Goal: Task Accomplishment & Management: Complete application form

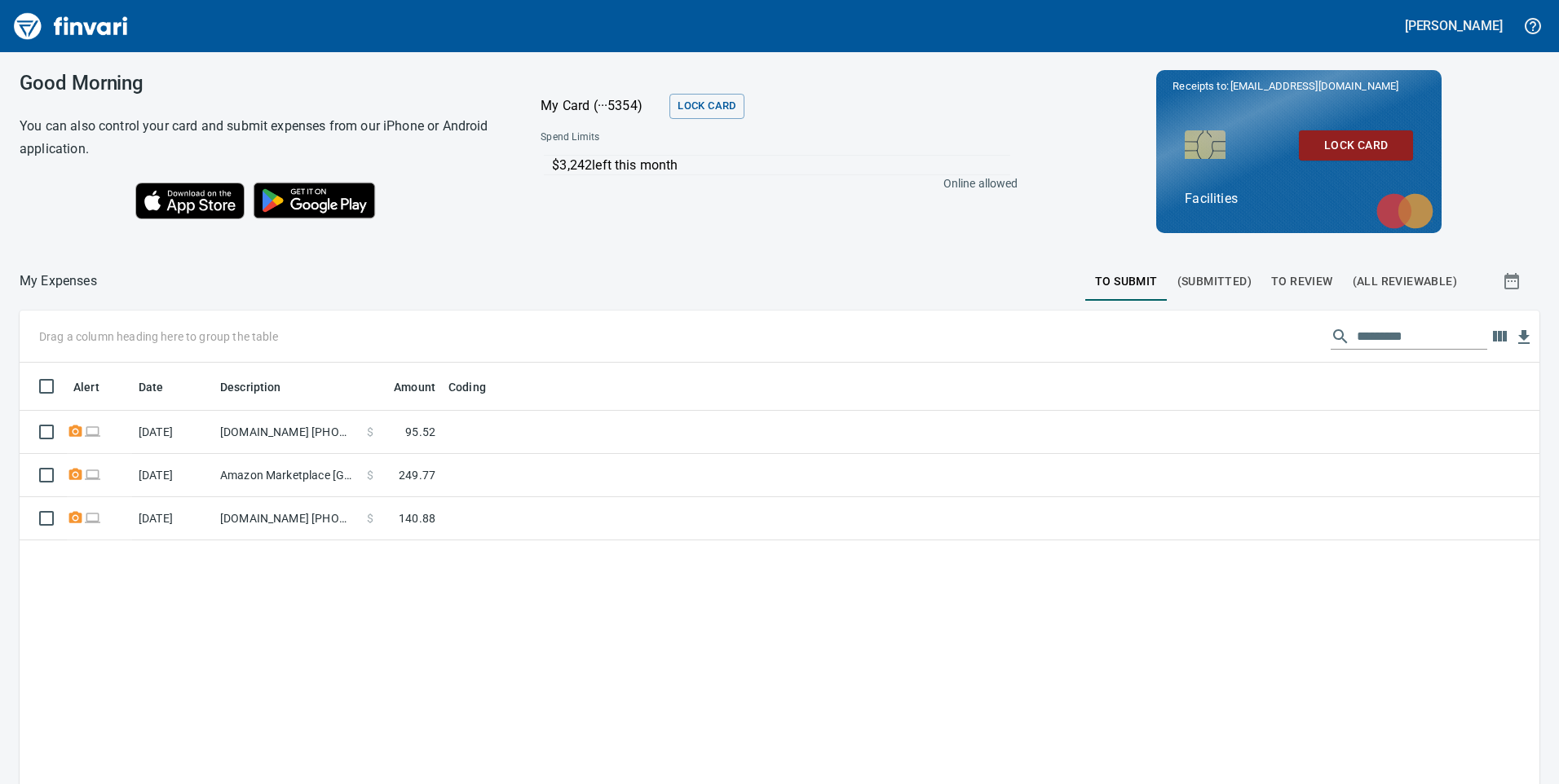
scroll to position [593, 1496]
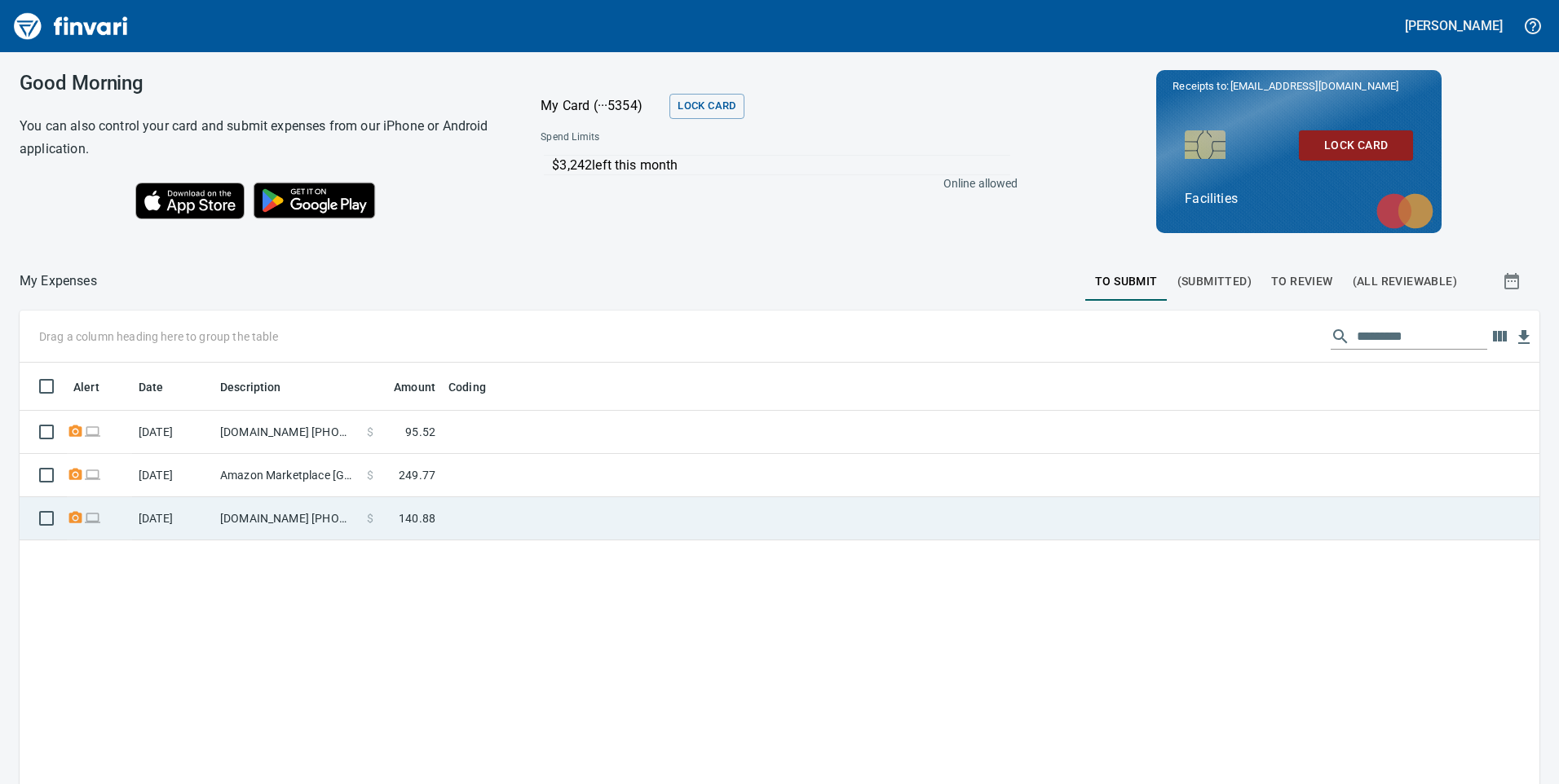
click at [491, 517] on td at bounding box center [646, 519] width 408 height 43
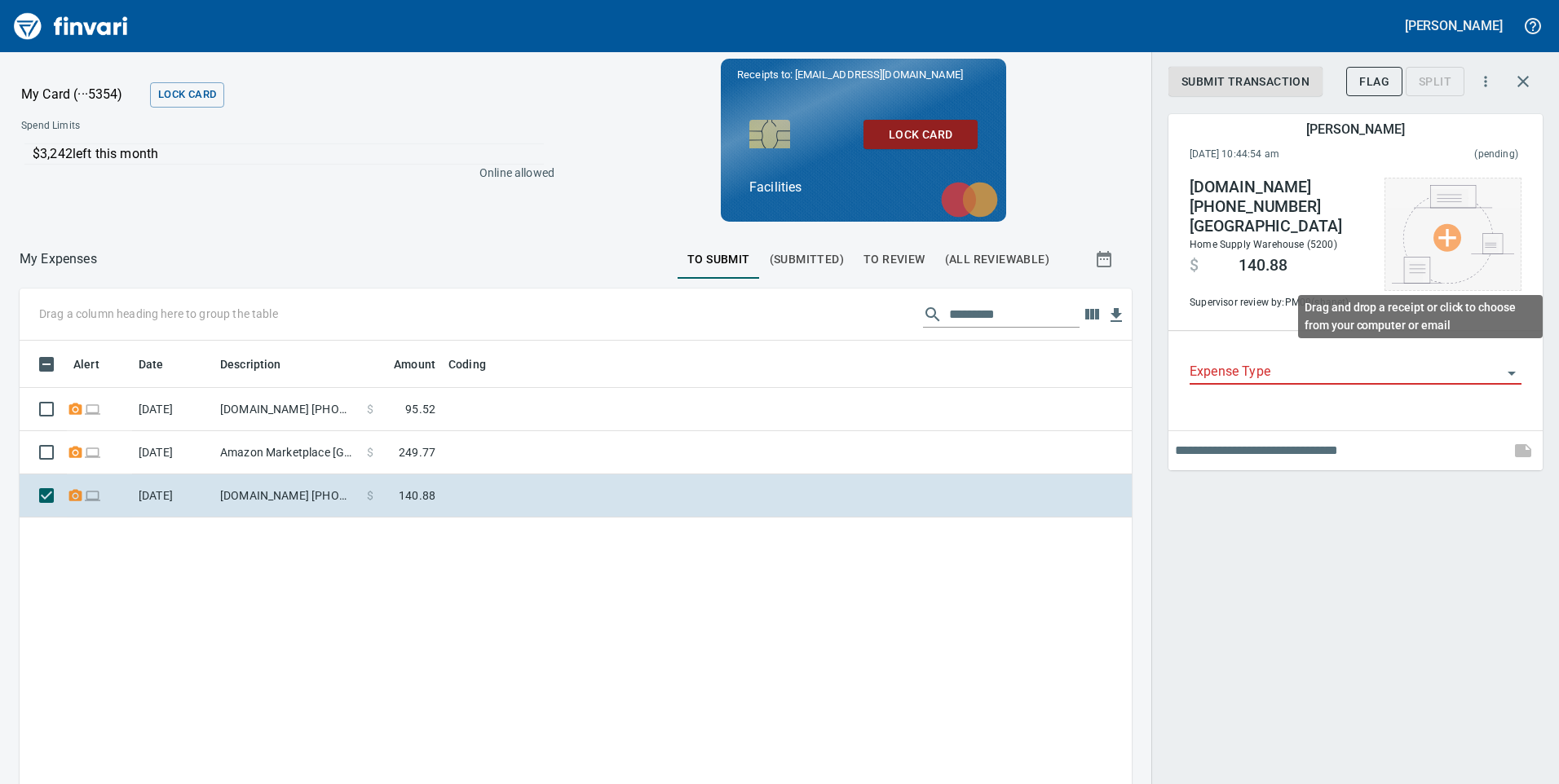
scroll to position [593, 1088]
click at [1449, 248] on img at bounding box center [1453, 234] width 122 height 99
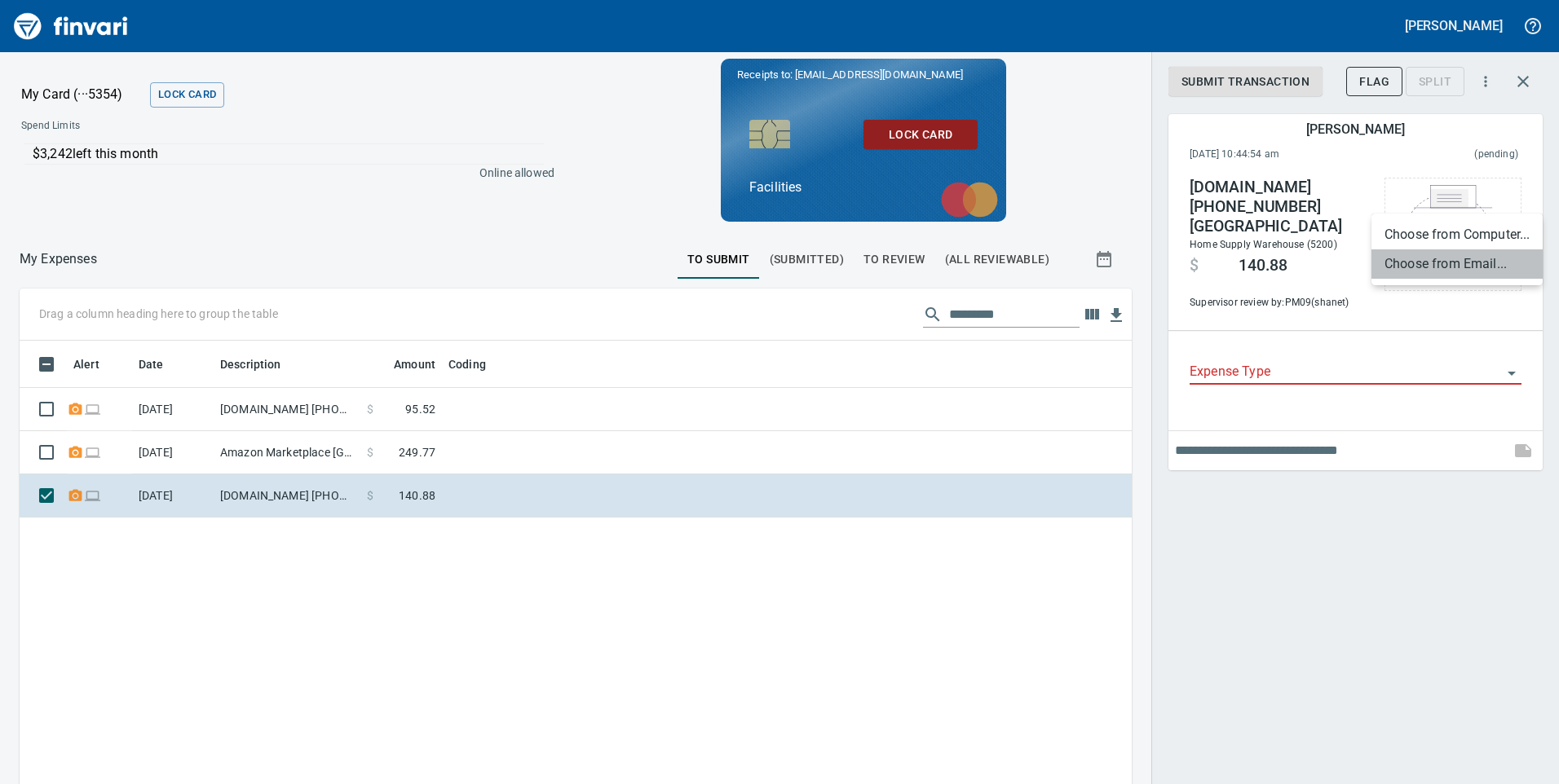
click at [1456, 269] on li "Choose from Email..." at bounding box center [1457, 264] width 171 height 29
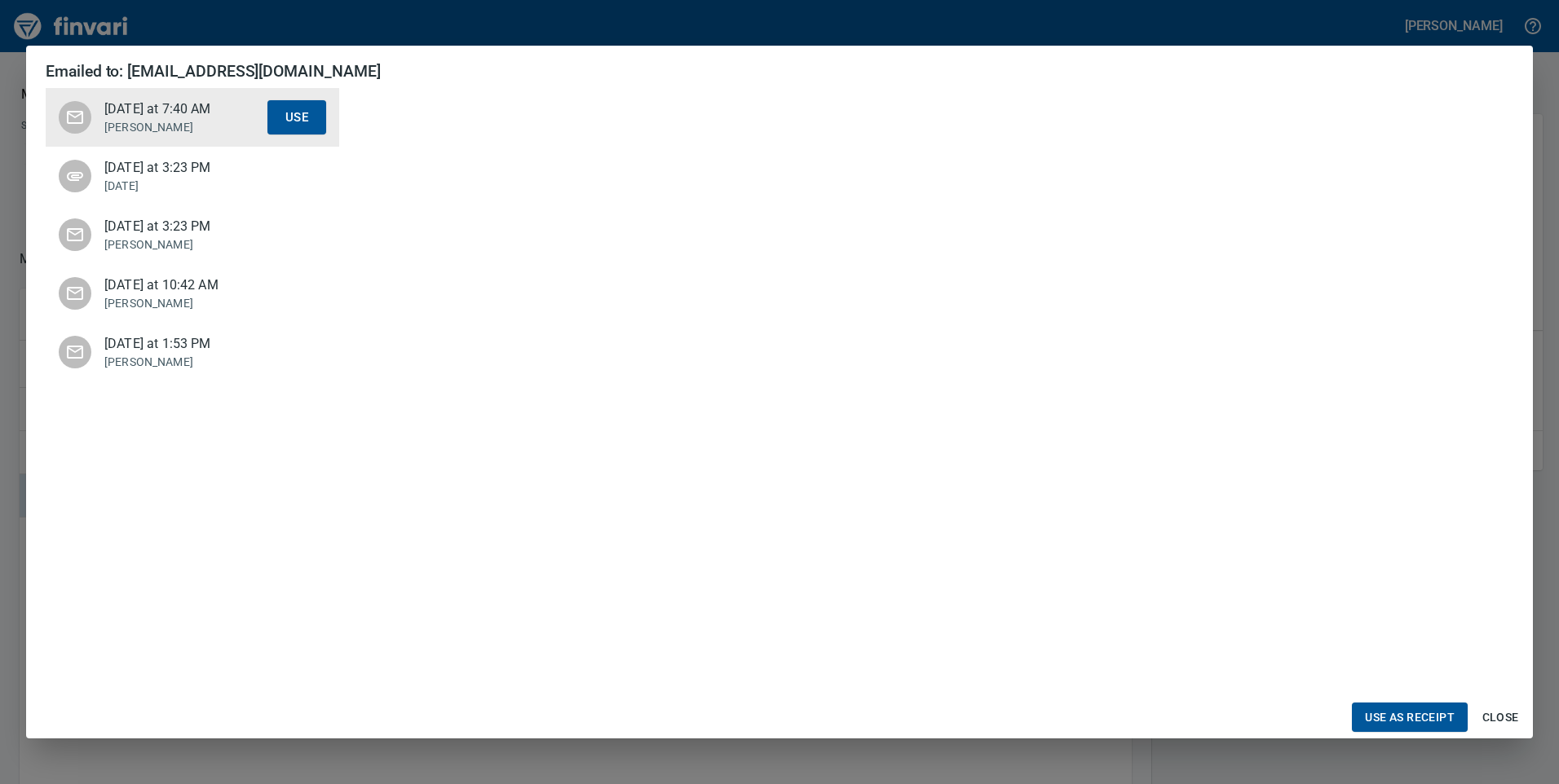
scroll to position [326, 0]
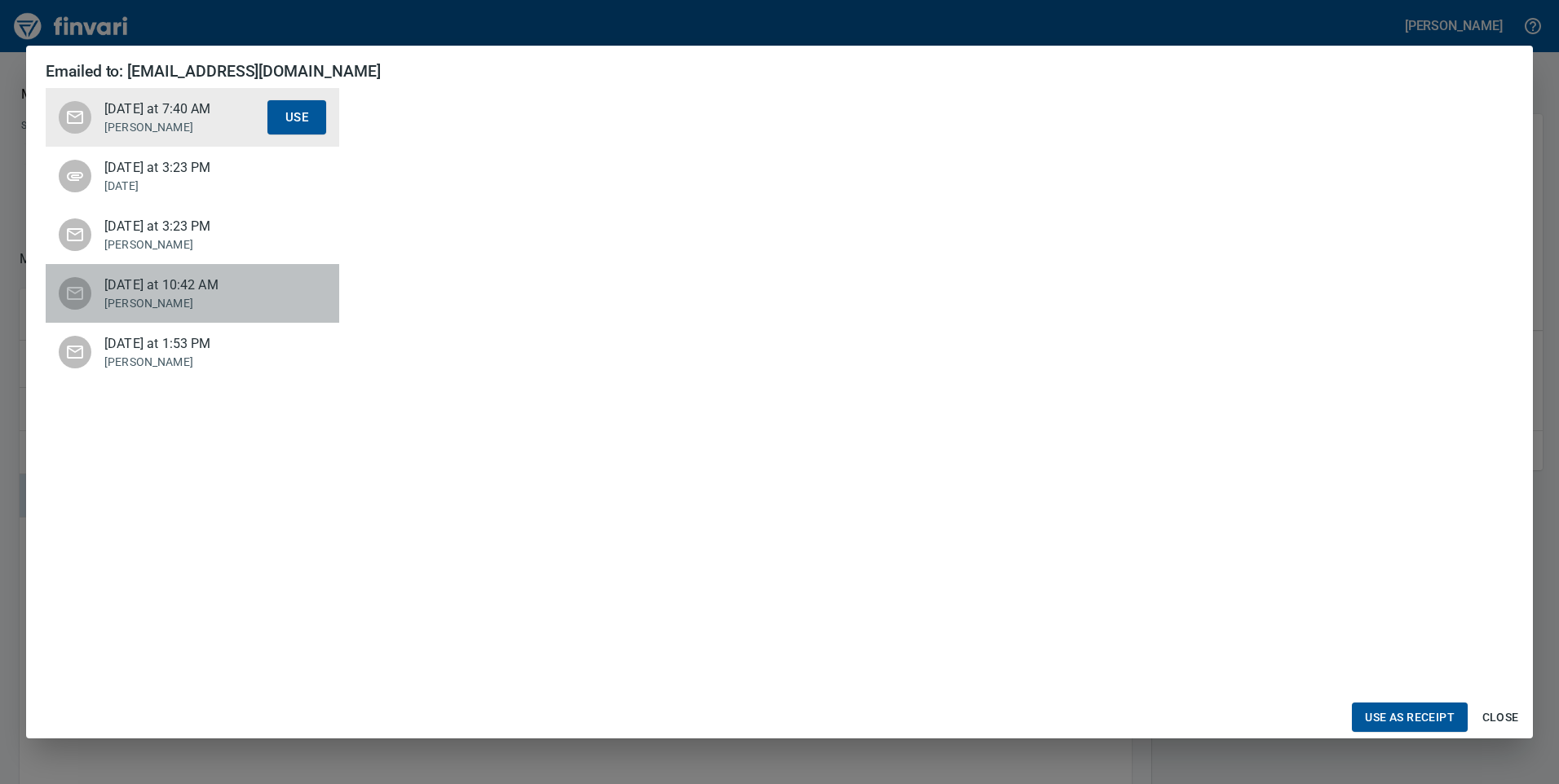
click at [184, 296] on span "[DATE] at 10:42 AM" at bounding box center [186, 285] width 163 height 19
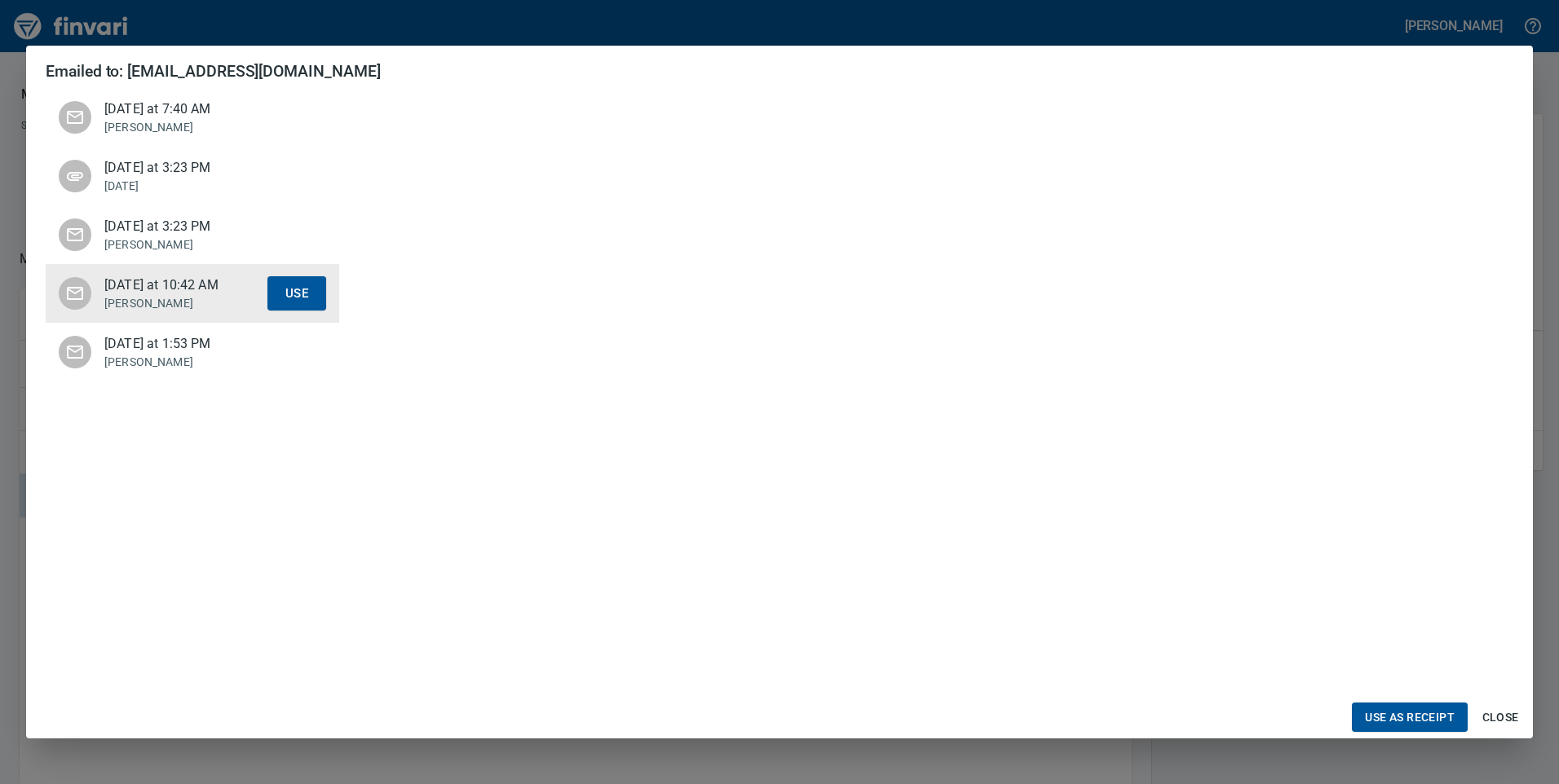
scroll to position [571, 0]
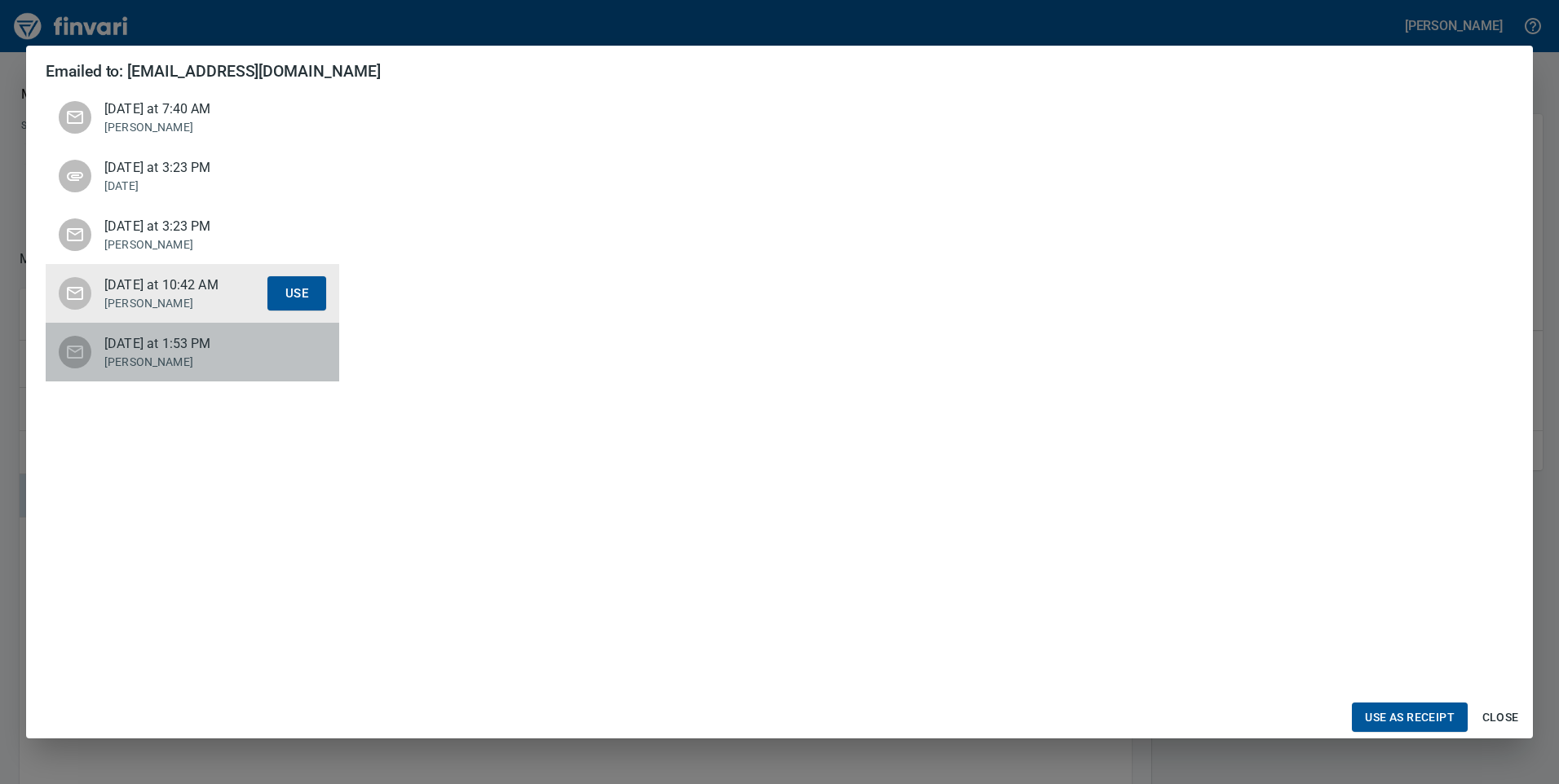
click at [172, 371] on p "[PERSON_NAME]" at bounding box center [186, 361] width 163 height 16
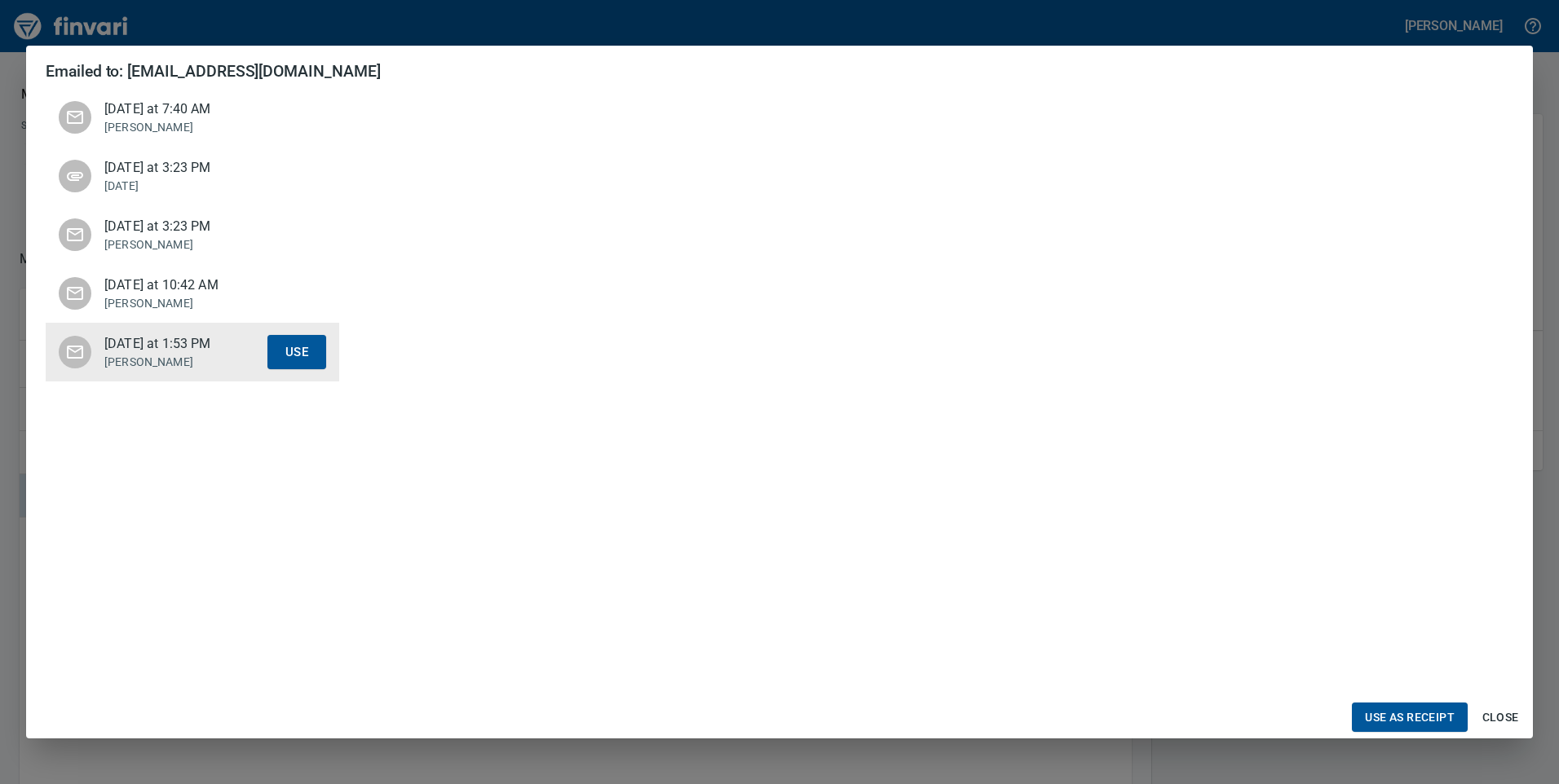
click at [167, 169] on span "[DATE] at 3:23 PM" at bounding box center [186, 168] width 163 height 19
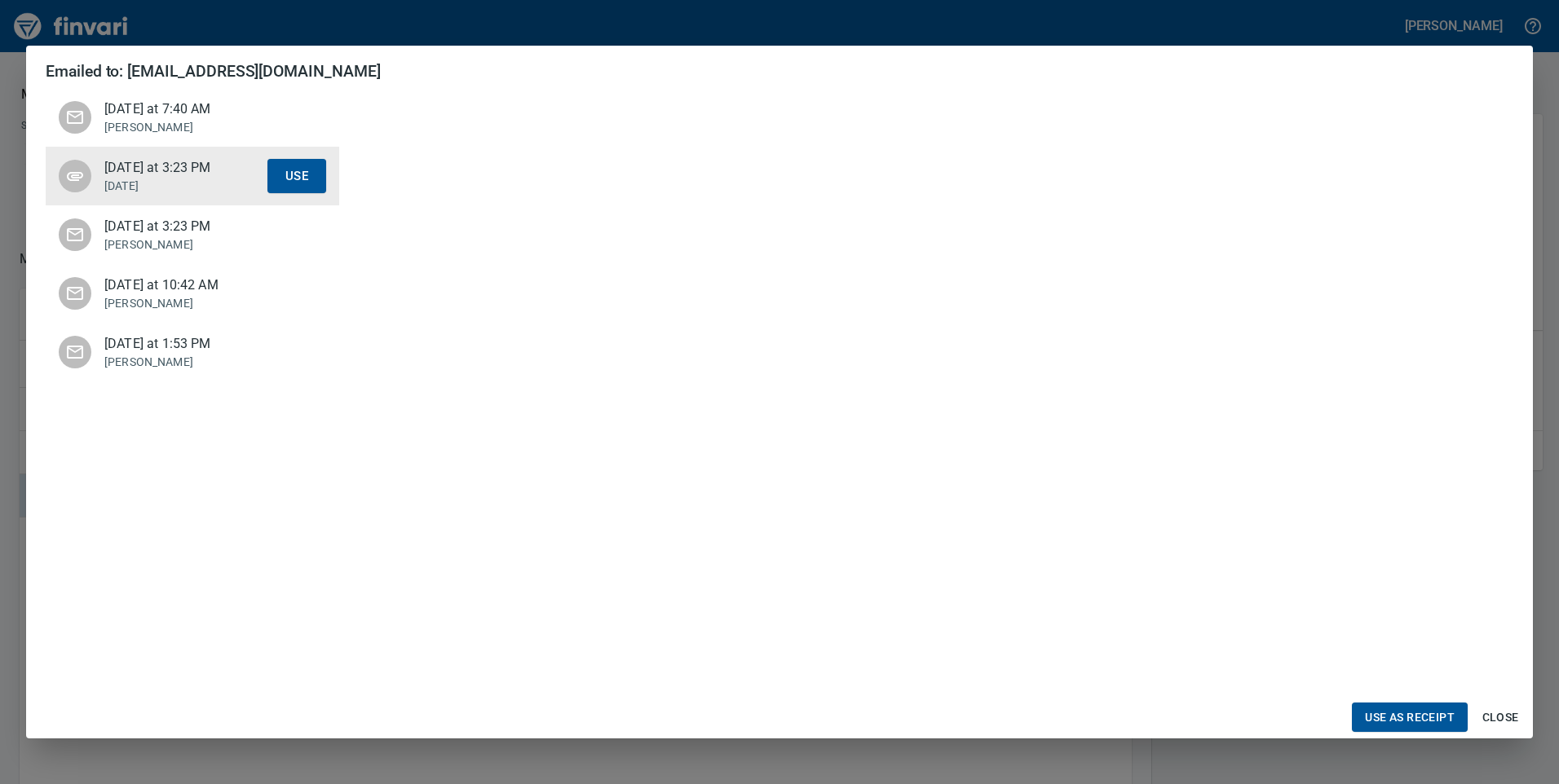
scroll to position [0, 0]
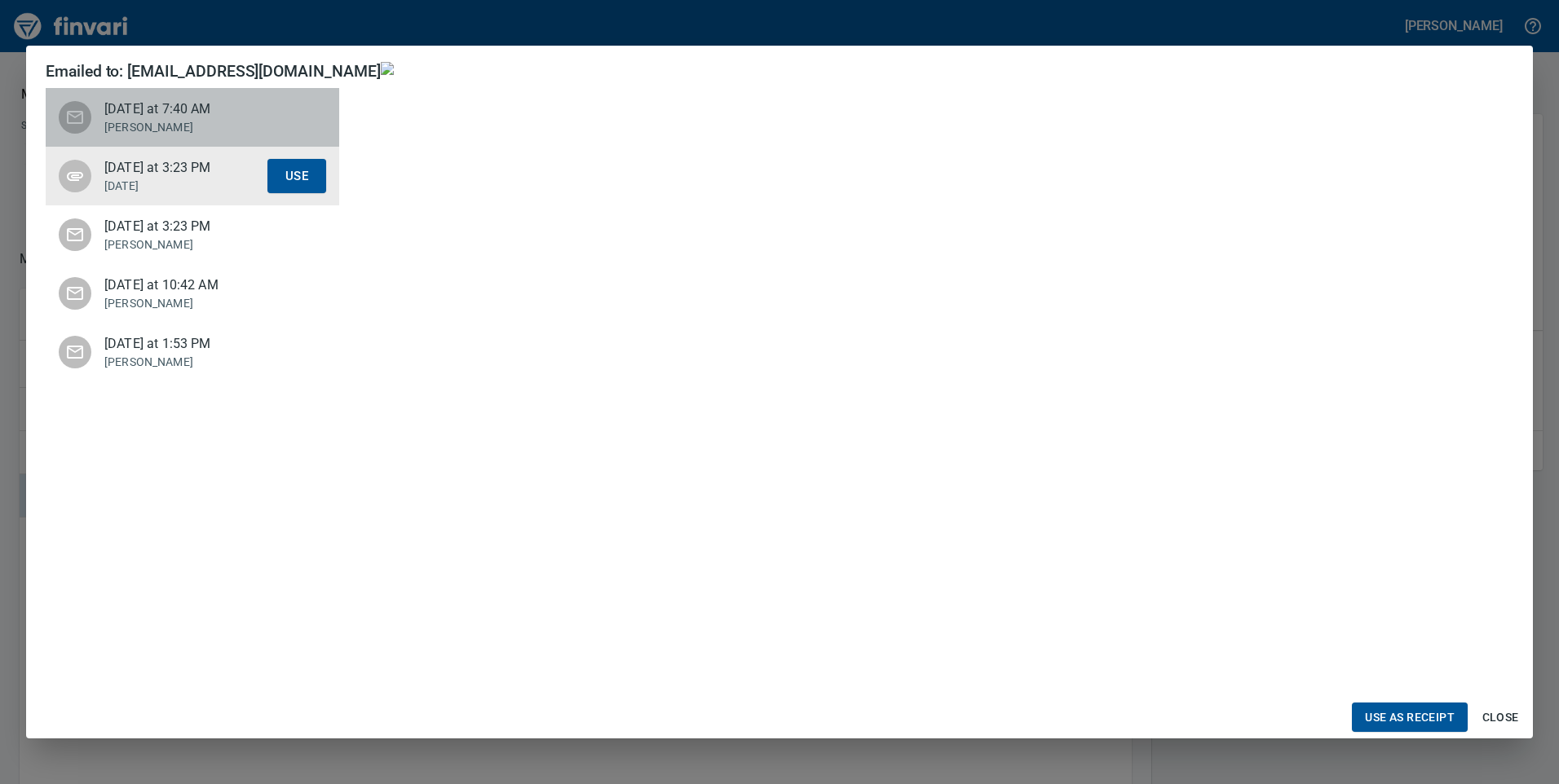
click at [136, 119] on p "[PERSON_NAME]" at bounding box center [186, 126] width 163 height 16
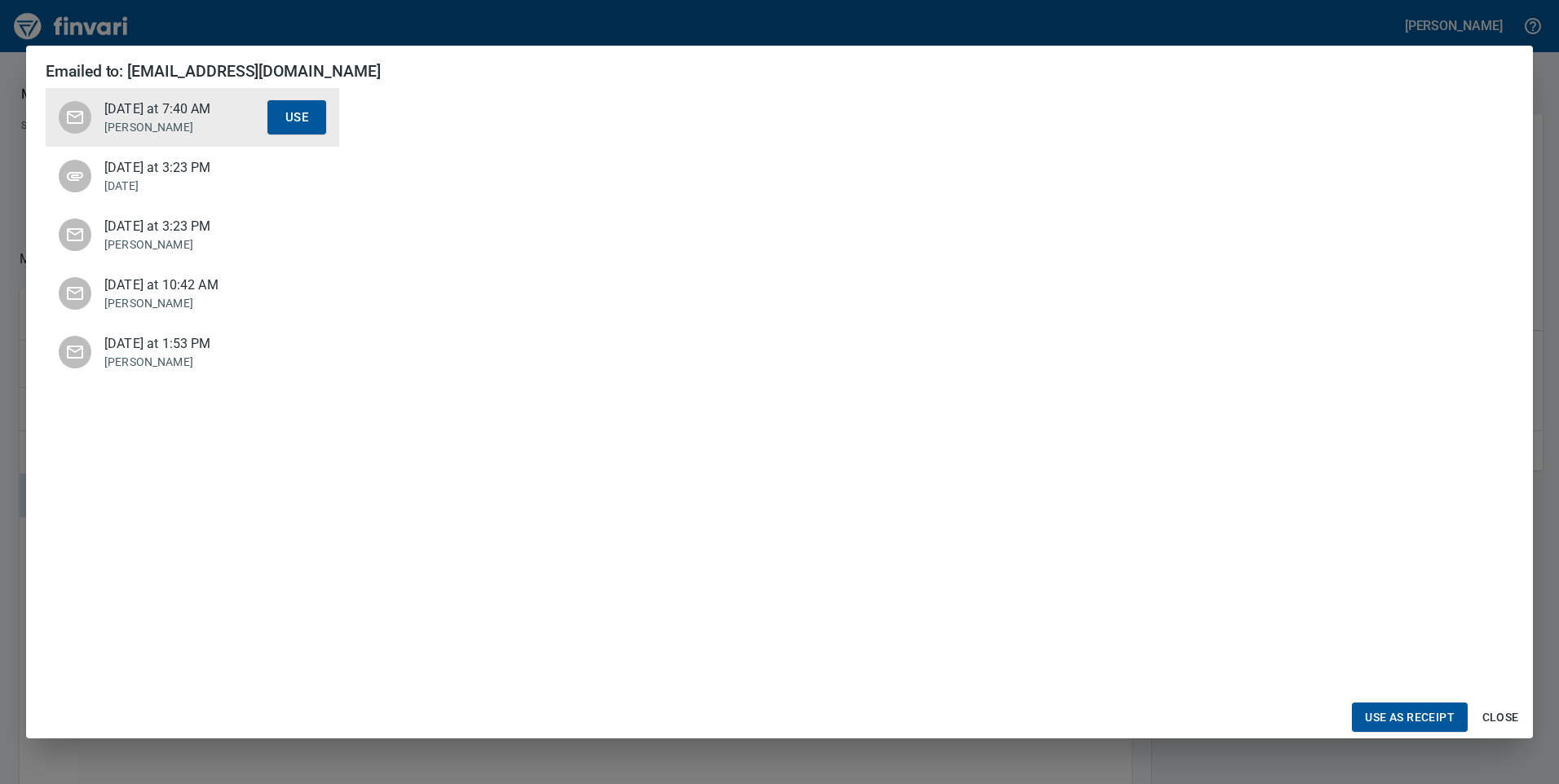
scroll to position [571, 0]
click at [1412, 722] on span "Use as Receipt" at bounding box center [1410, 717] width 90 height 20
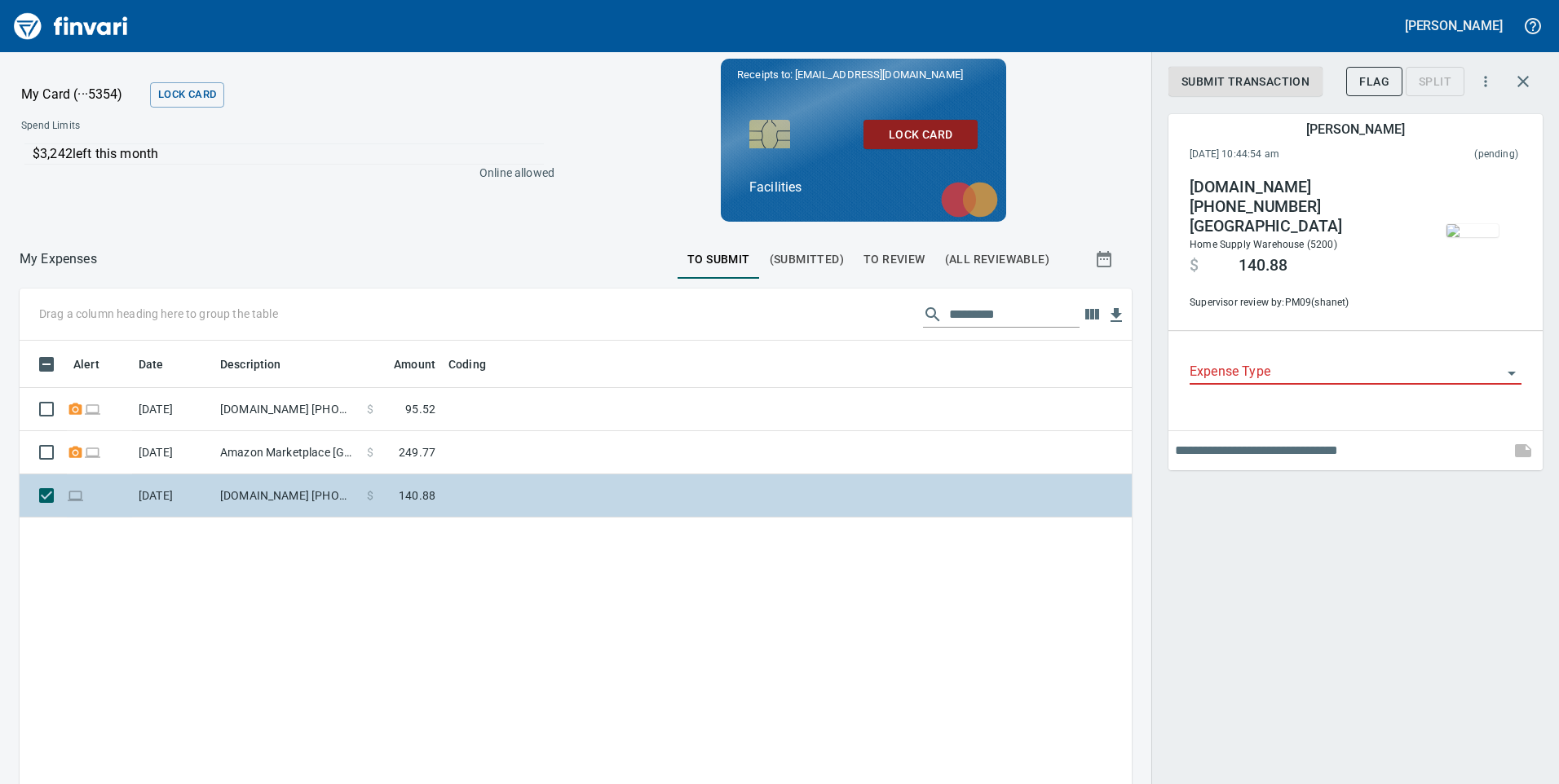
click at [536, 503] on td at bounding box center [646, 496] width 408 height 43
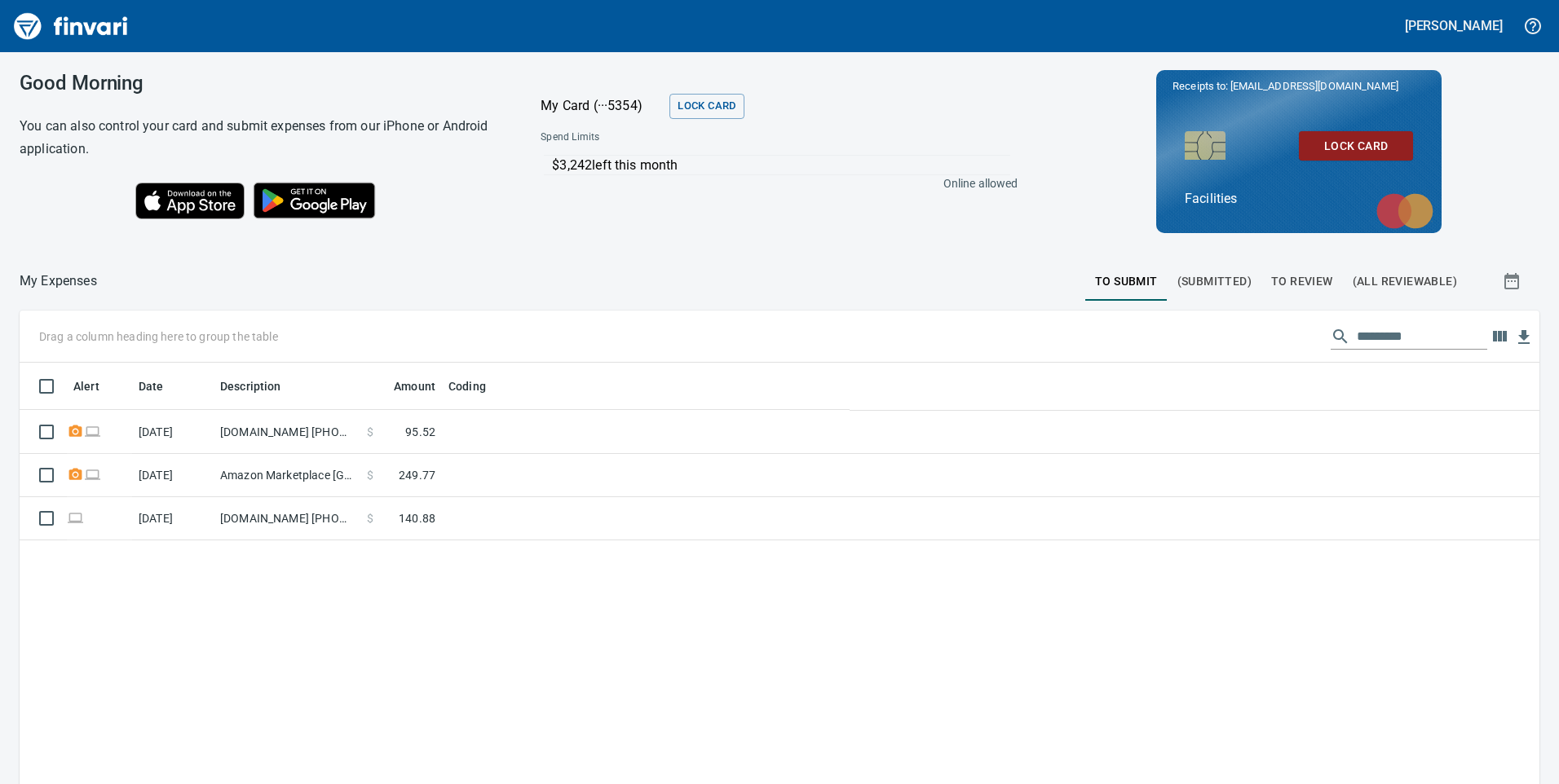
scroll to position [593, 1493]
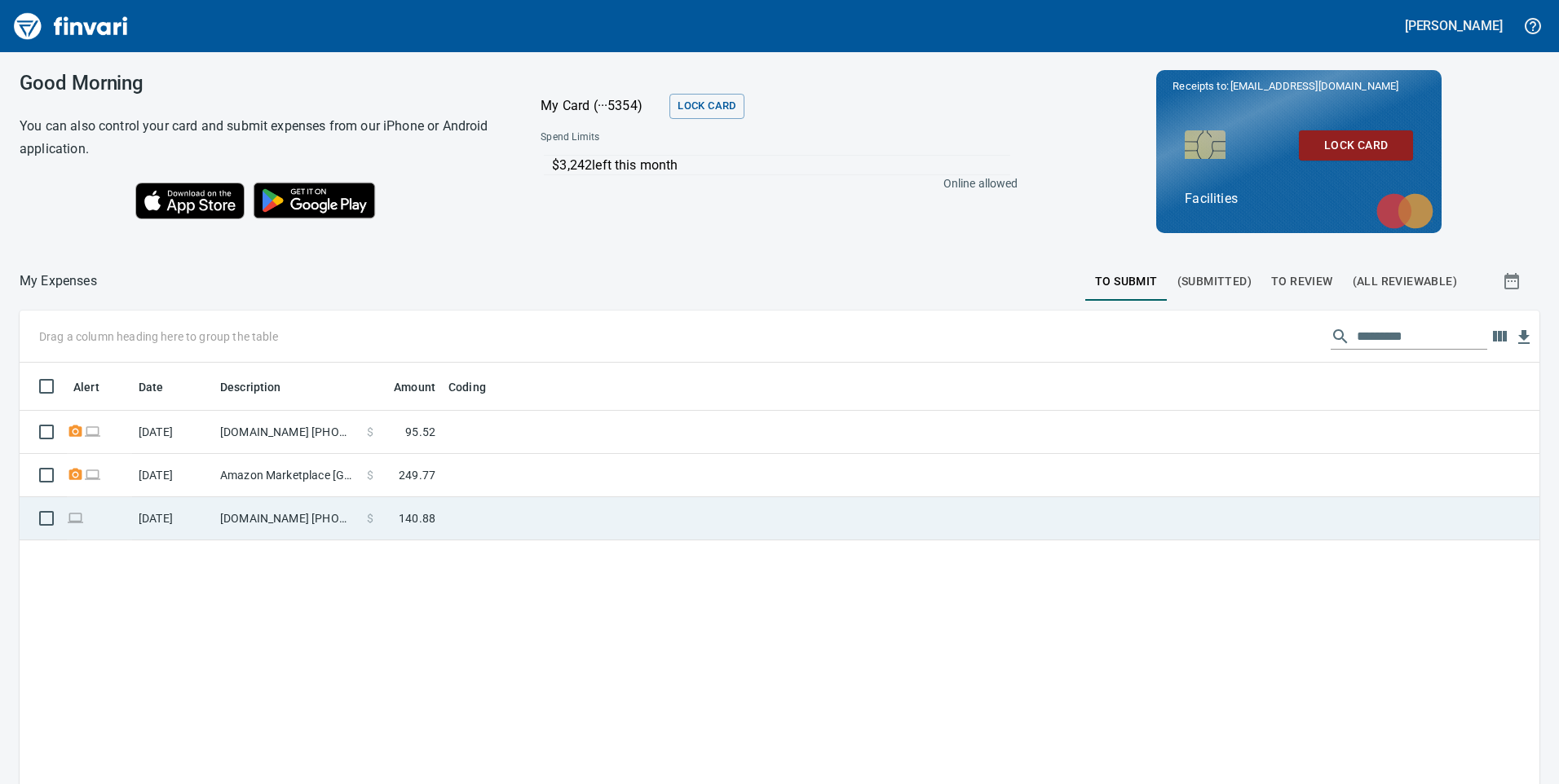
click at [604, 531] on td at bounding box center [646, 519] width 408 height 43
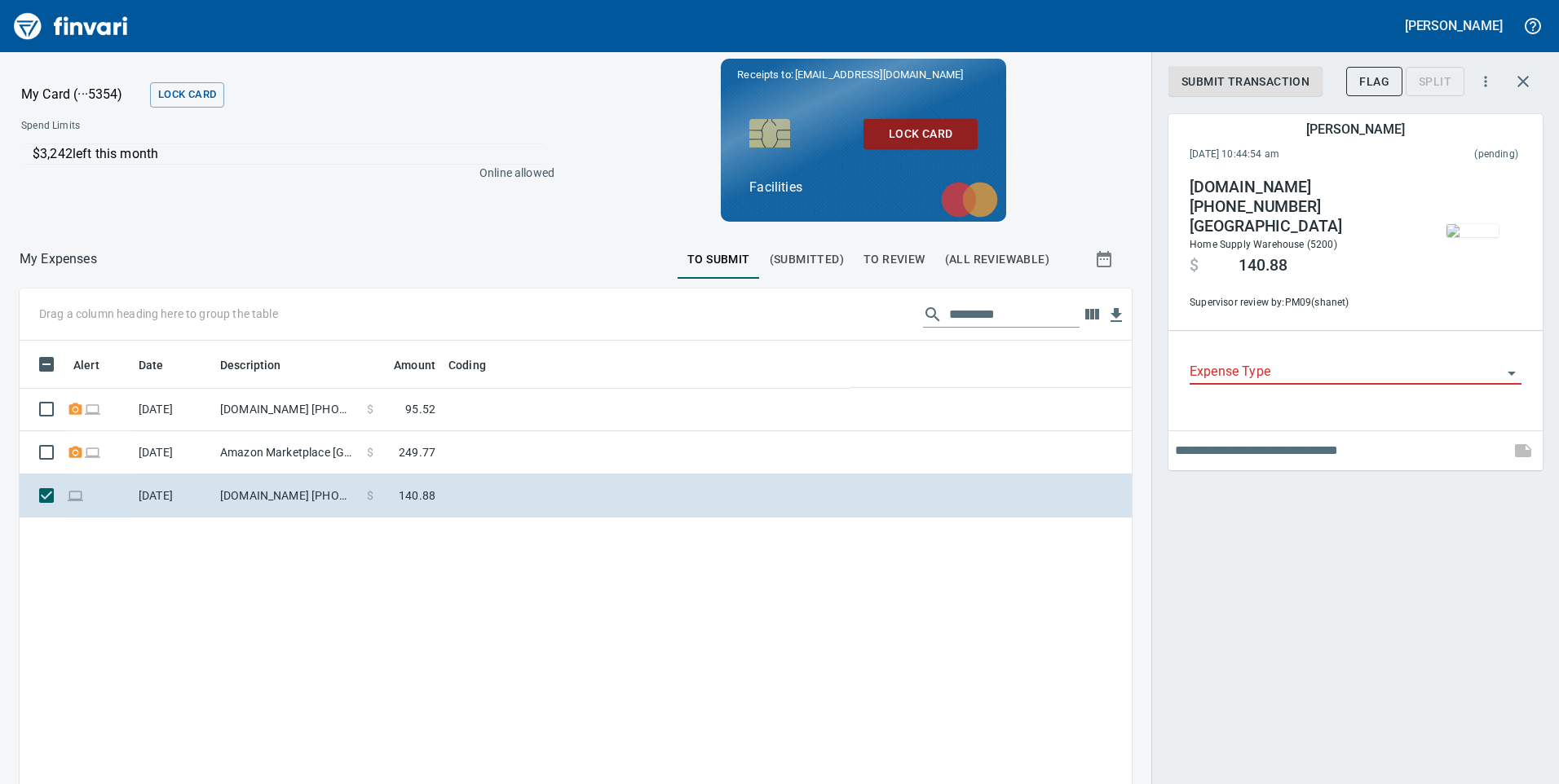
scroll to position [593, 1088]
click at [1466, 224] on img "button" at bounding box center [1473, 230] width 52 height 13
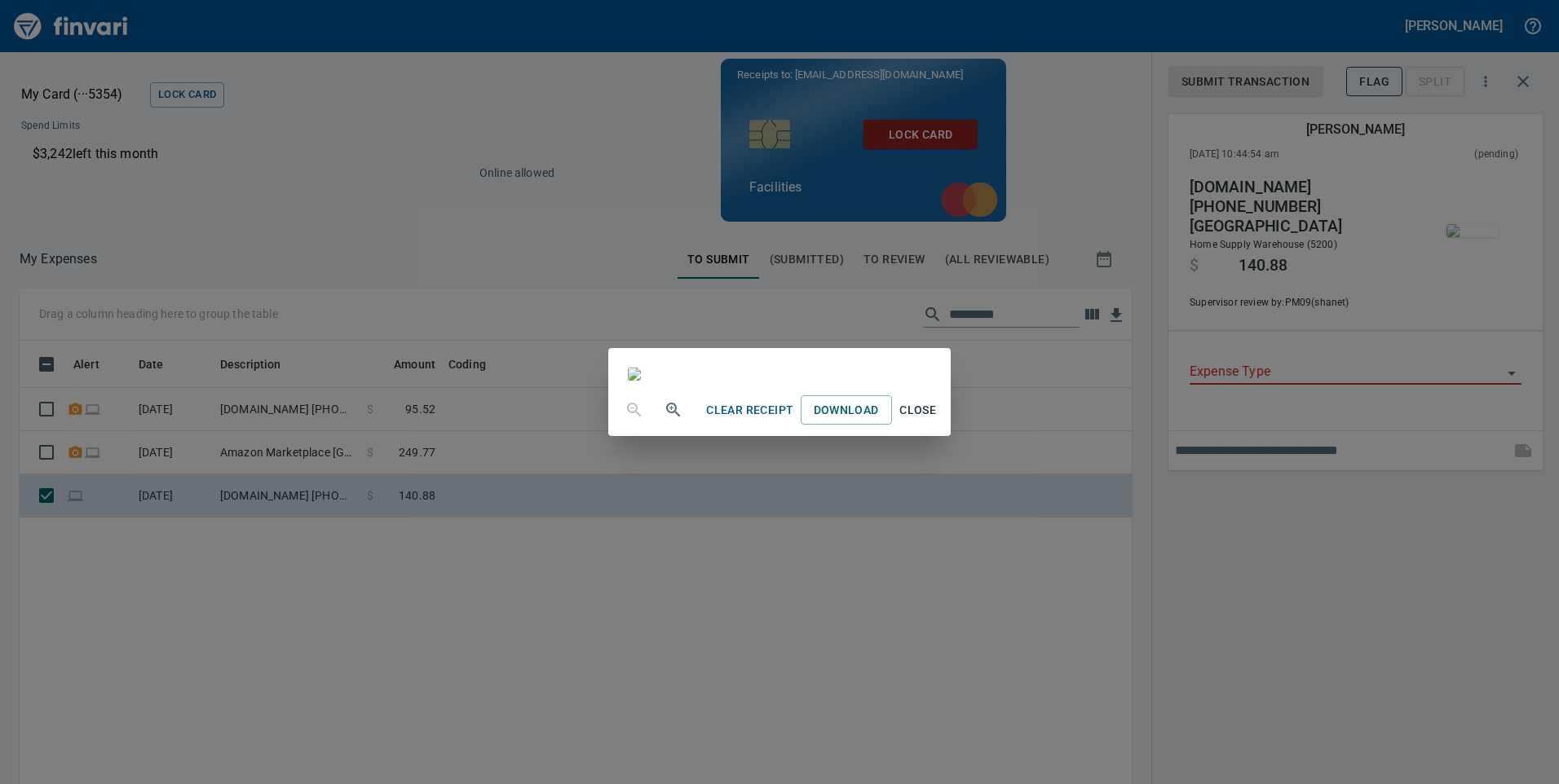
click at [938, 421] on span "Close" at bounding box center [918, 410] width 39 height 20
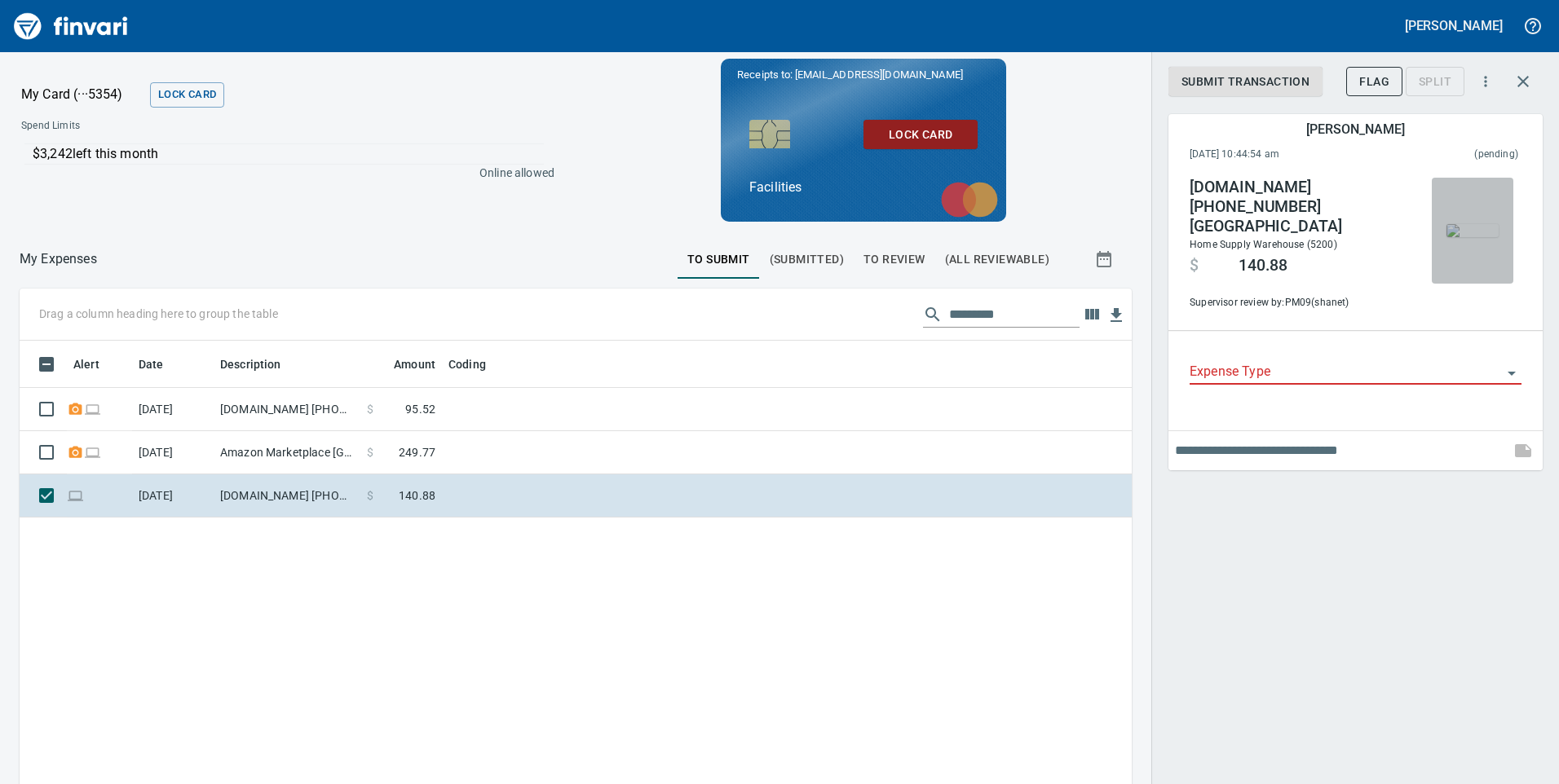
click at [1473, 235] on img "button" at bounding box center [1473, 230] width 52 height 13
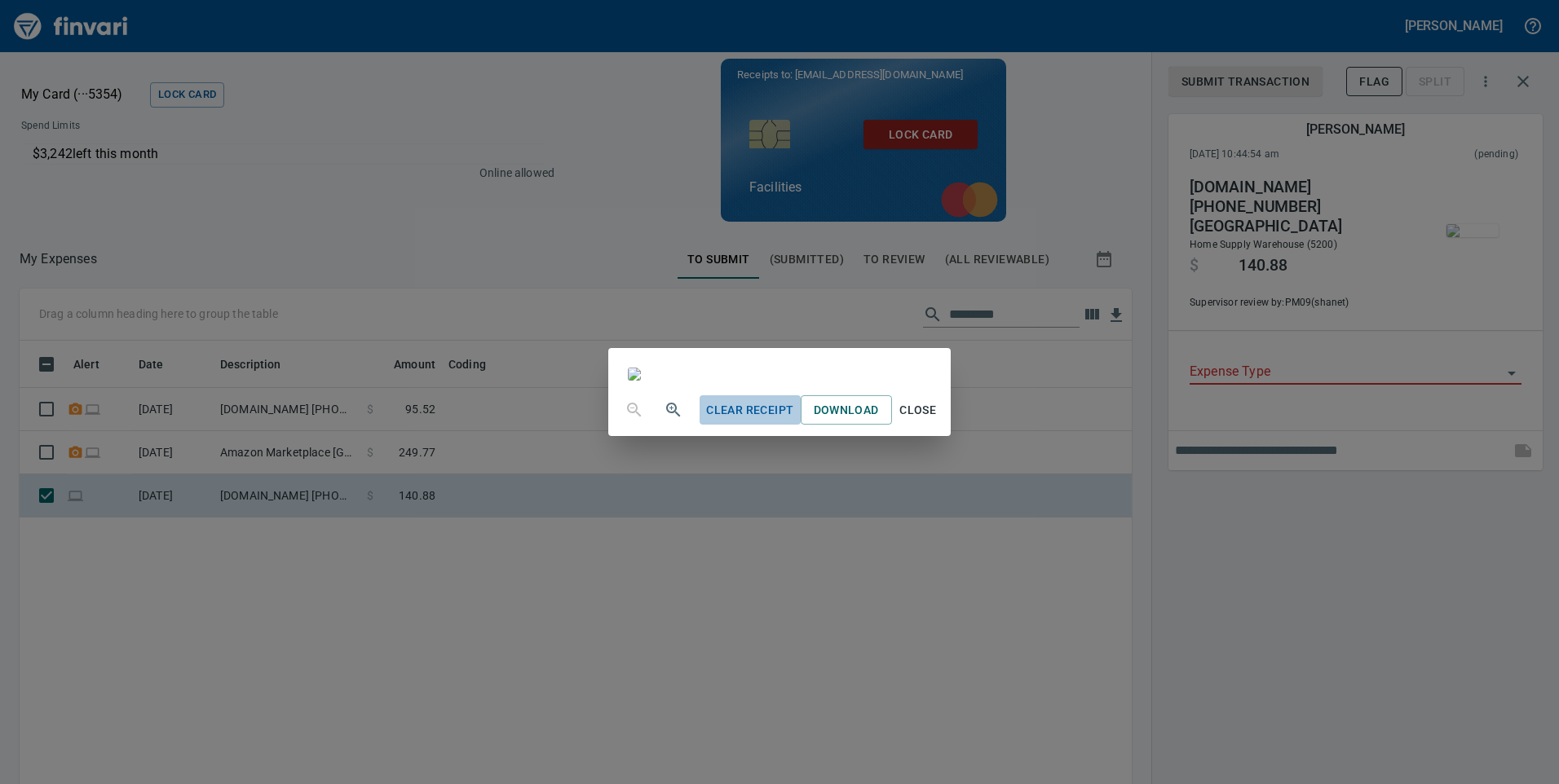
click at [793, 421] on span "Clear Receipt" at bounding box center [750, 410] width 88 height 20
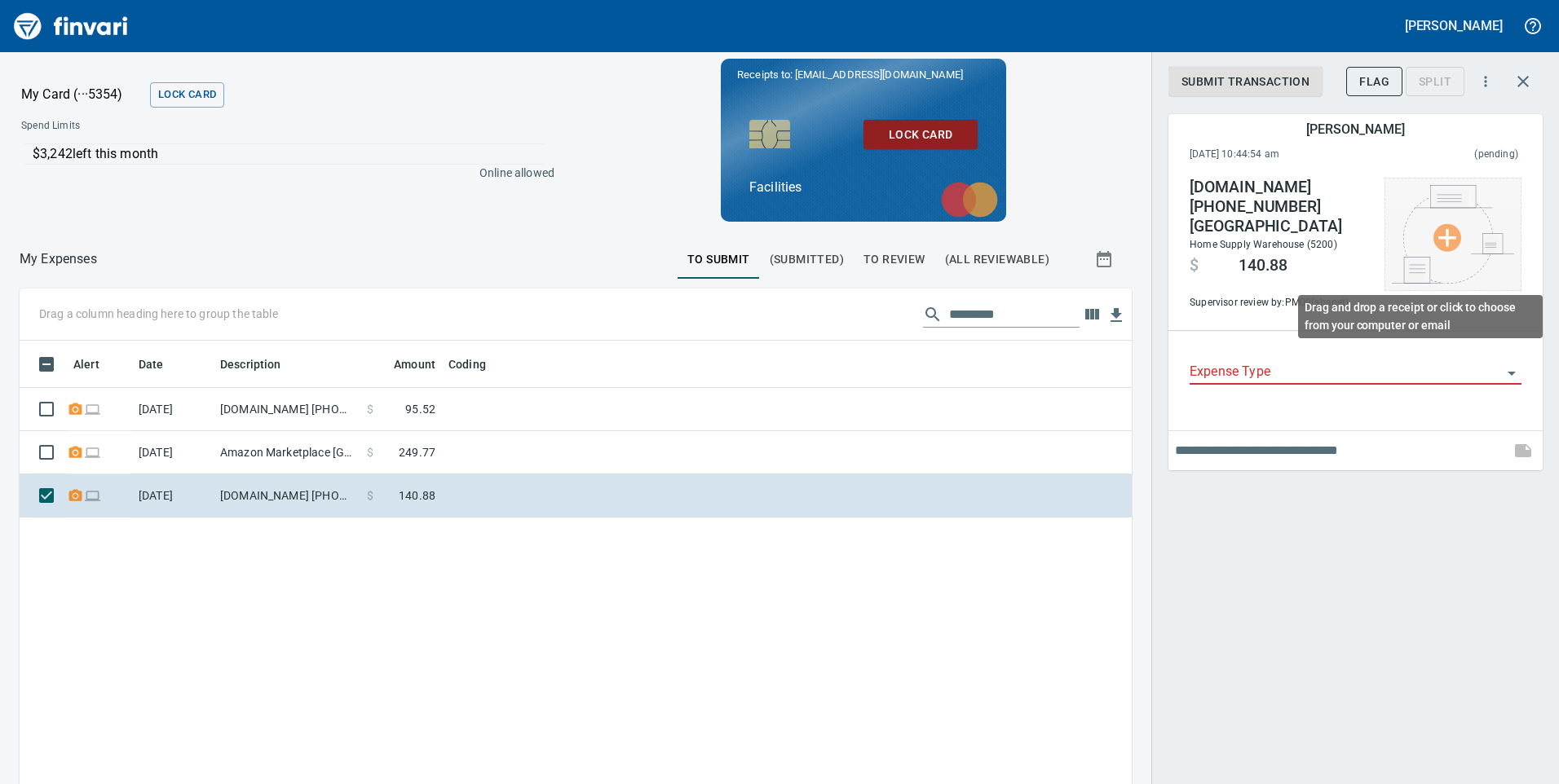
click at [1450, 232] on img at bounding box center [1453, 234] width 122 height 99
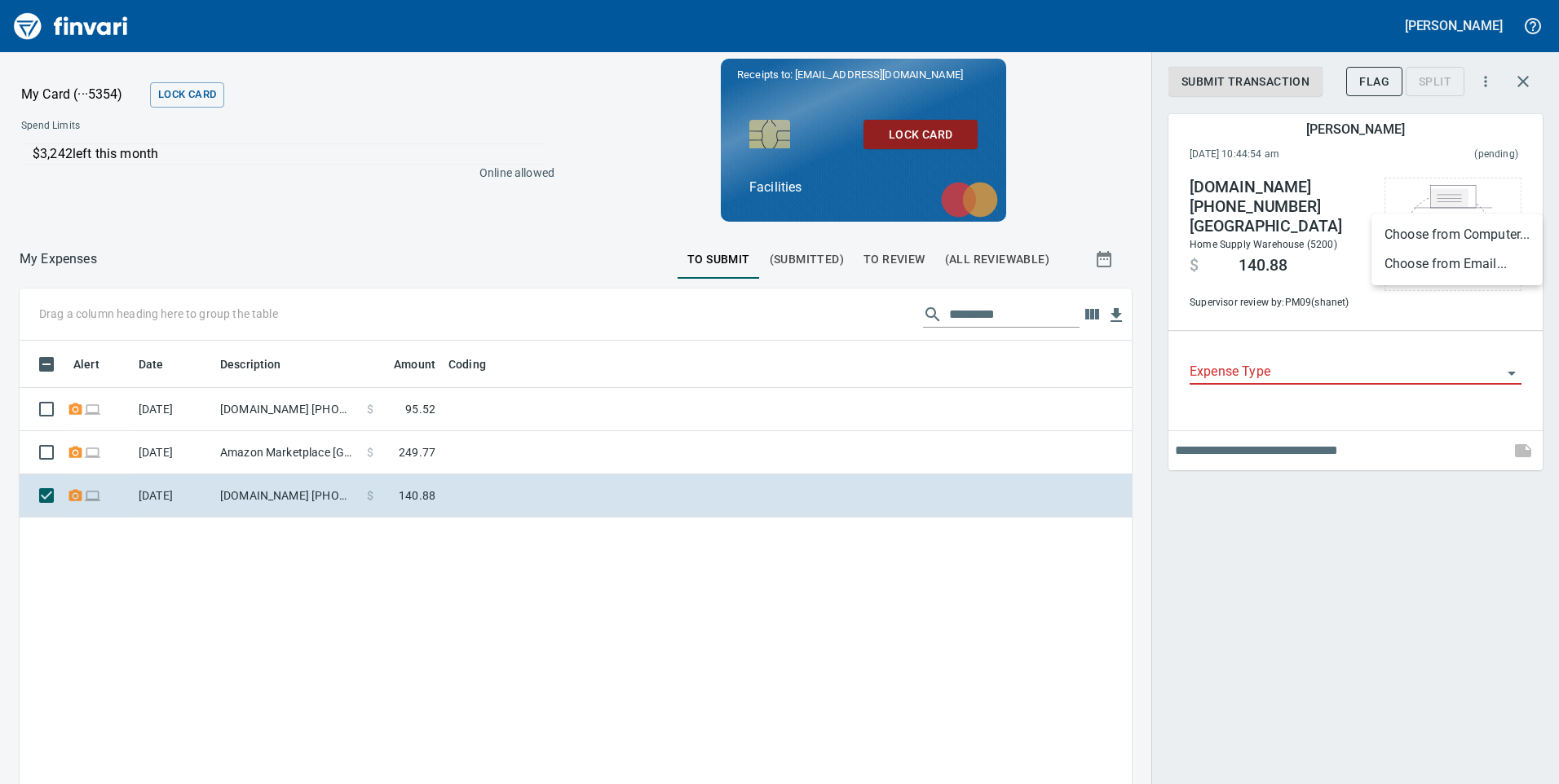
click at [1450, 269] on li "Choose from Email..." at bounding box center [1457, 264] width 171 height 29
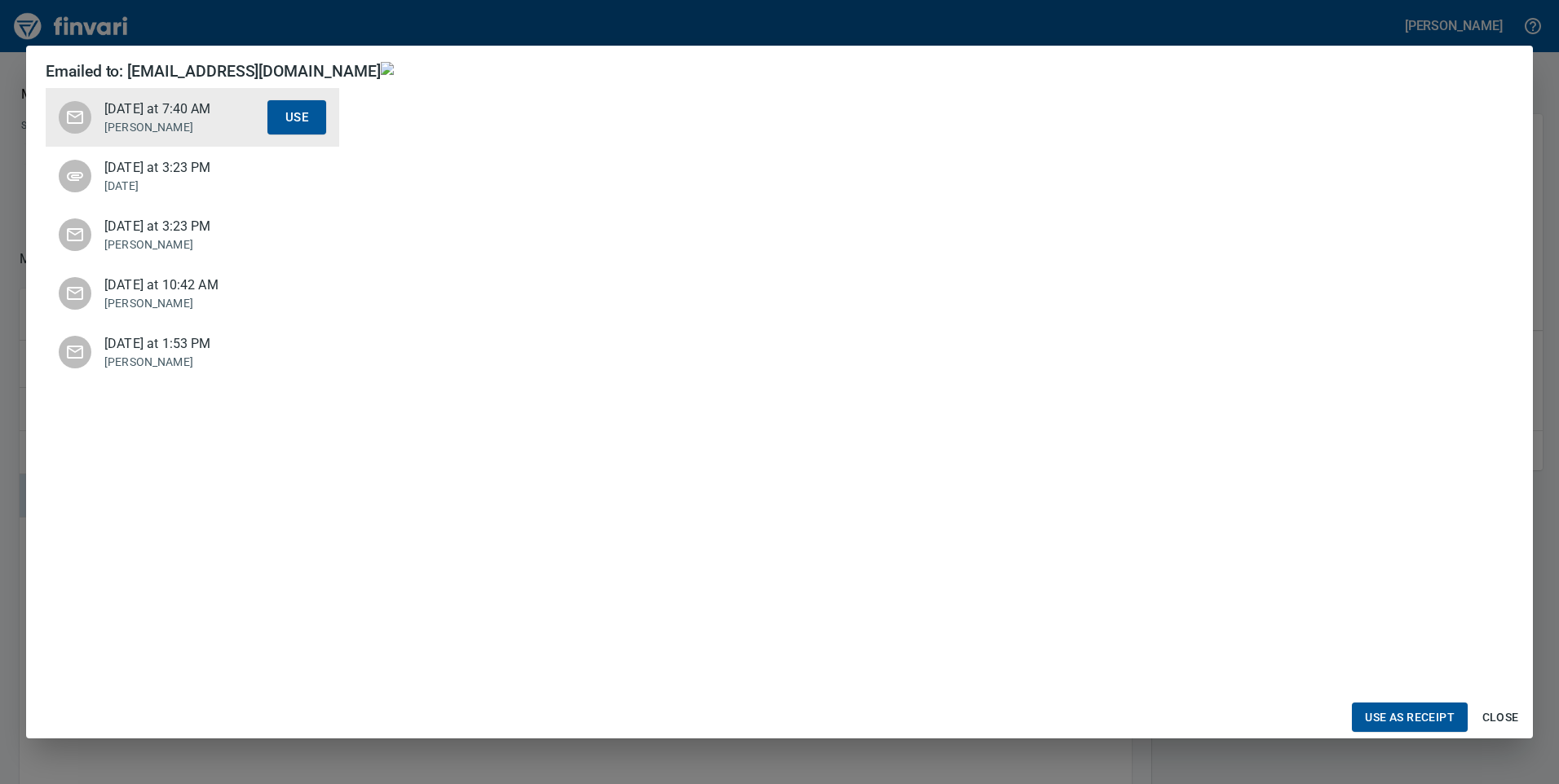
click at [163, 296] on span "[DATE] at 10:42 AM" at bounding box center [186, 285] width 163 height 19
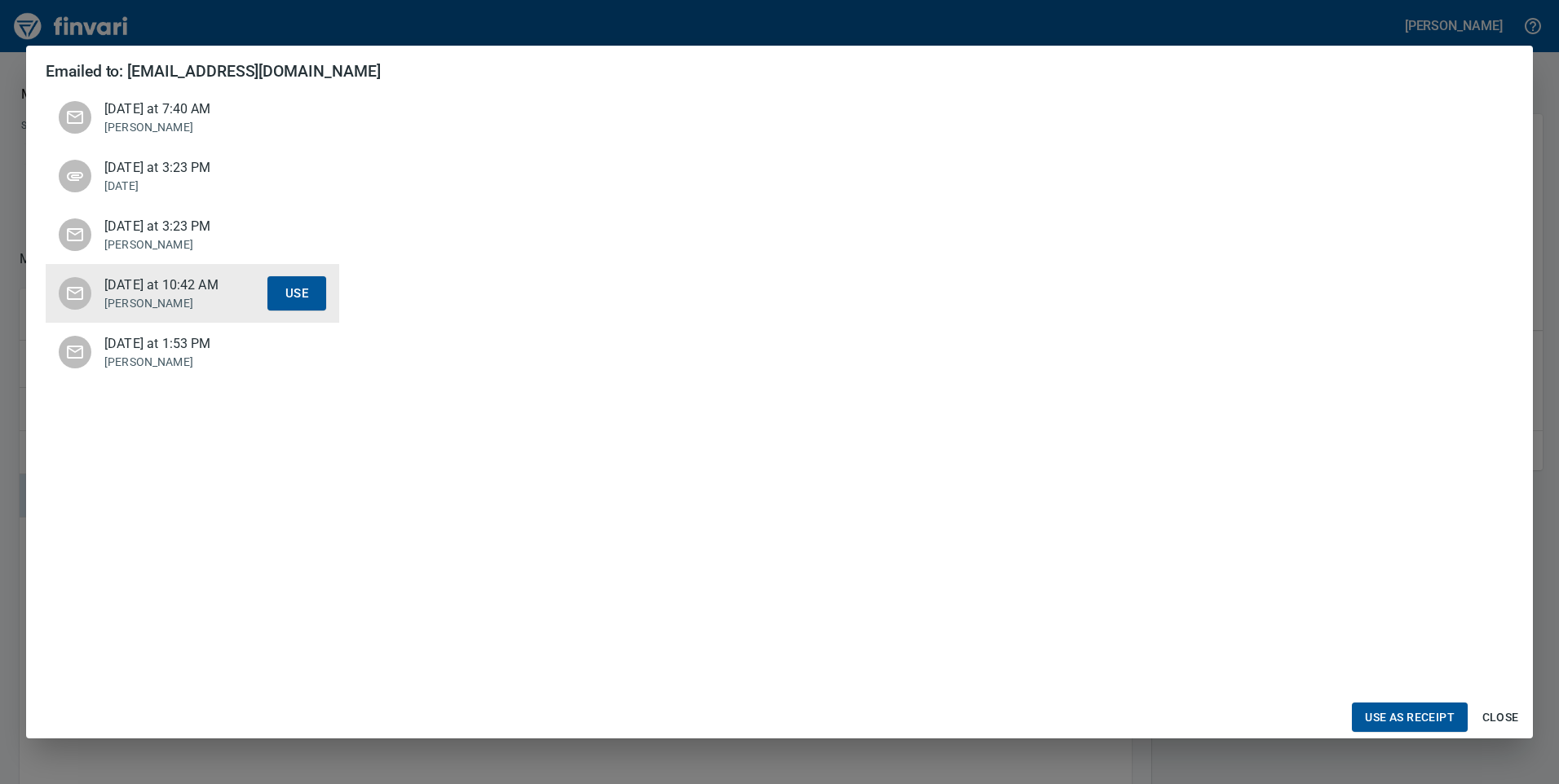
scroll to position [653, 0]
click at [1410, 725] on span "Use as Receipt" at bounding box center [1410, 717] width 90 height 20
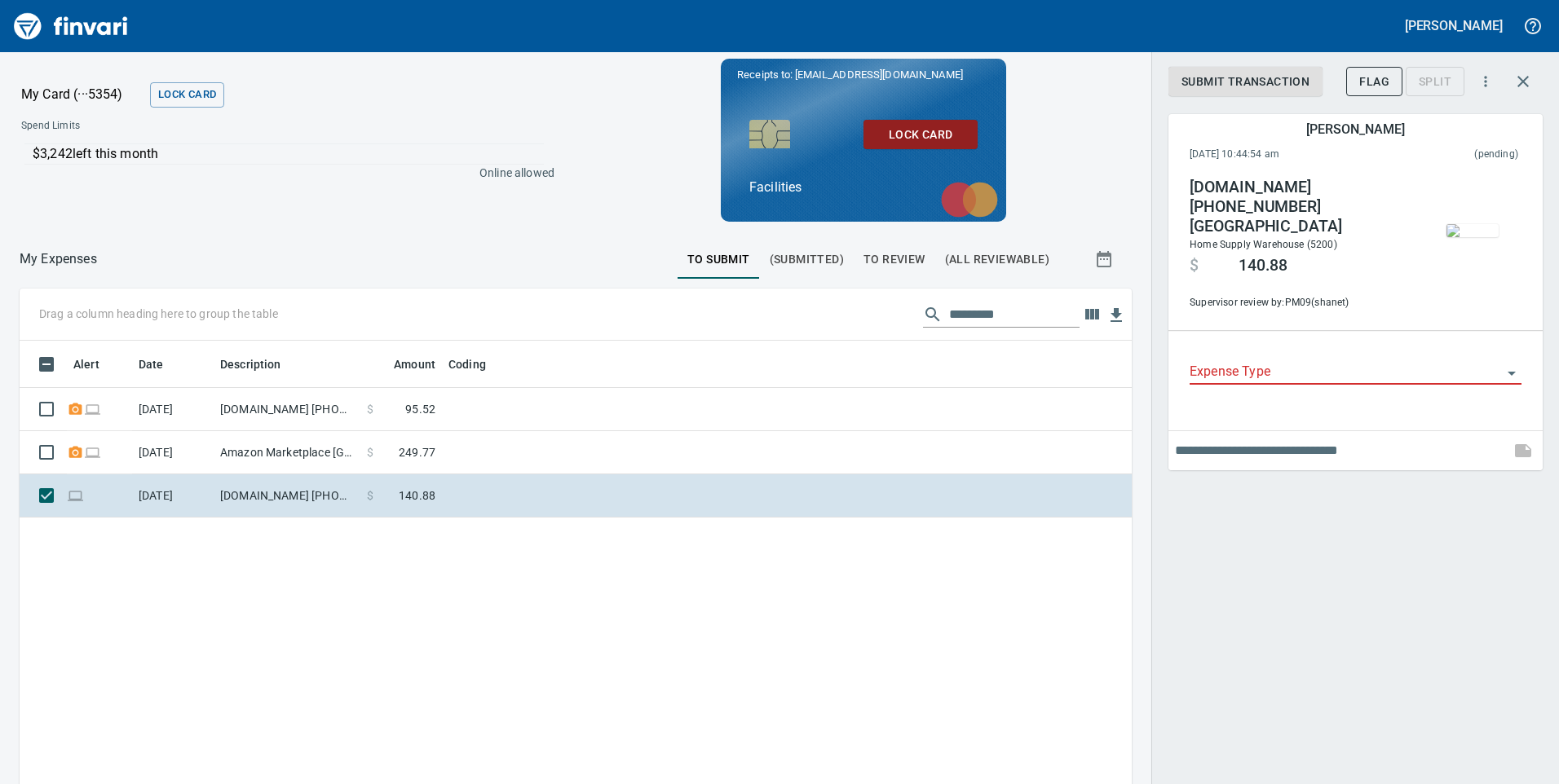
scroll to position [593, 1088]
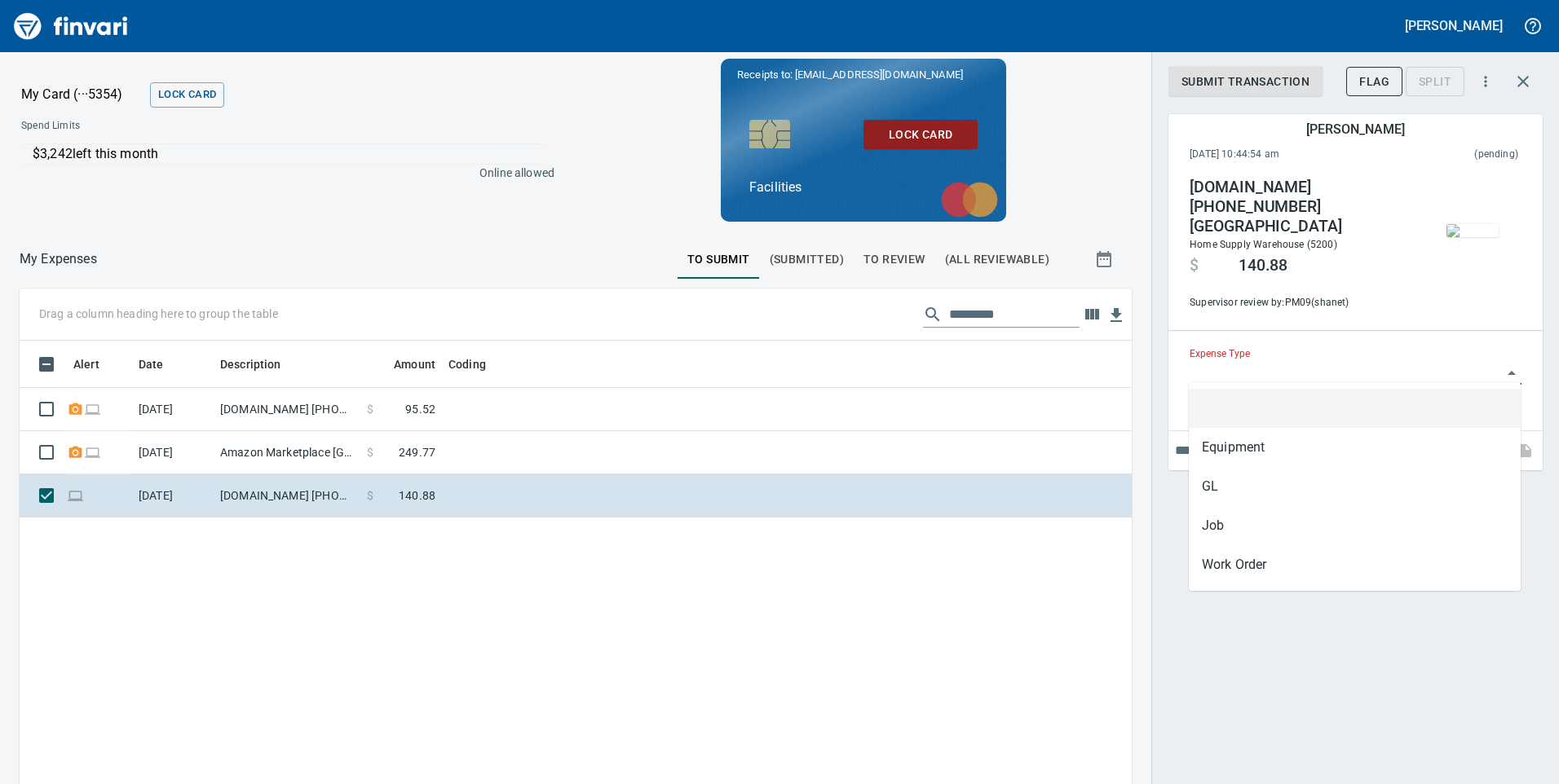
click at [1195, 364] on input "Expense Type" at bounding box center [1346, 372] width 312 height 23
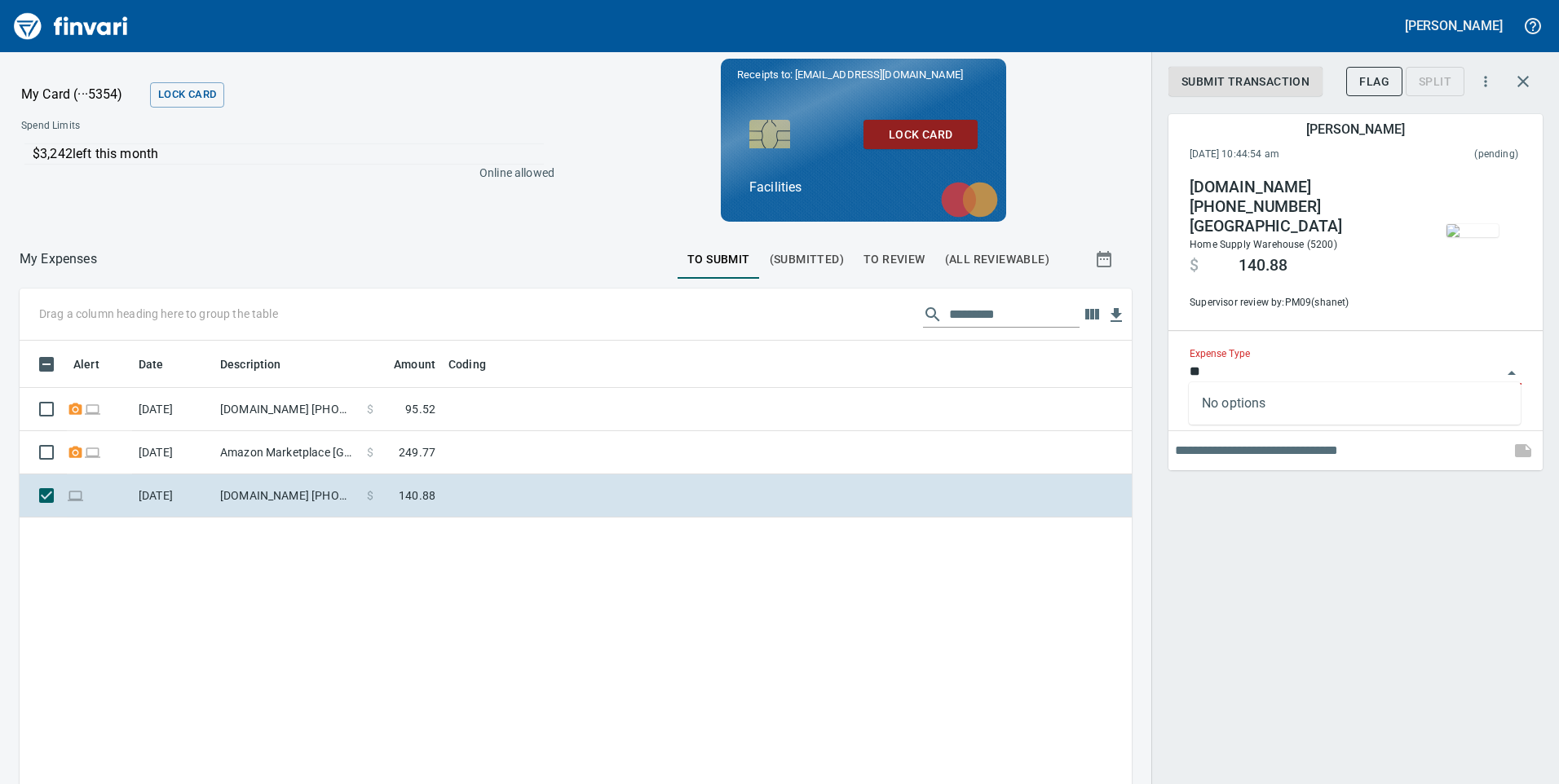
type input "*"
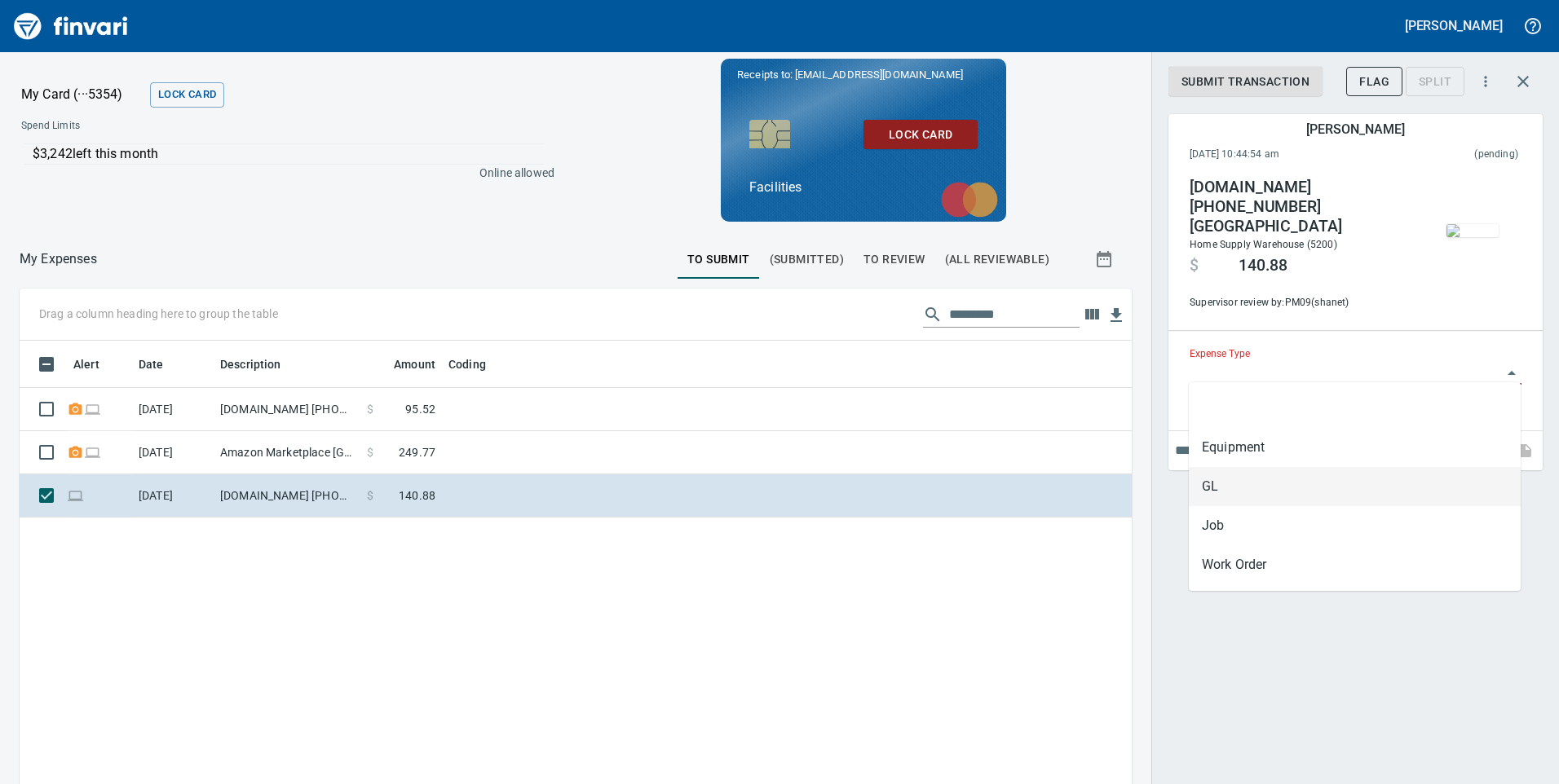
click at [1202, 487] on li "GL" at bounding box center [1355, 487] width 332 height 39
type input "**"
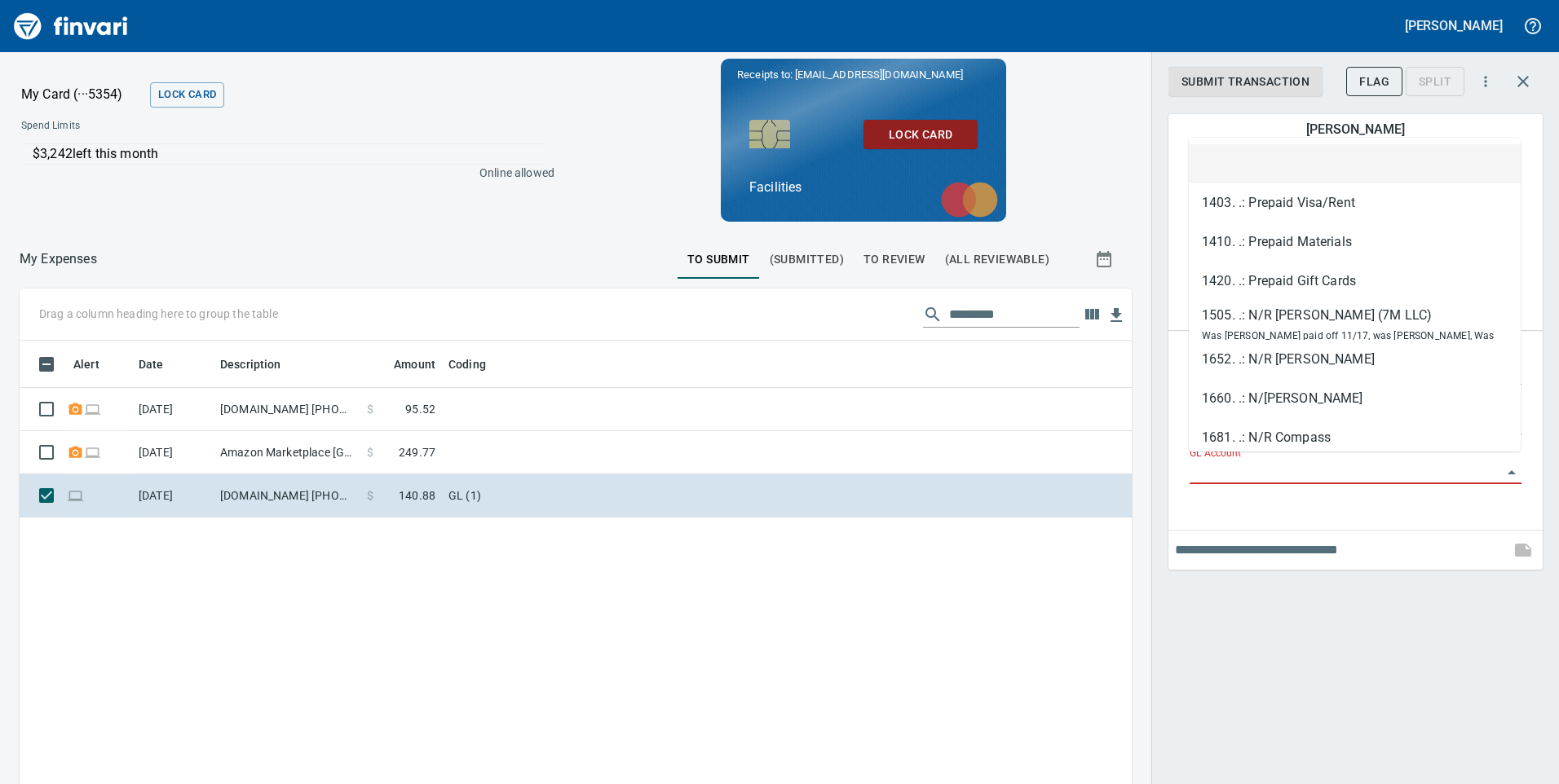
click at [1213, 470] on input "GL Account" at bounding box center [1346, 472] width 312 height 23
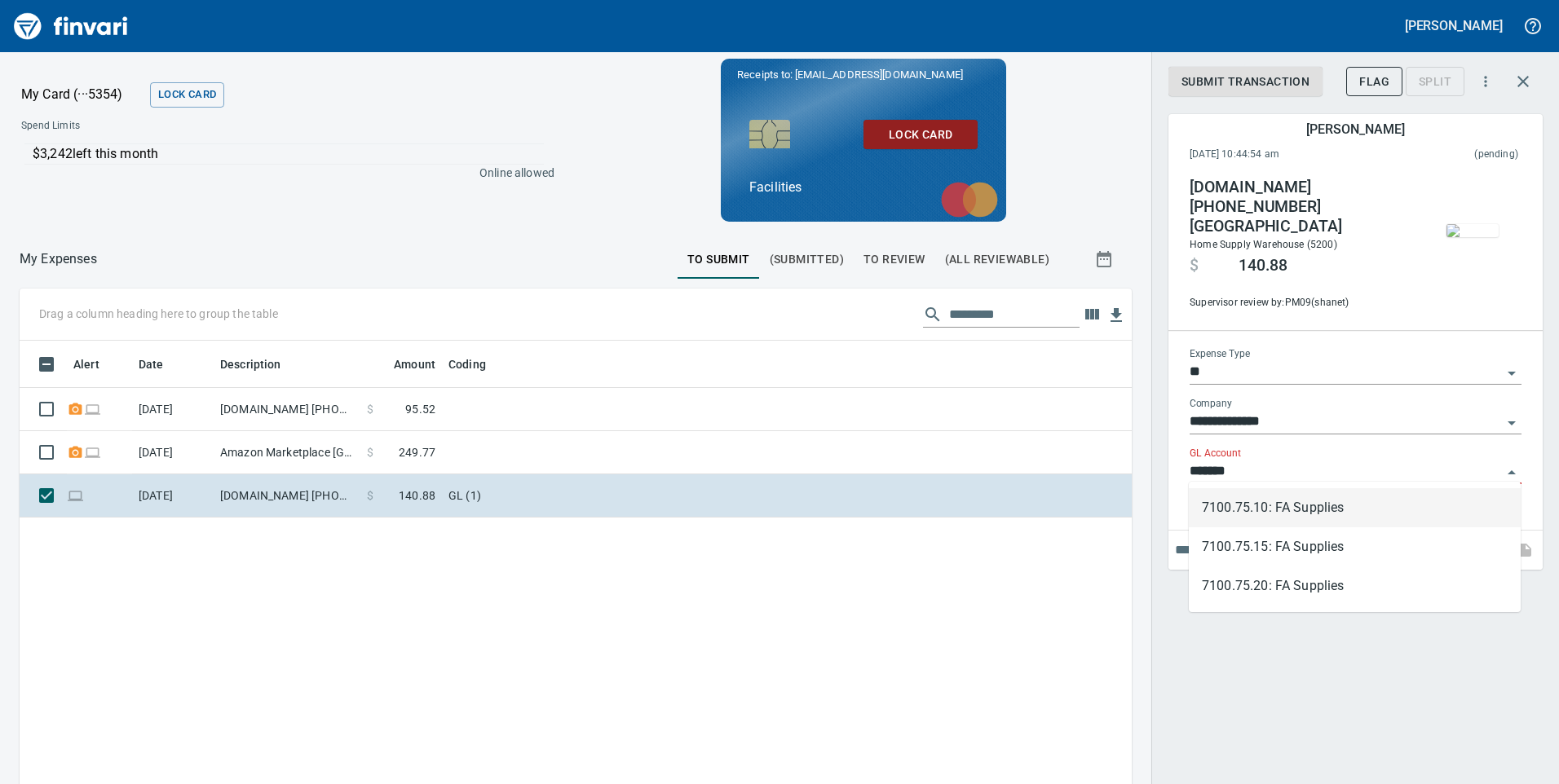
click at [1306, 512] on li "7100.75.10: FA Supplies" at bounding box center [1355, 508] width 332 height 39
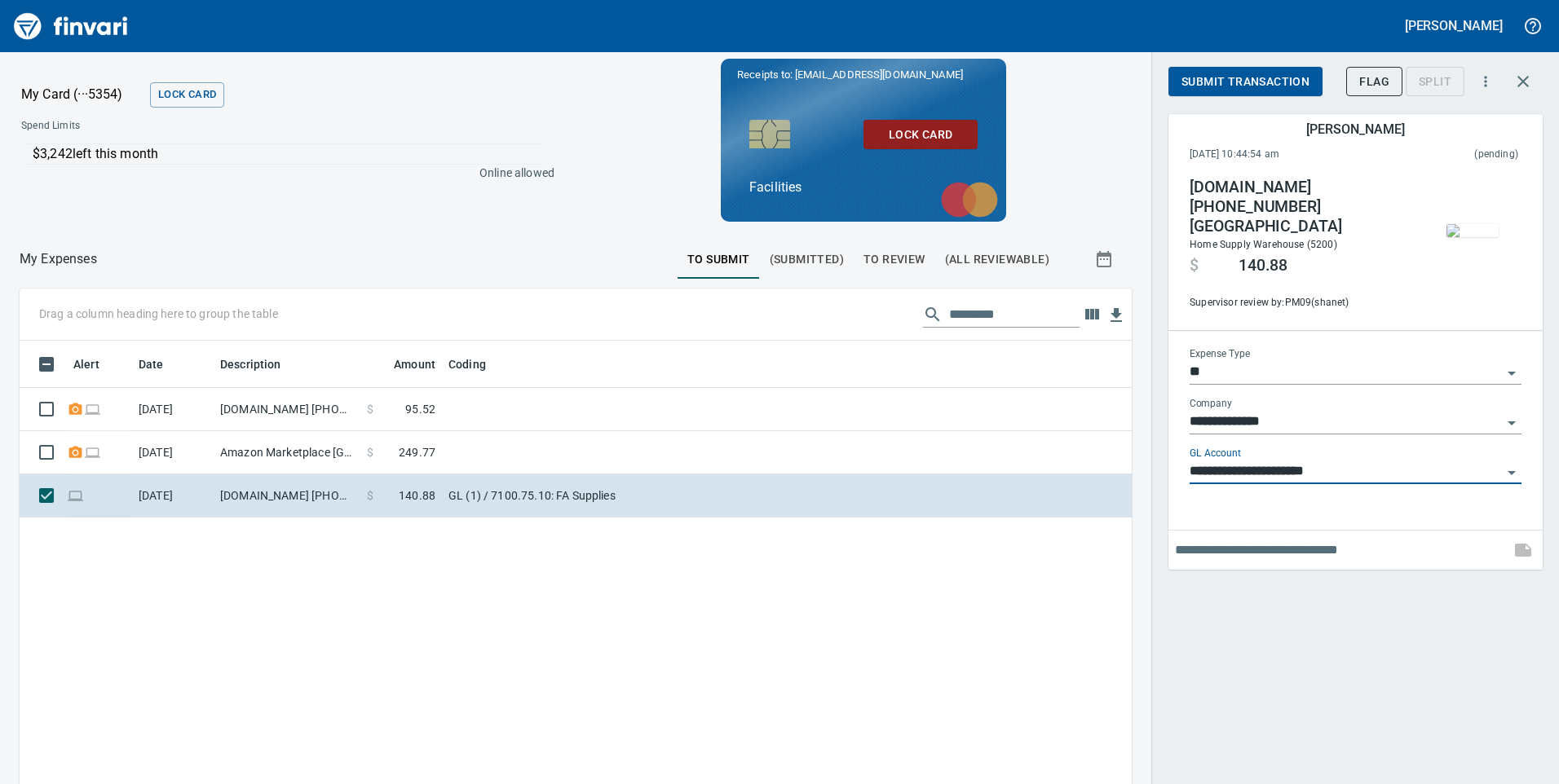
type input "**********"
click at [1231, 83] on span "Submit Transaction" at bounding box center [1246, 82] width 128 height 20
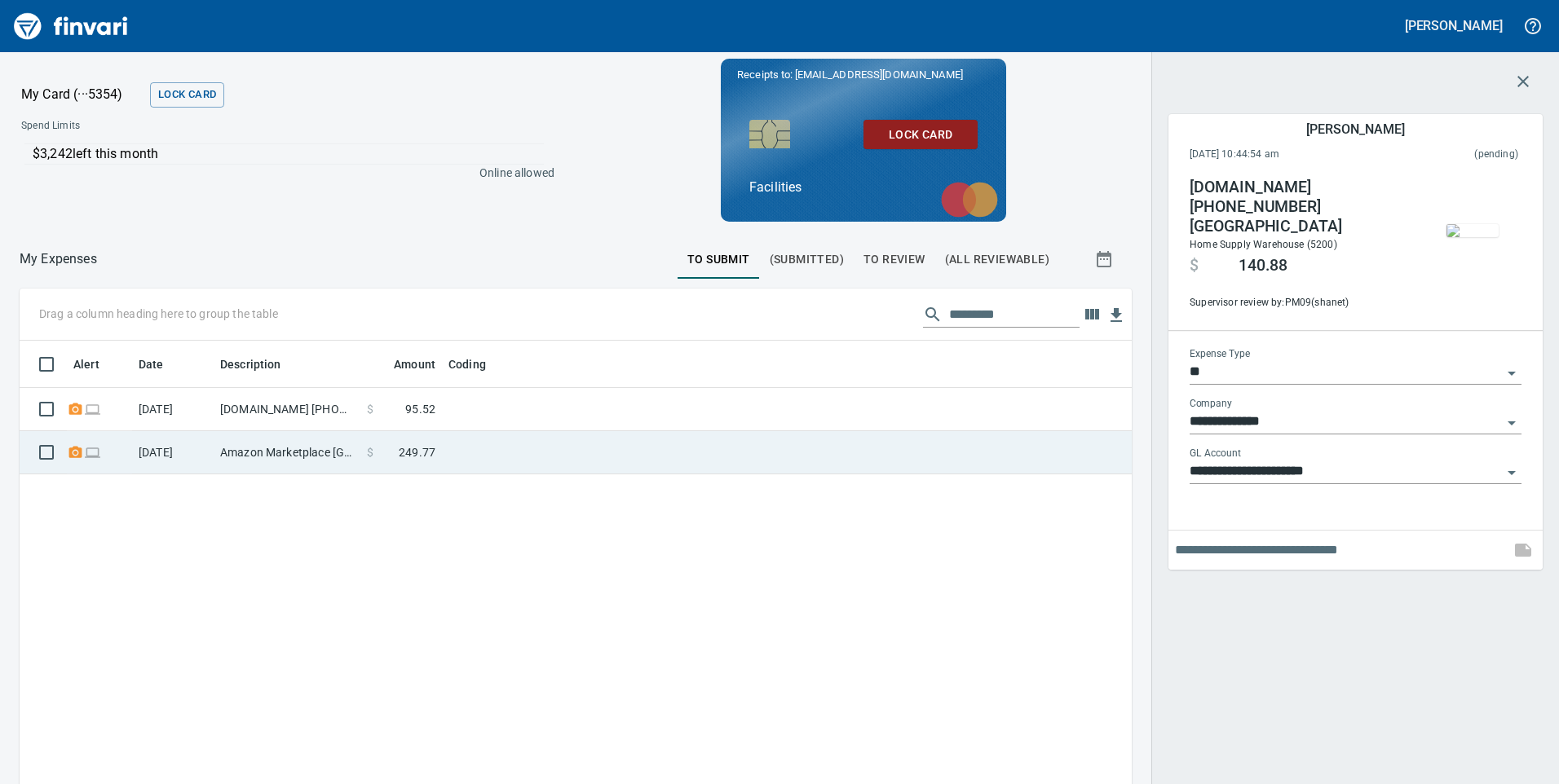
click at [588, 467] on td at bounding box center [646, 452] width 408 height 43
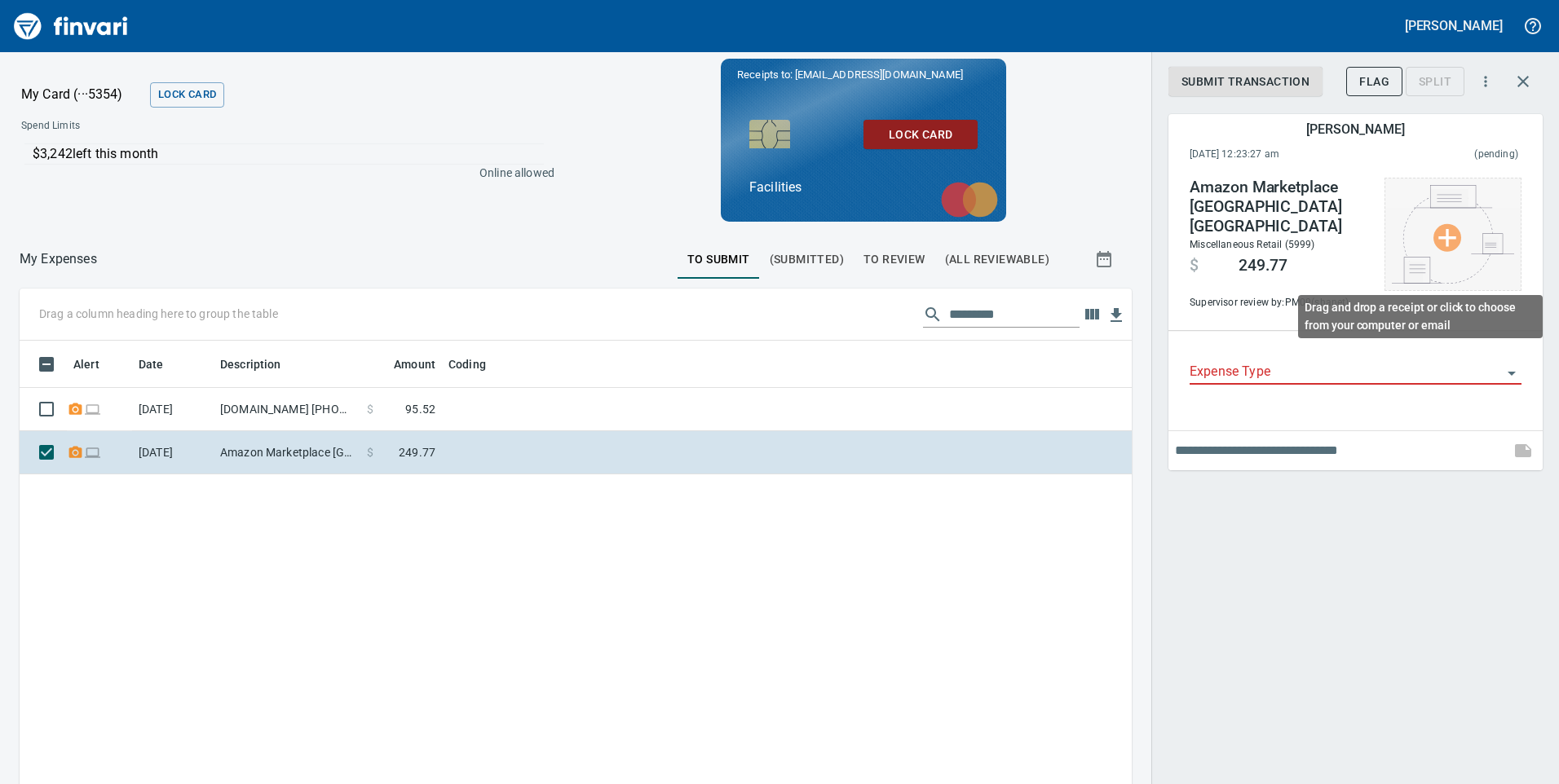
click at [1445, 245] on img at bounding box center [1453, 234] width 122 height 99
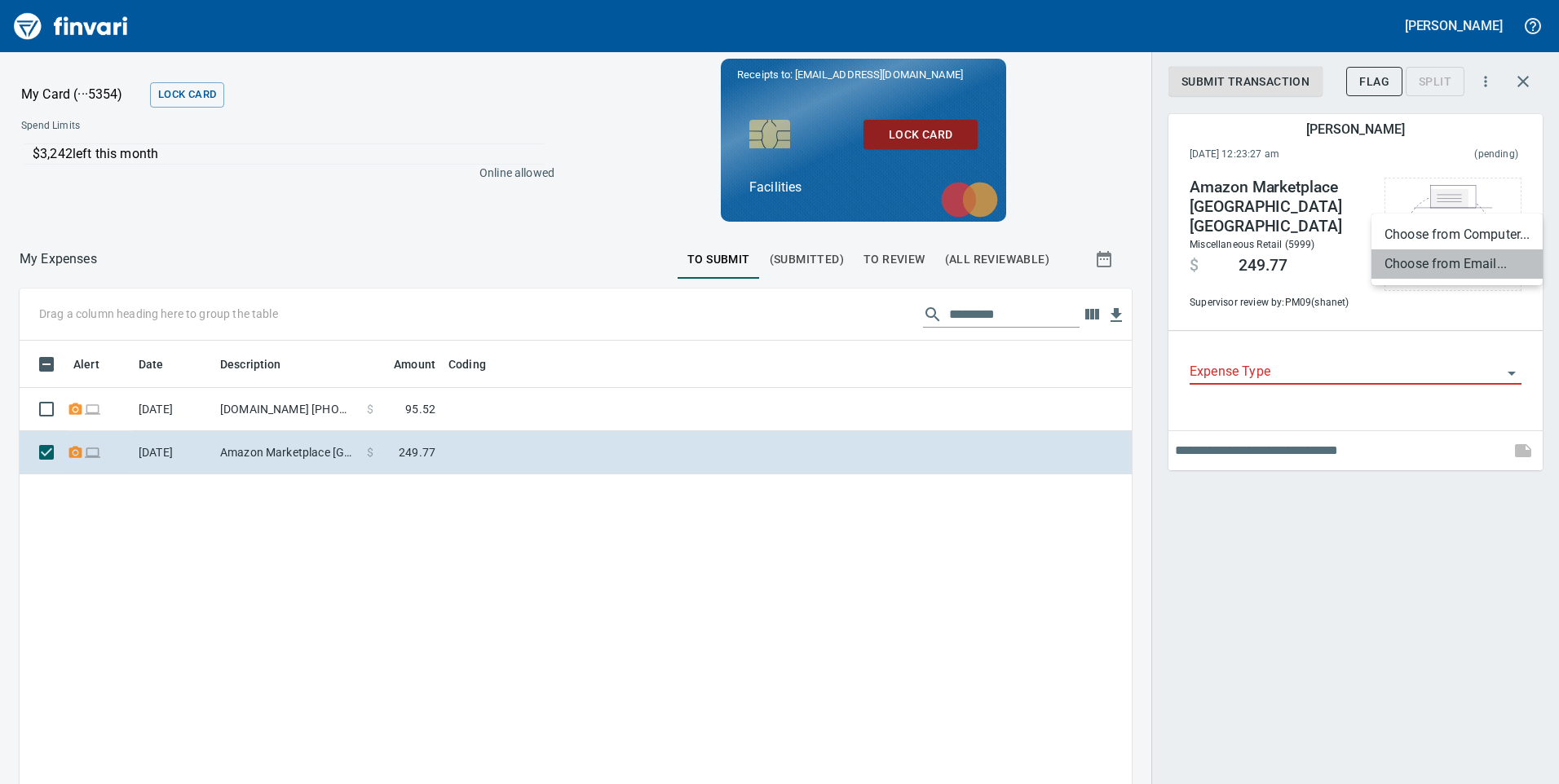
click at [1435, 269] on li "Choose from Email..." at bounding box center [1457, 264] width 171 height 29
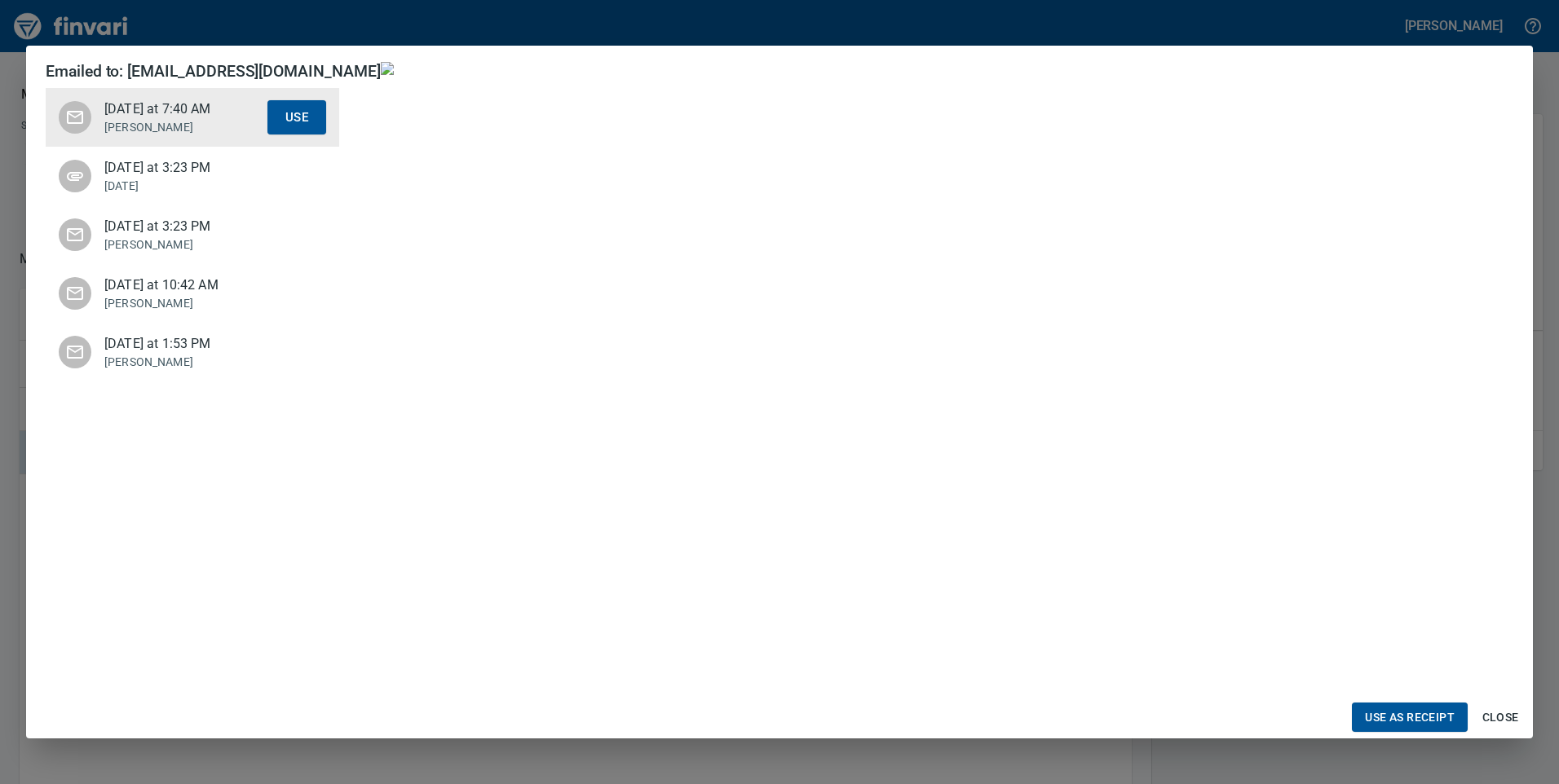
click at [156, 169] on span "[DATE] at 3:23 PM" at bounding box center [186, 168] width 163 height 19
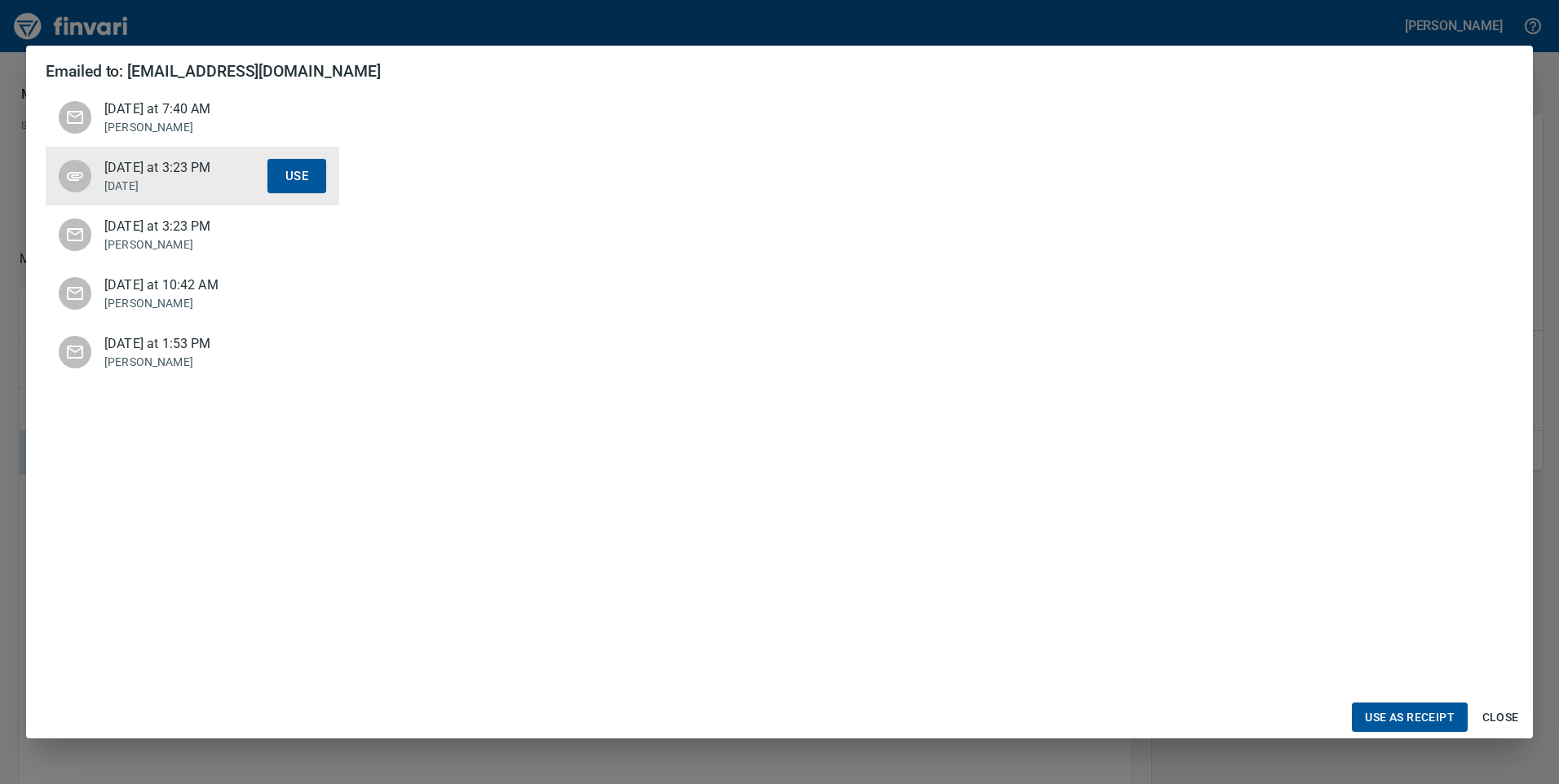
scroll to position [163, 0]
click at [1396, 704] on button "Use as Receipt" at bounding box center [1409, 718] width 115 height 30
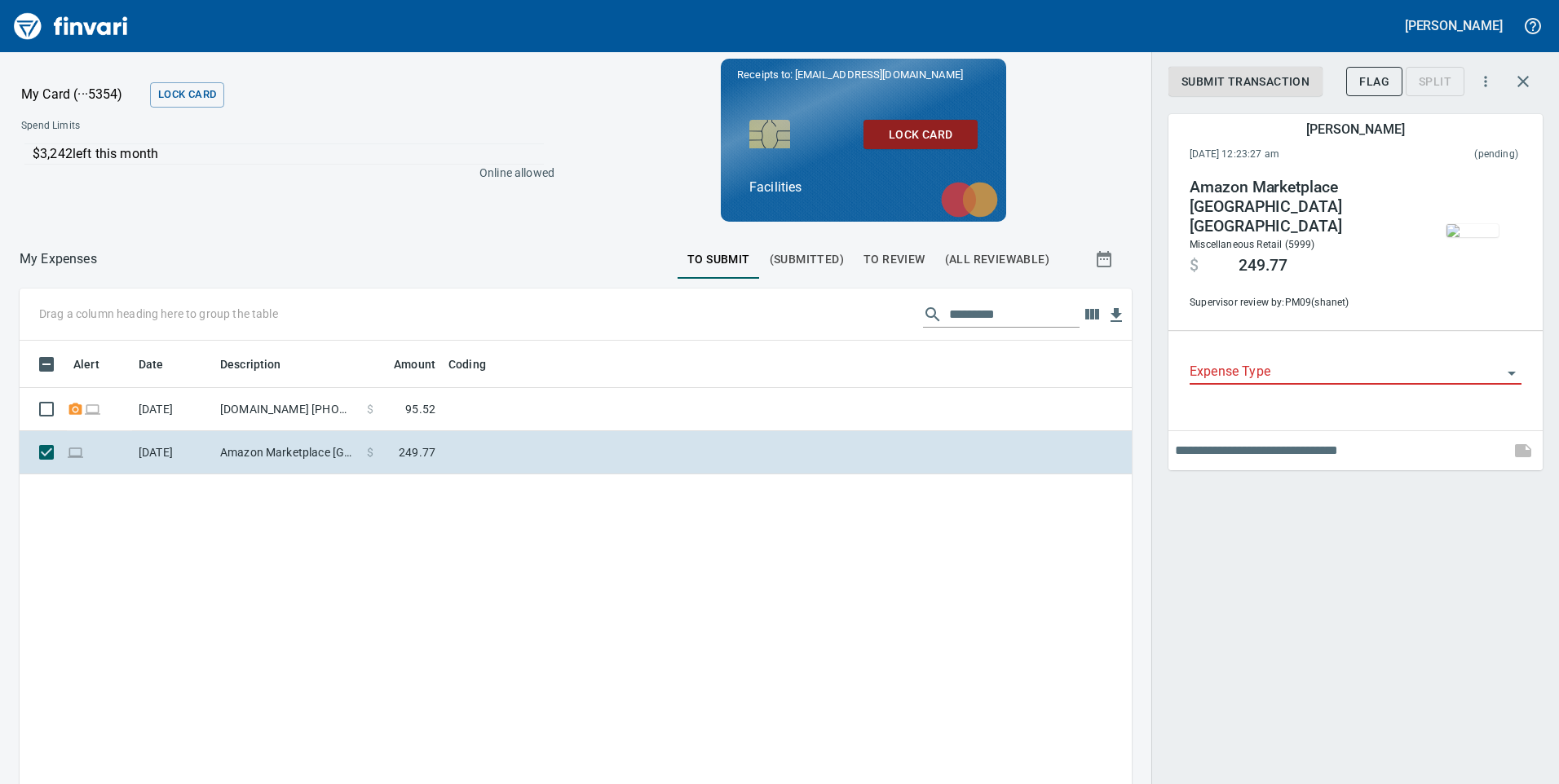
click at [1218, 348] on div "Expense Type" at bounding box center [1356, 366] width 332 height 37
click at [1212, 361] on input "Expense Type" at bounding box center [1346, 372] width 312 height 23
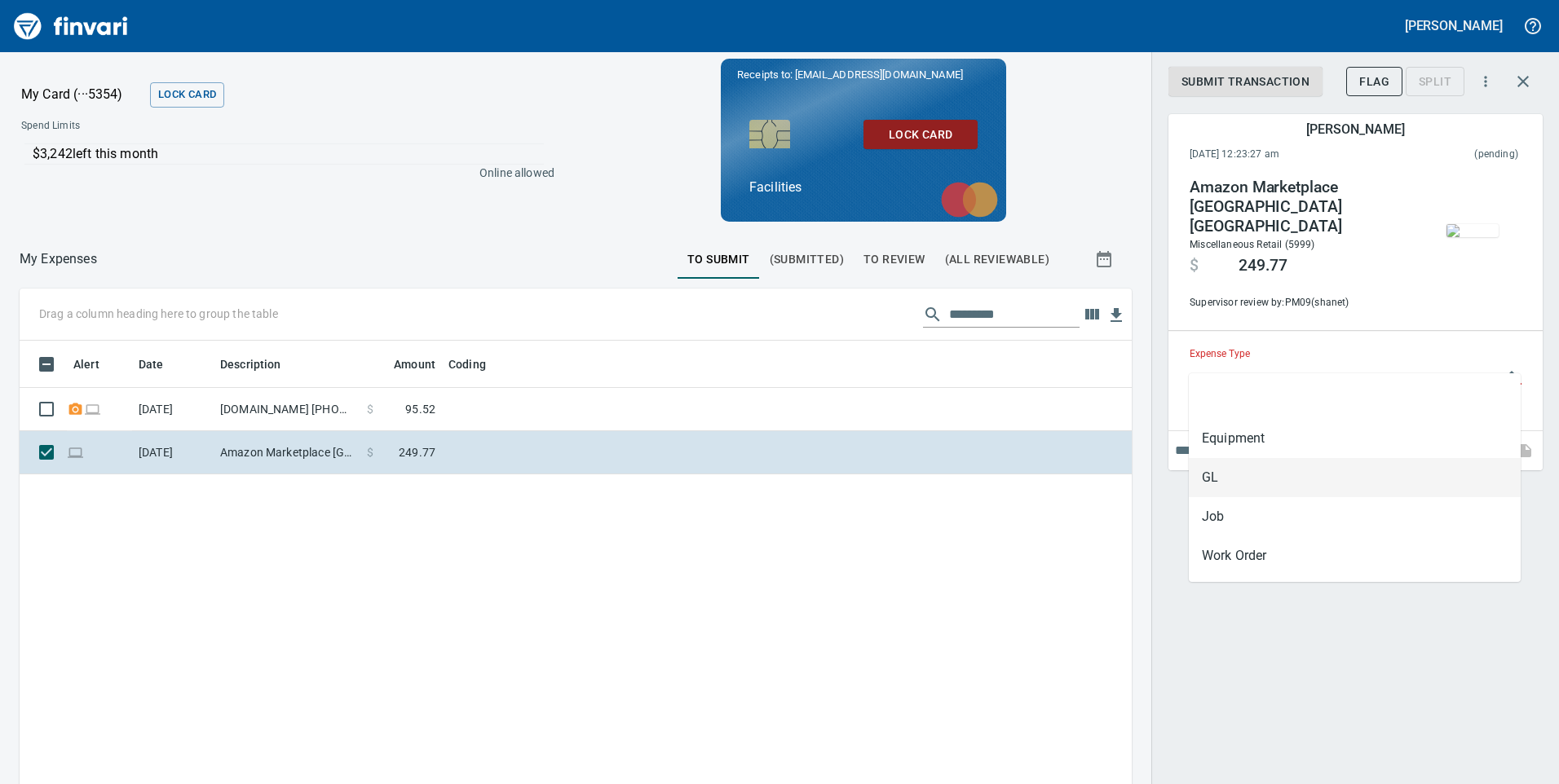
click at [1197, 477] on li "GL" at bounding box center [1355, 477] width 332 height 39
type input "**"
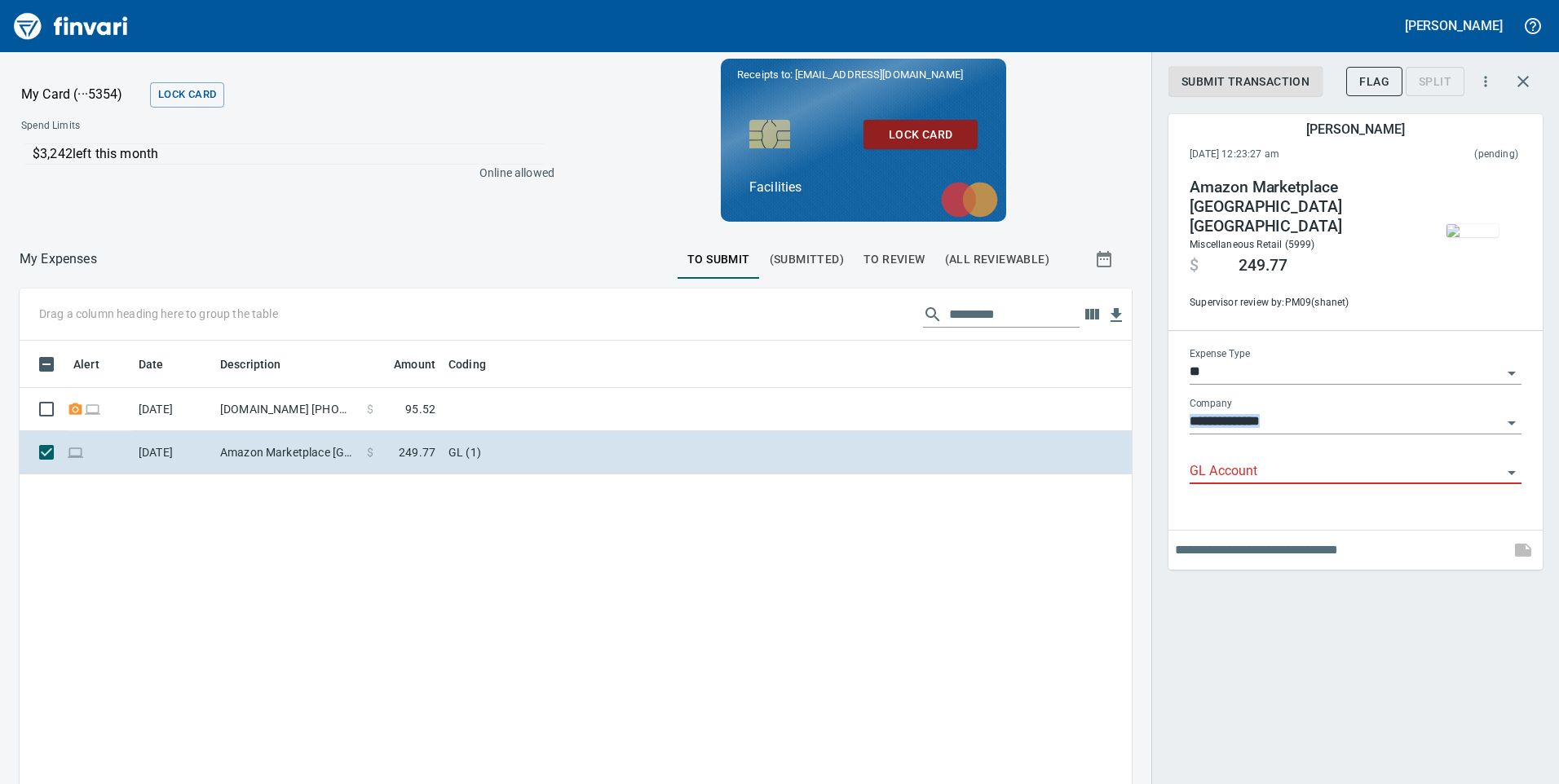
click at [1206, 433] on div "**********" at bounding box center [1356, 422] width 332 height 149
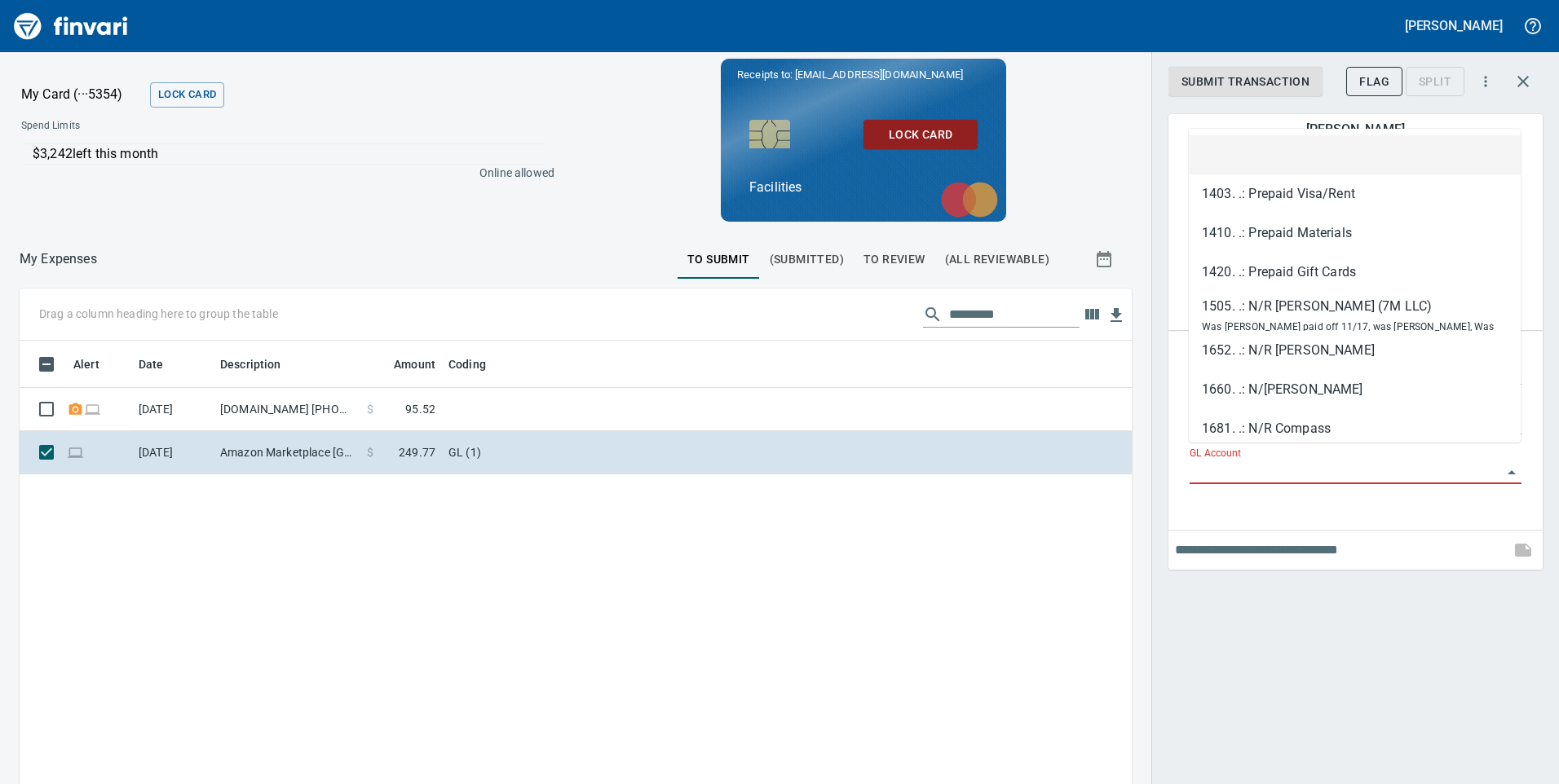
drag, startPoint x: 1206, startPoint y: 433, endPoint x: 1207, endPoint y: 449, distance: 16.0
click at [1207, 461] on input "GL Account" at bounding box center [1346, 472] width 312 height 23
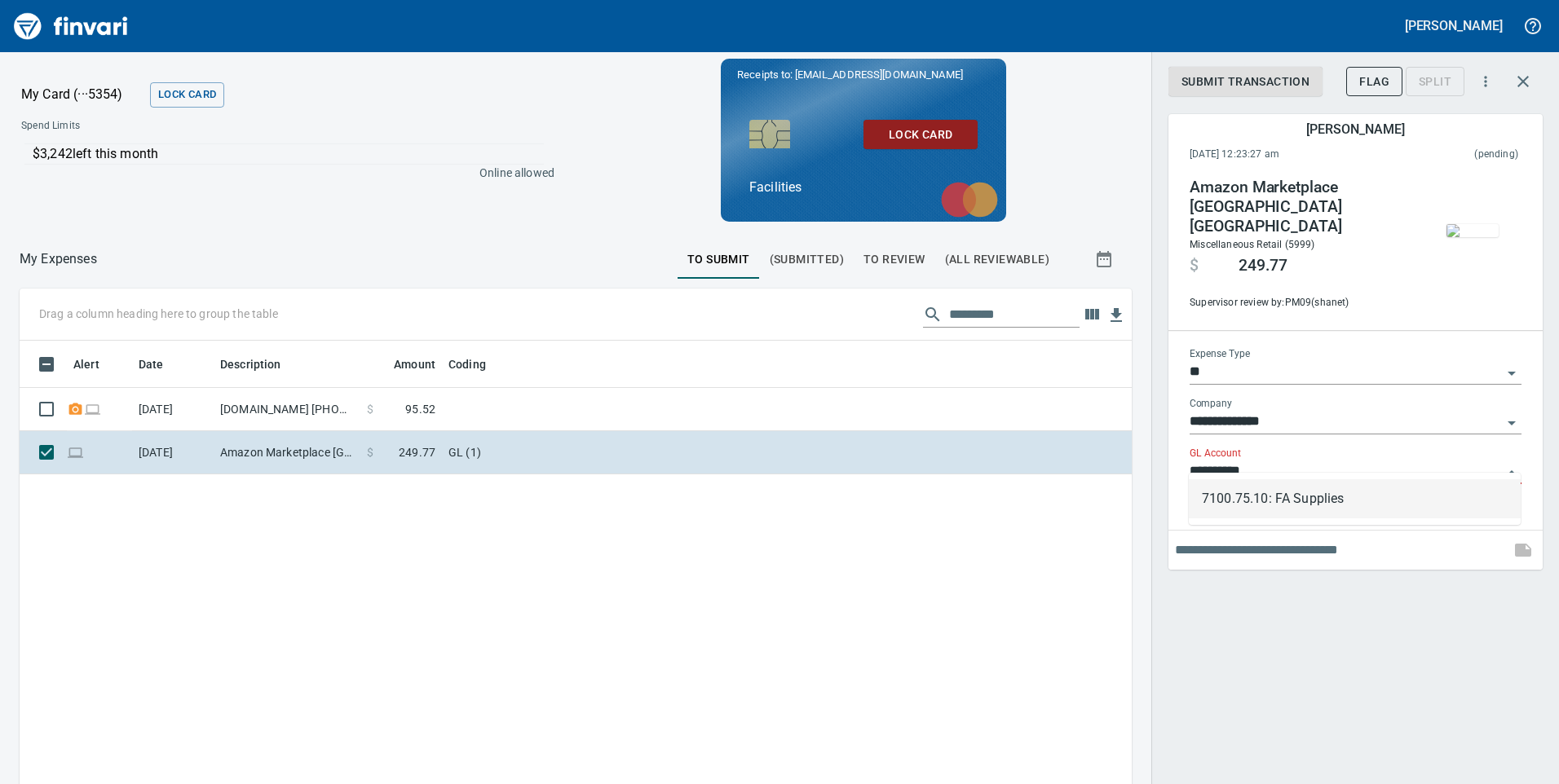
click at [1328, 495] on li "7100.75.10: FA Supplies" at bounding box center [1355, 499] width 332 height 39
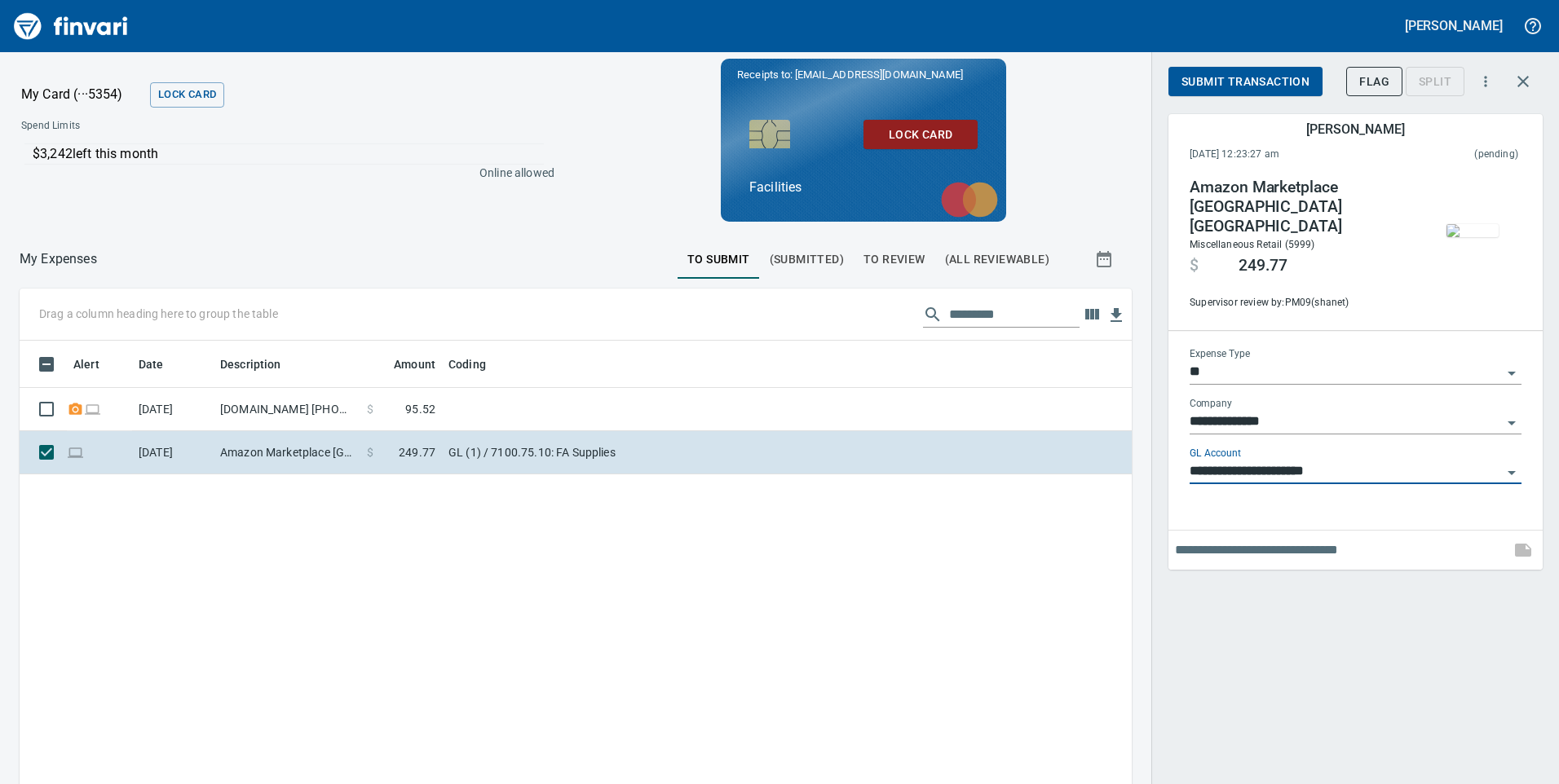
type input "**********"
click at [1257, 88] on span "Submit Transaction" at bounding box center [1246, 82] width 128 height 20
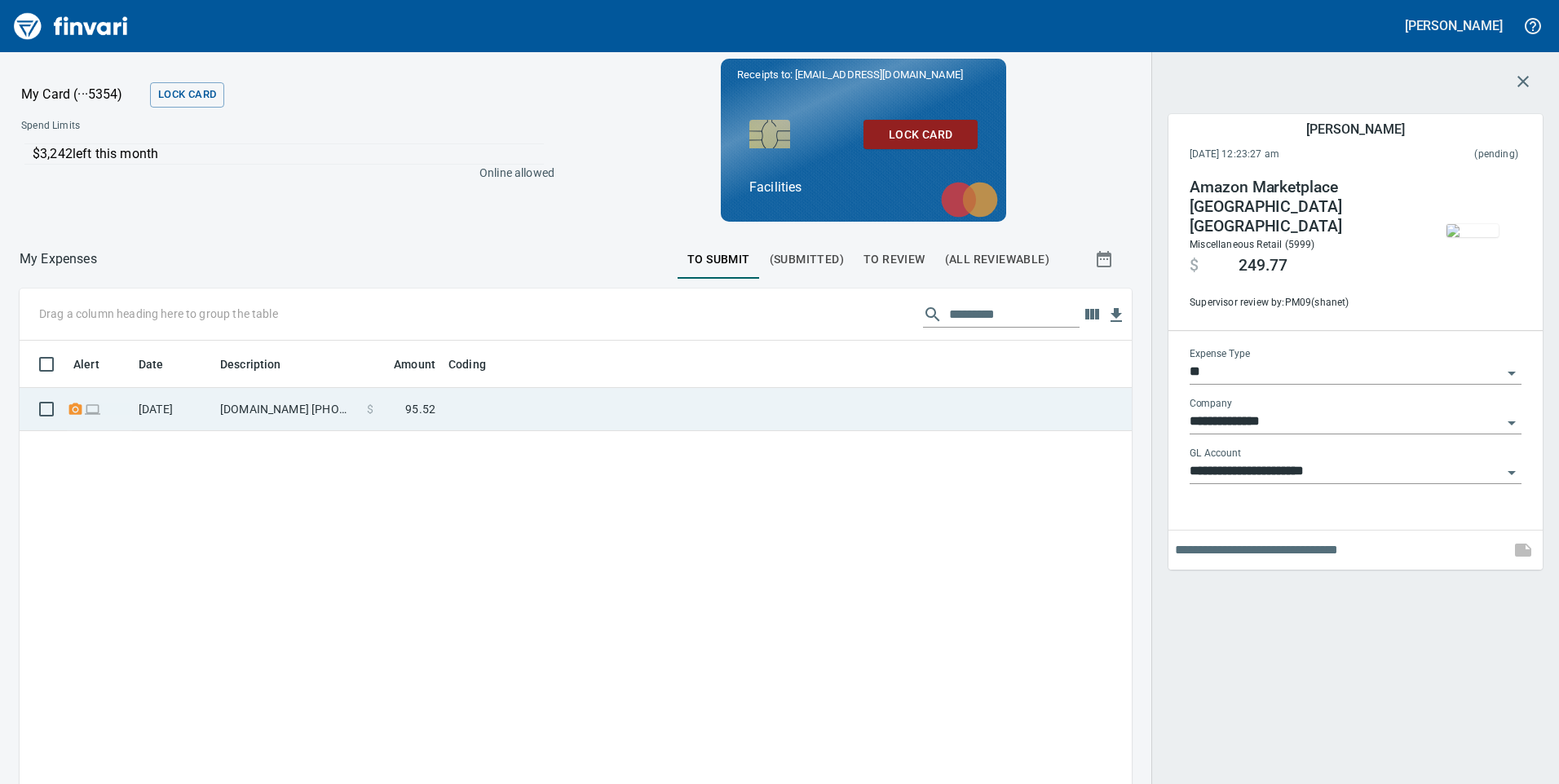
click at [564, 426] on td at bounding box center [646, 409] width 408 height 43
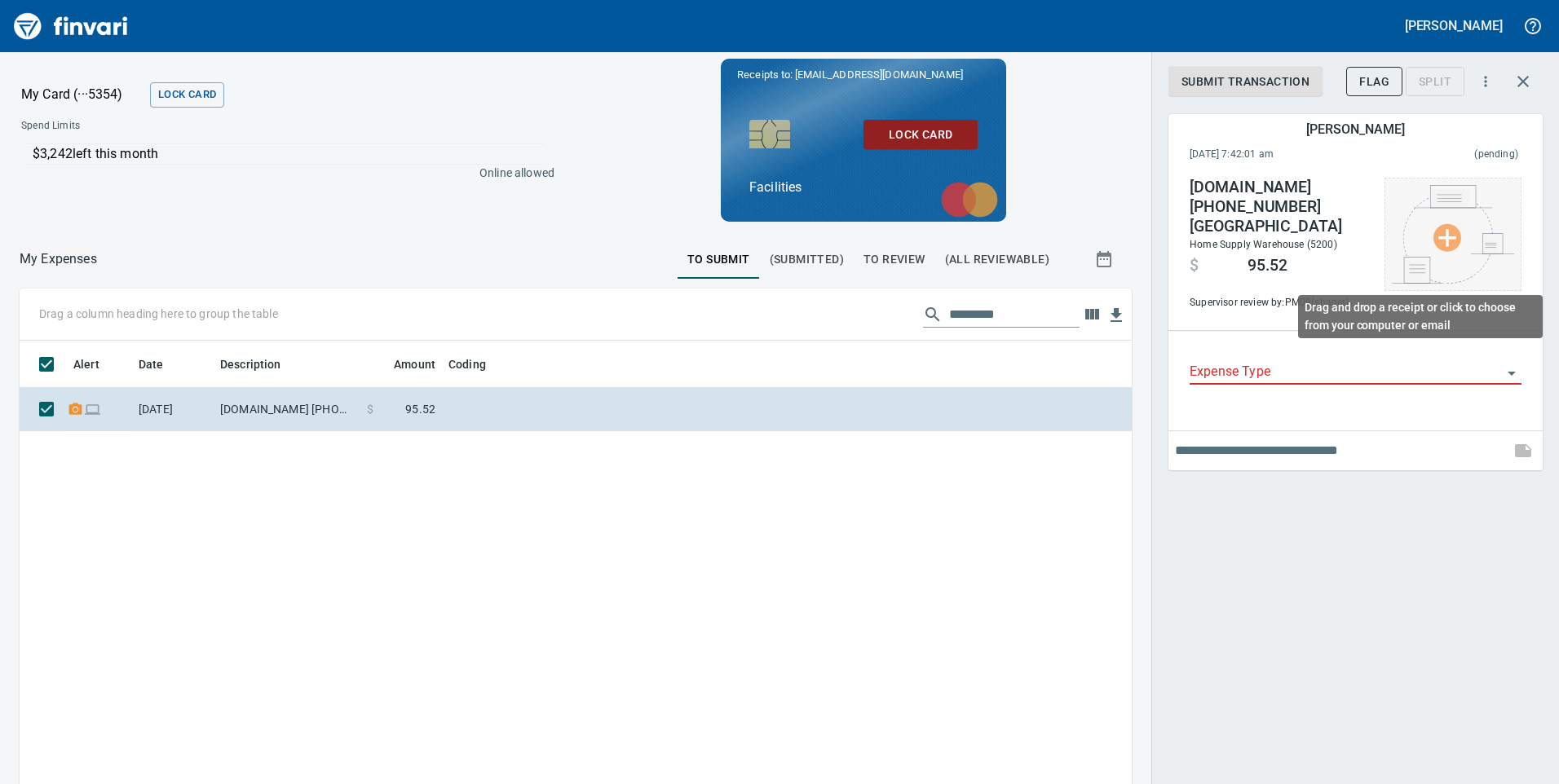
click at [1441, 243] on img at bounding box center [1453, 234] width 122 height 99
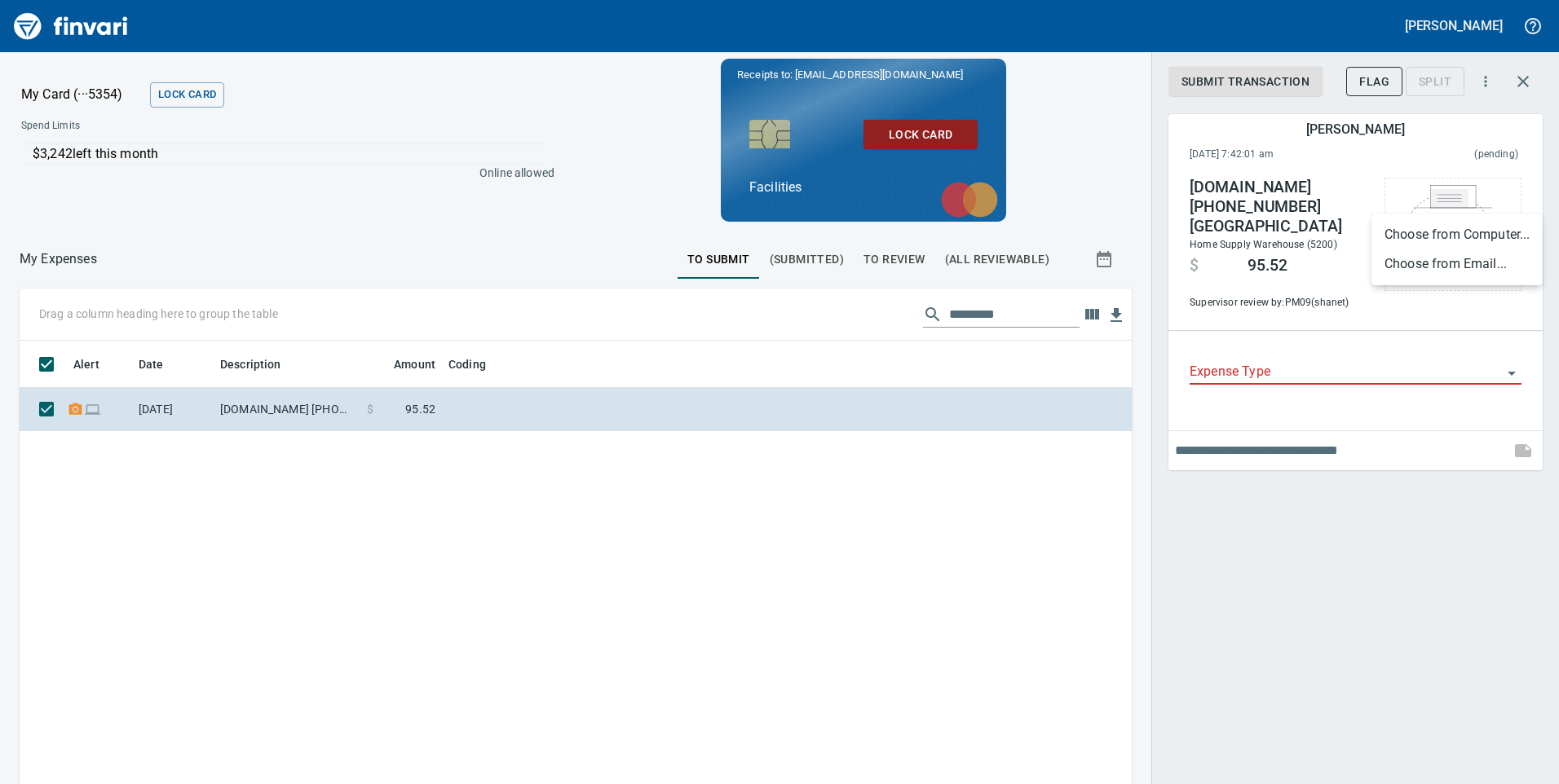
click at [1465, 269] on li "Choose from Email..." at bounding box center [1457, 264] width 171 height 29
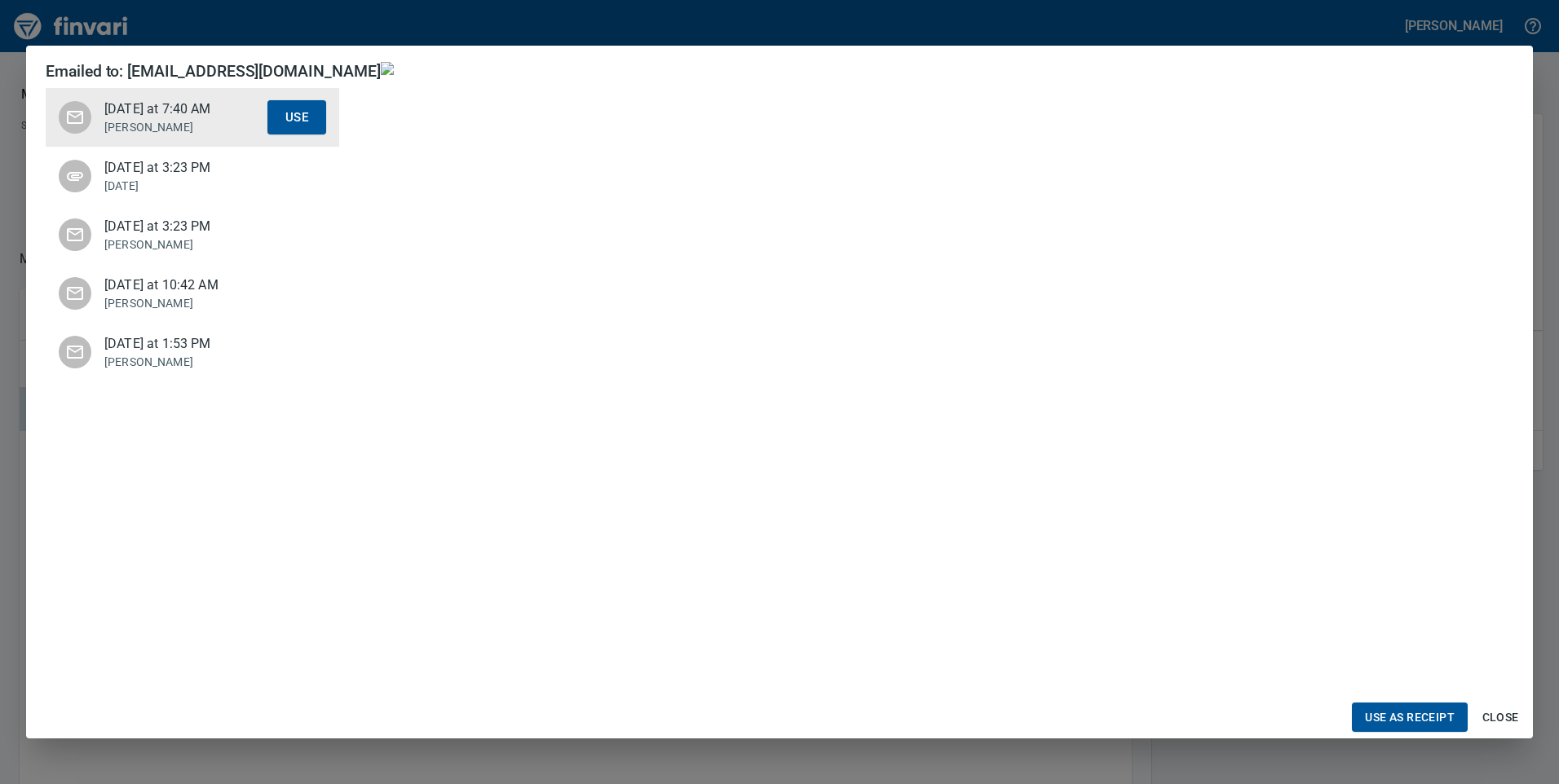
click at [166, 123] on ul "[DATE] at 7:40 AM [PERSON_NAME] Use [DATE] at 3:23 PM [DATE] Use [DATE] at 3:23…" at bounding box center [192, 235] width 294 height 307
click at [1403, 717] on span "Use as Receipt" at bounding box center [1410, 717] width 90 height 20
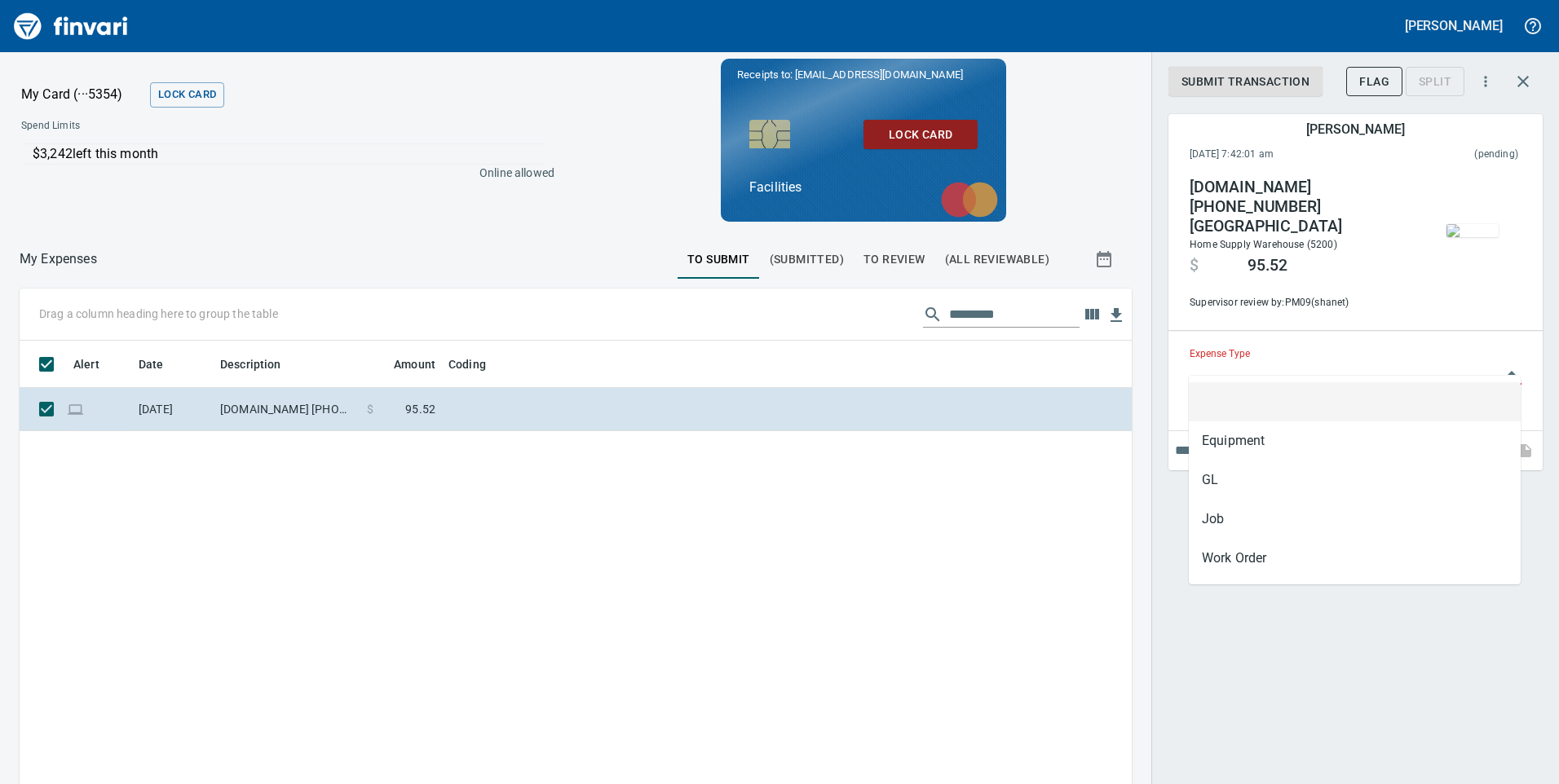
click at [1328, 371] on input "Expense Type" at bounding box center [1346, 372] width 312 height 23
click at [1204, 483] on li "GL" at bounding box center [1355, 480] width 332 height 39
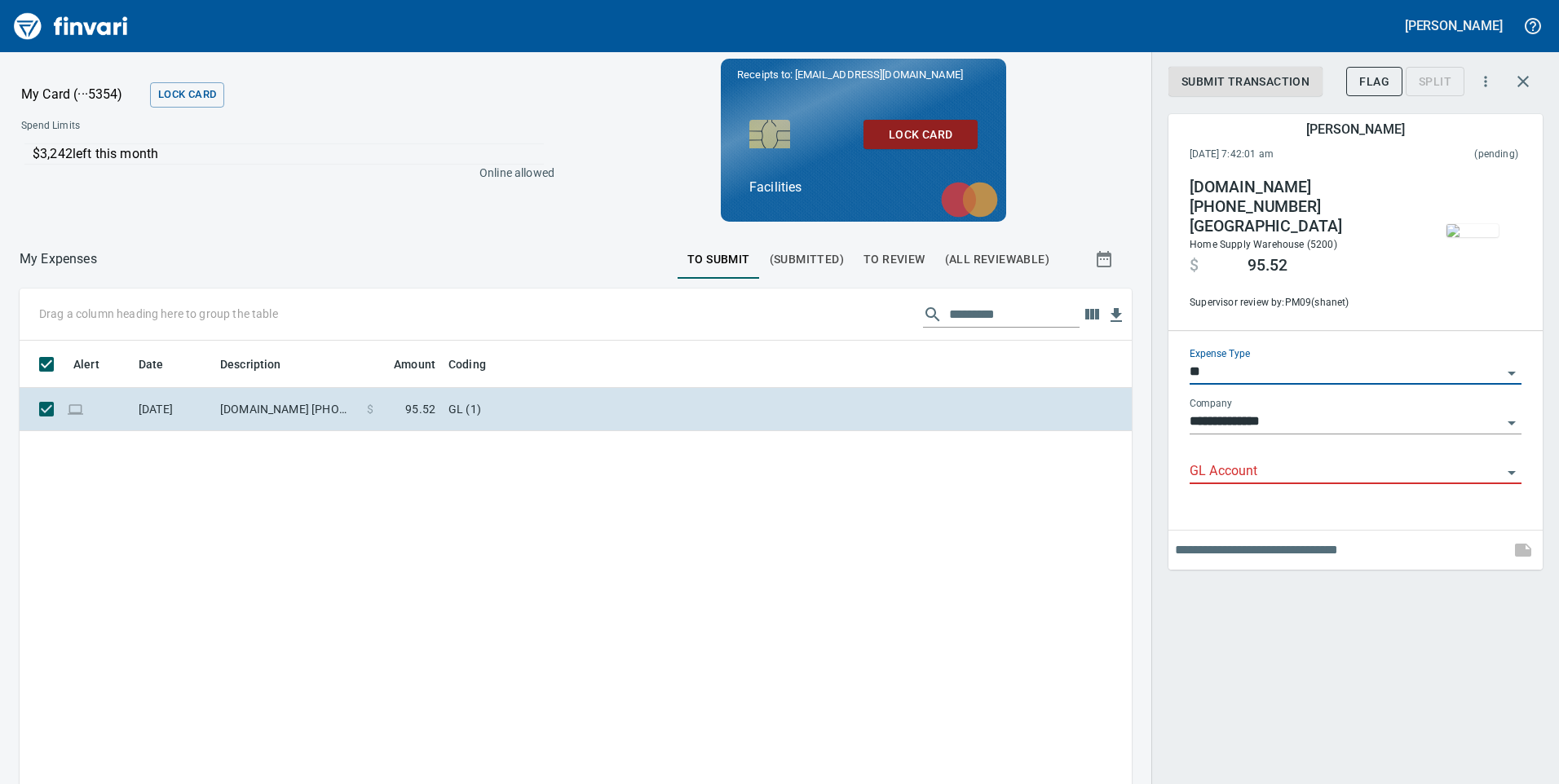
click at [1513, 364] on icon "Open" at bounding box center [1512, 373] width 19 height 19
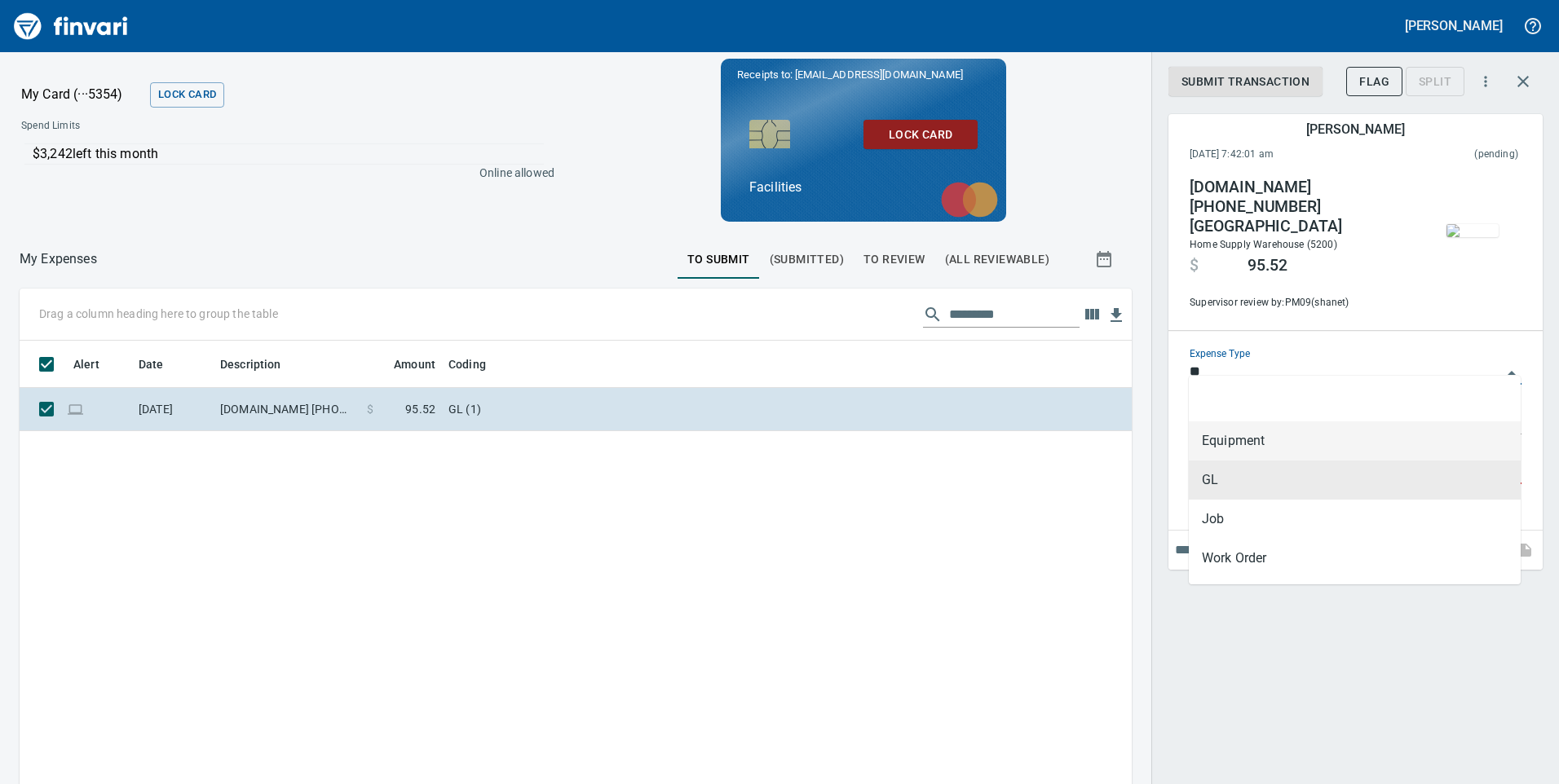
click at [1215, 444] on li "Equipment" at bounding box center [1355, 441] width 332 height 39
type input "*********"
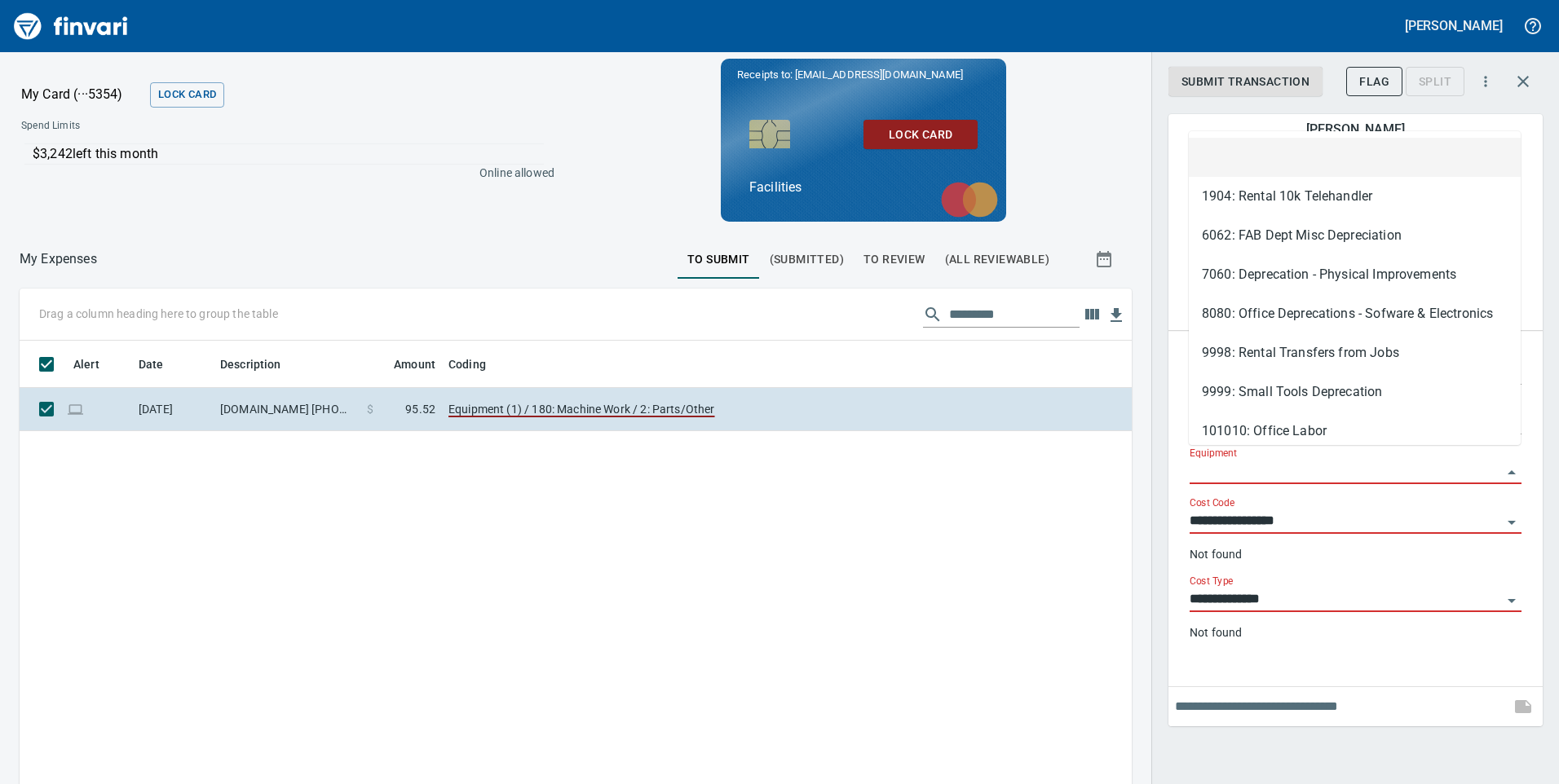
click at [1209, 462] on input "Equipment" at bounding box center [1346, 472] width 312 height 23
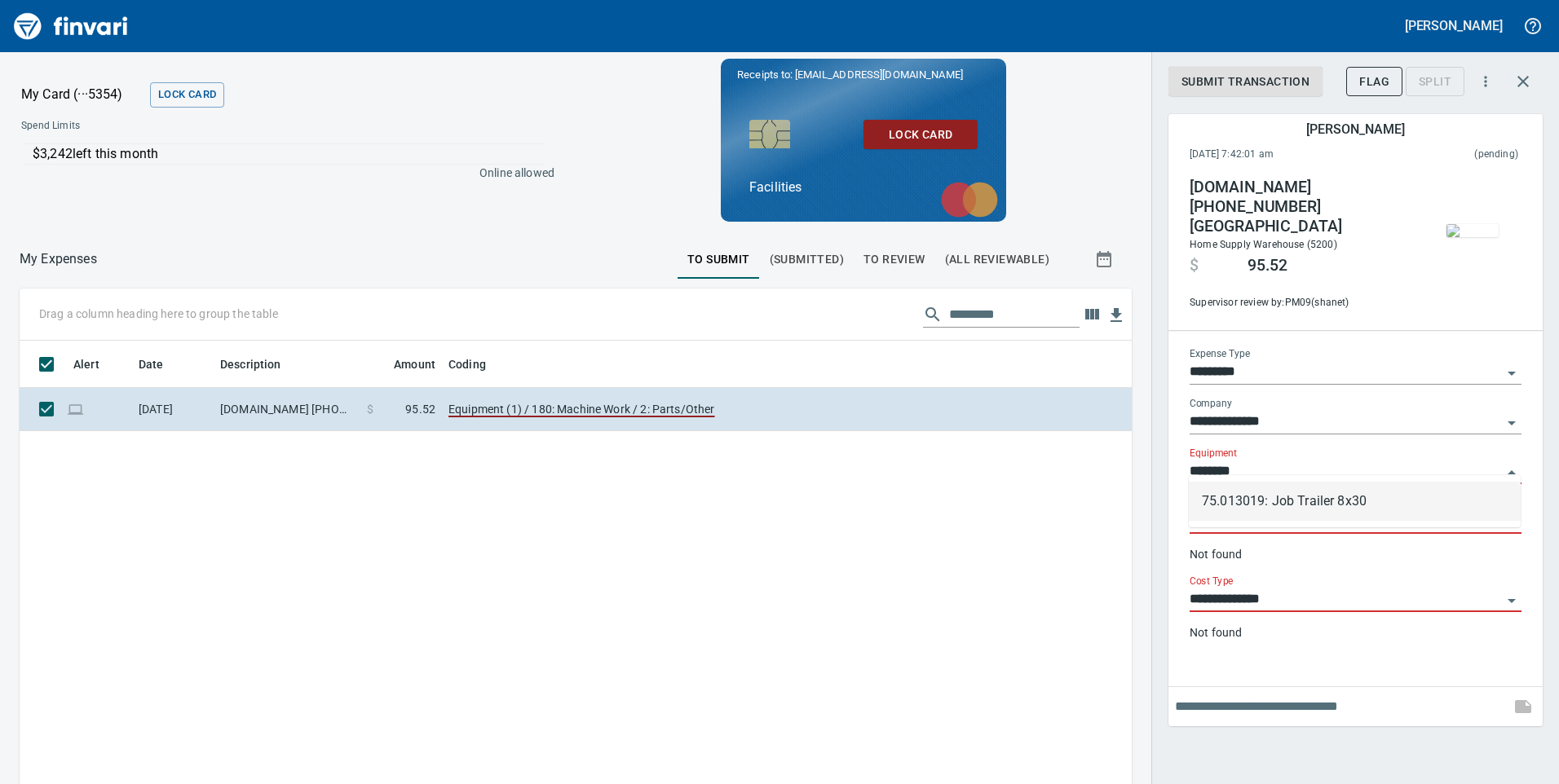
click at [1269, 507] on li "75.013019: Job Trailer 8x30" at bounding box center [1355, 501] width 332 height 39
type input "**********"
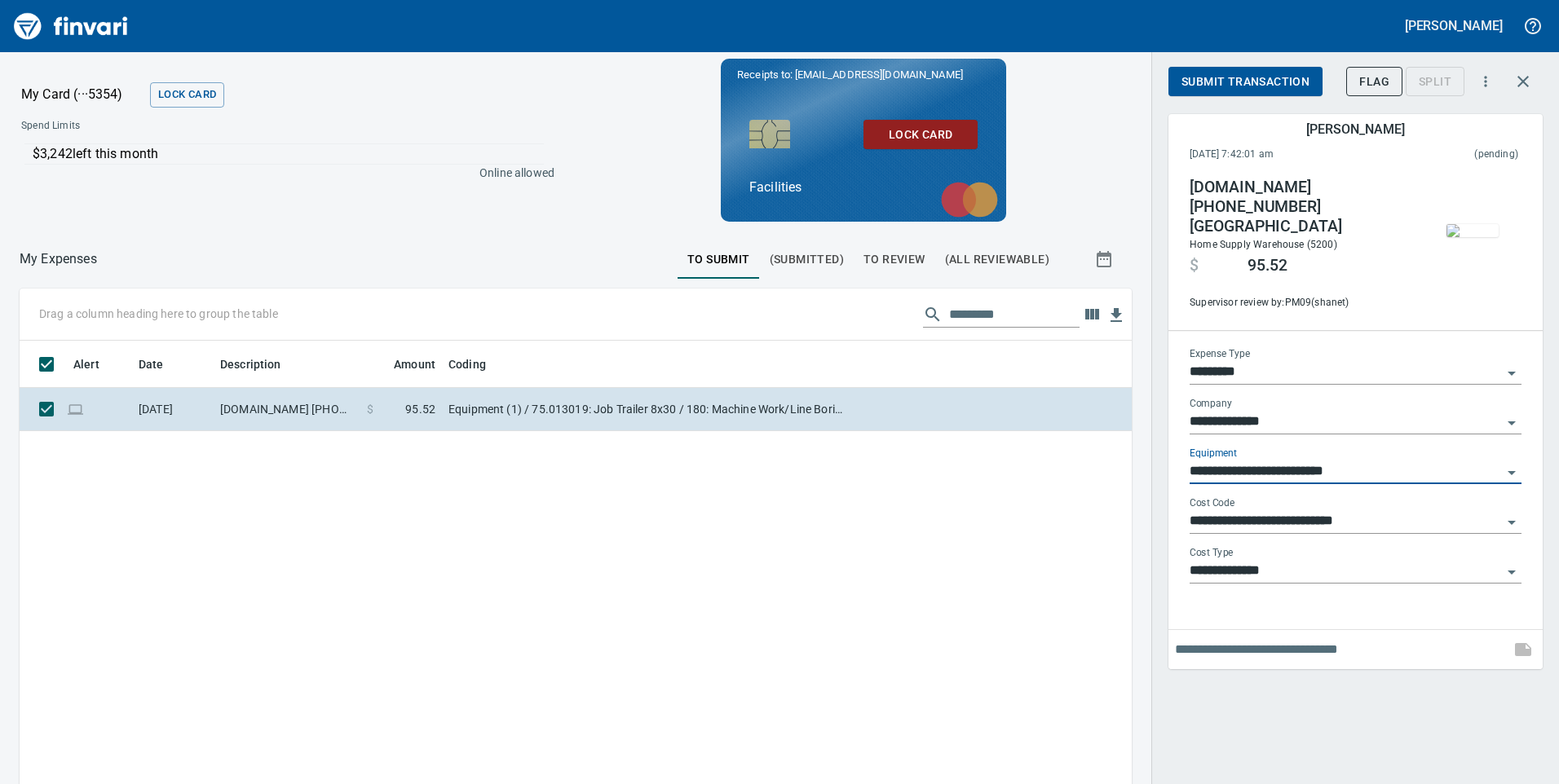
type input "**********"
click at [1225, 78] on span "Submit Transaction" at bounding box center [1246, 82] width 128 height 20
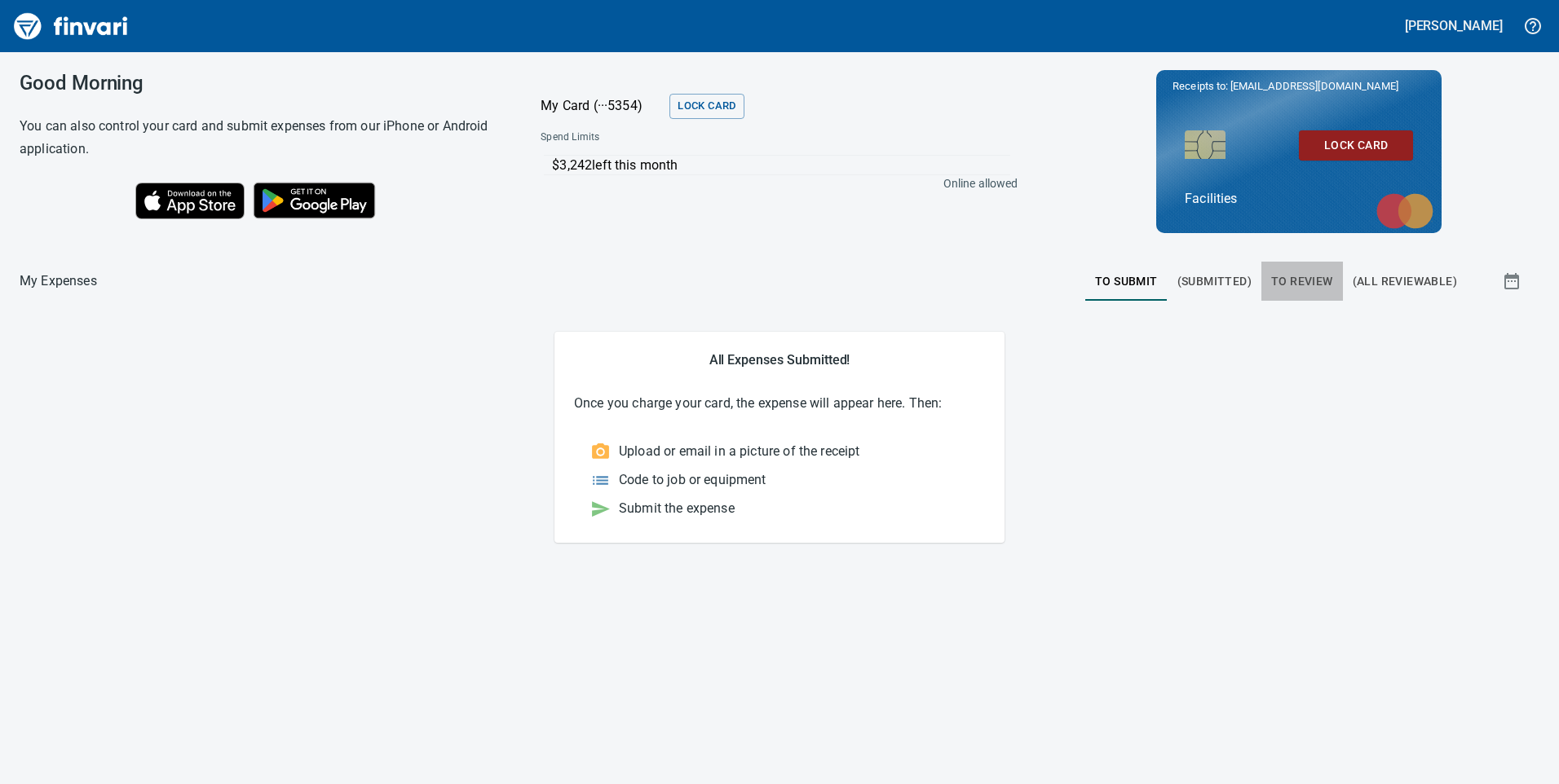
click at [1304, 272] on span "To Review" at bounding box center [1303, 281] width 62 height 20
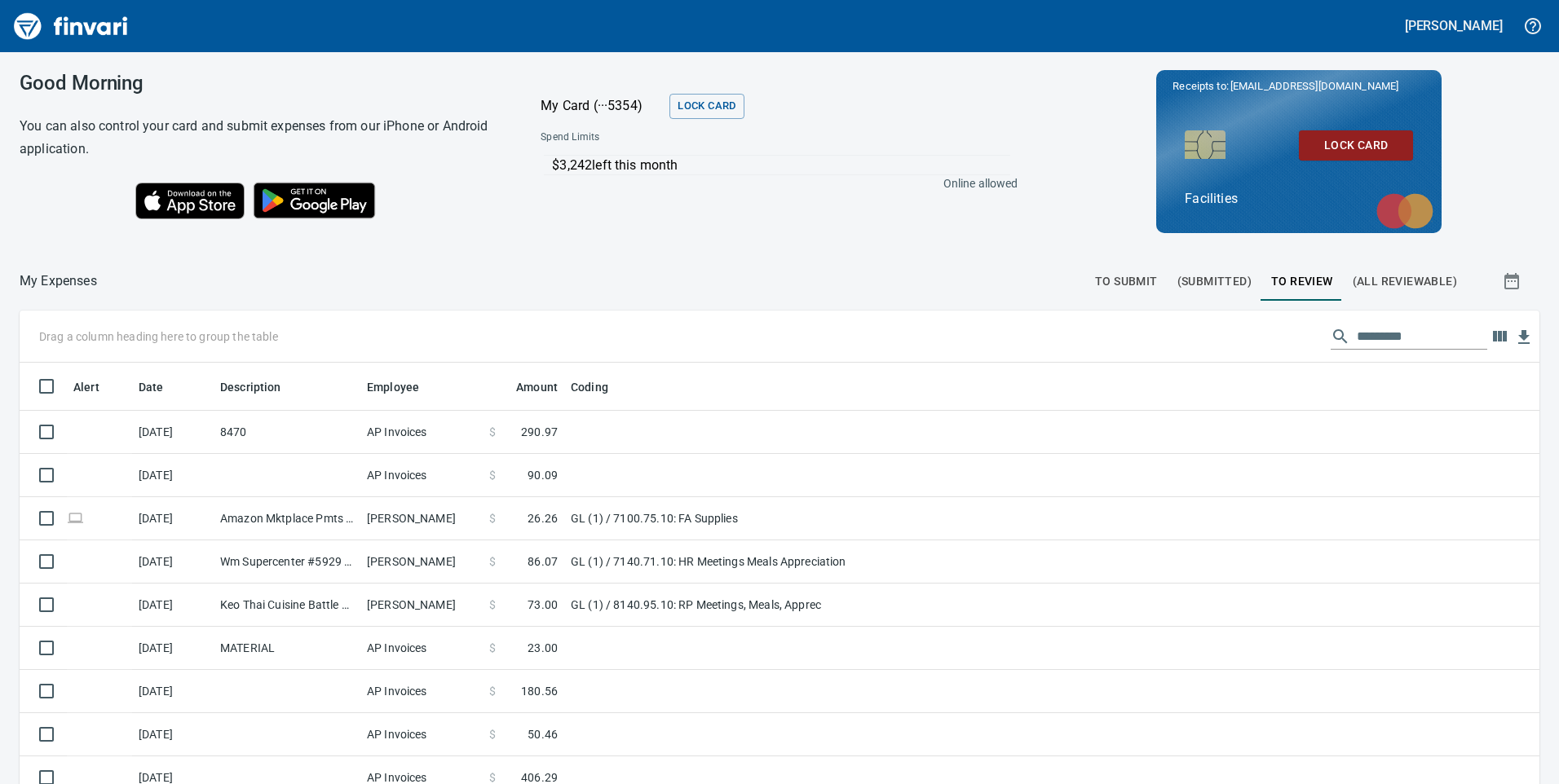
scroll to position [593, 1483]
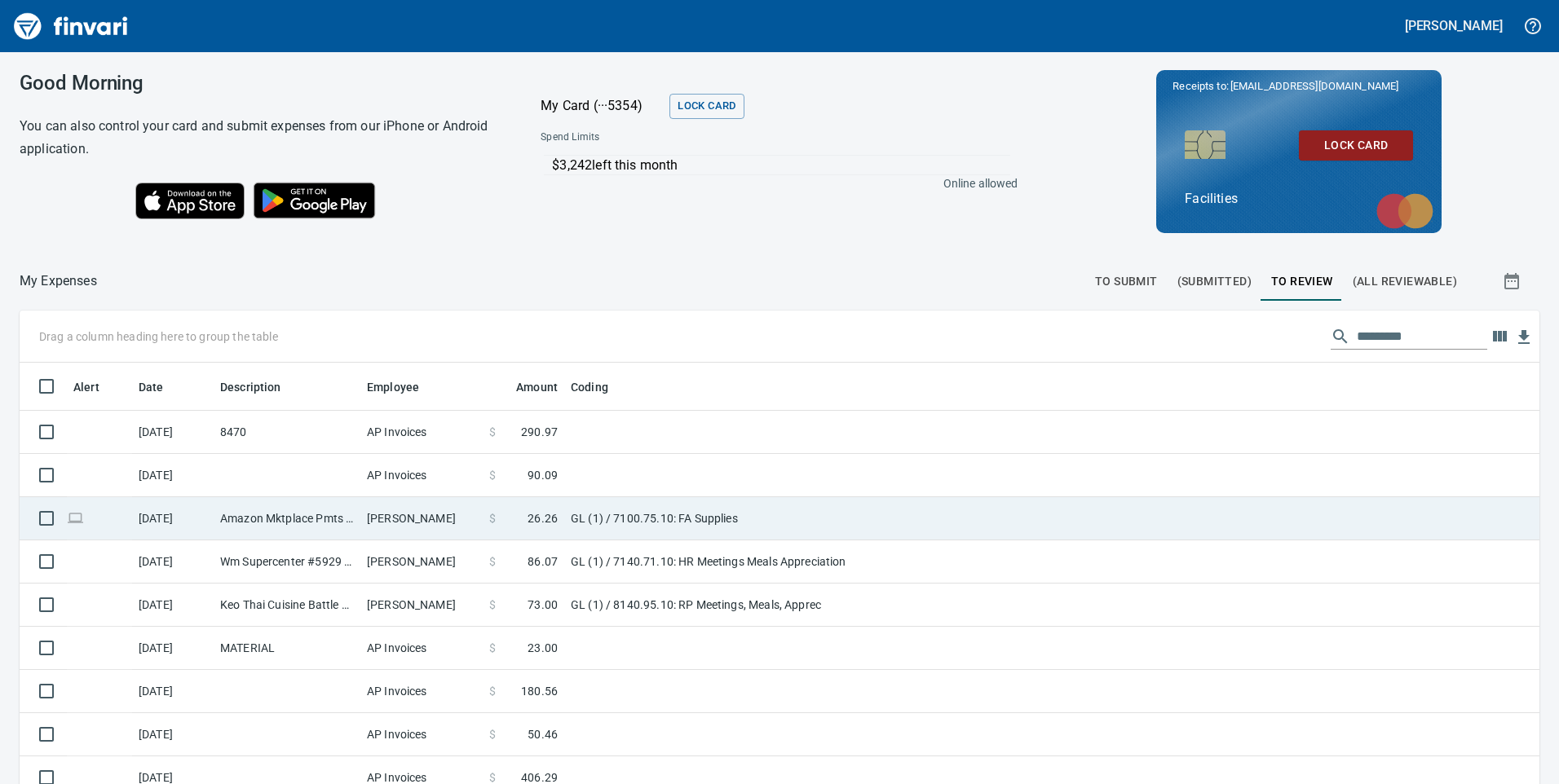
click at [858, 515] on td "GL (1) / 7100.75.10: FA Supplies" at bounding box center [768, 519] width 408 height 43
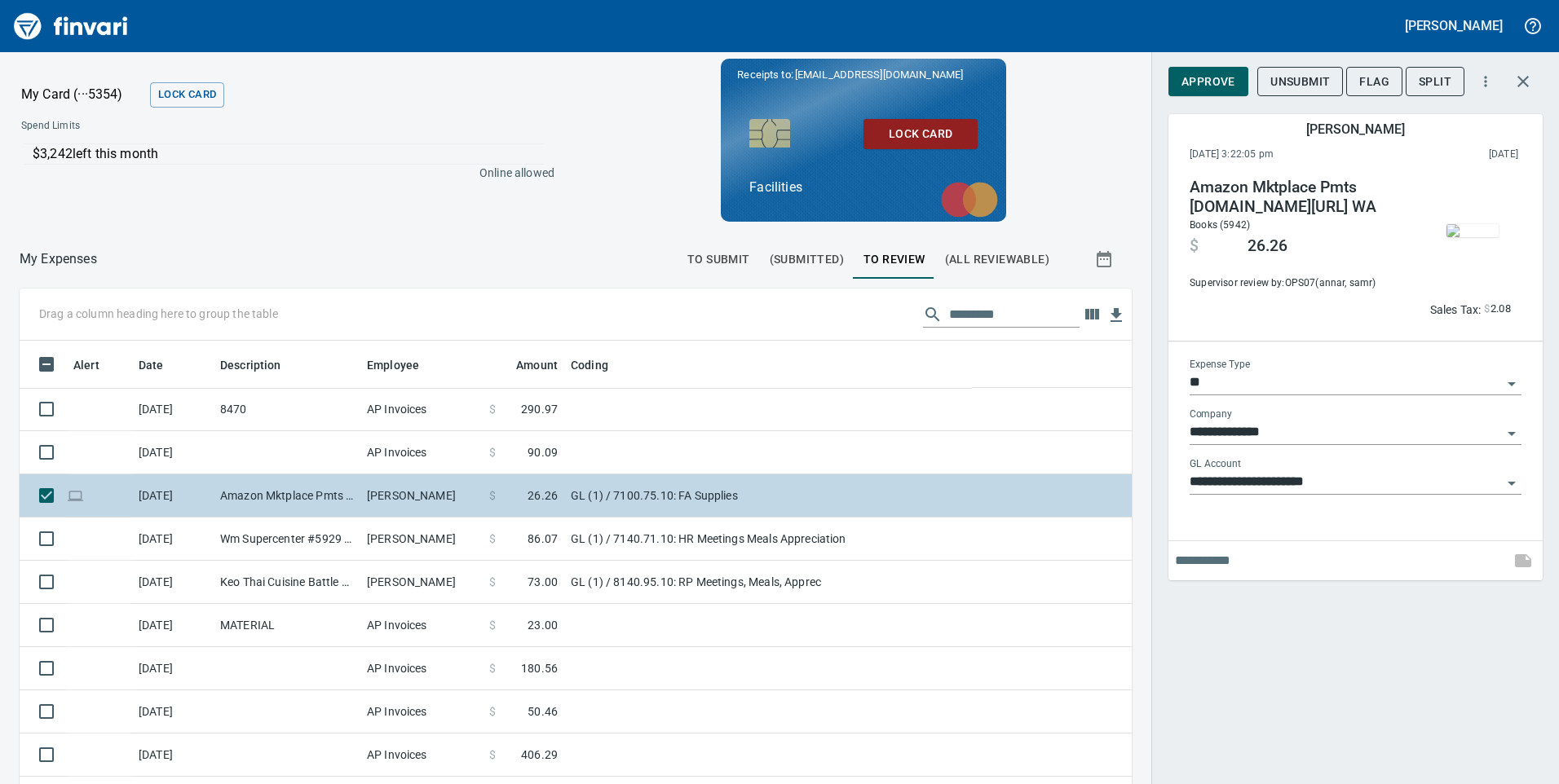
scroll to position [593, 1076]
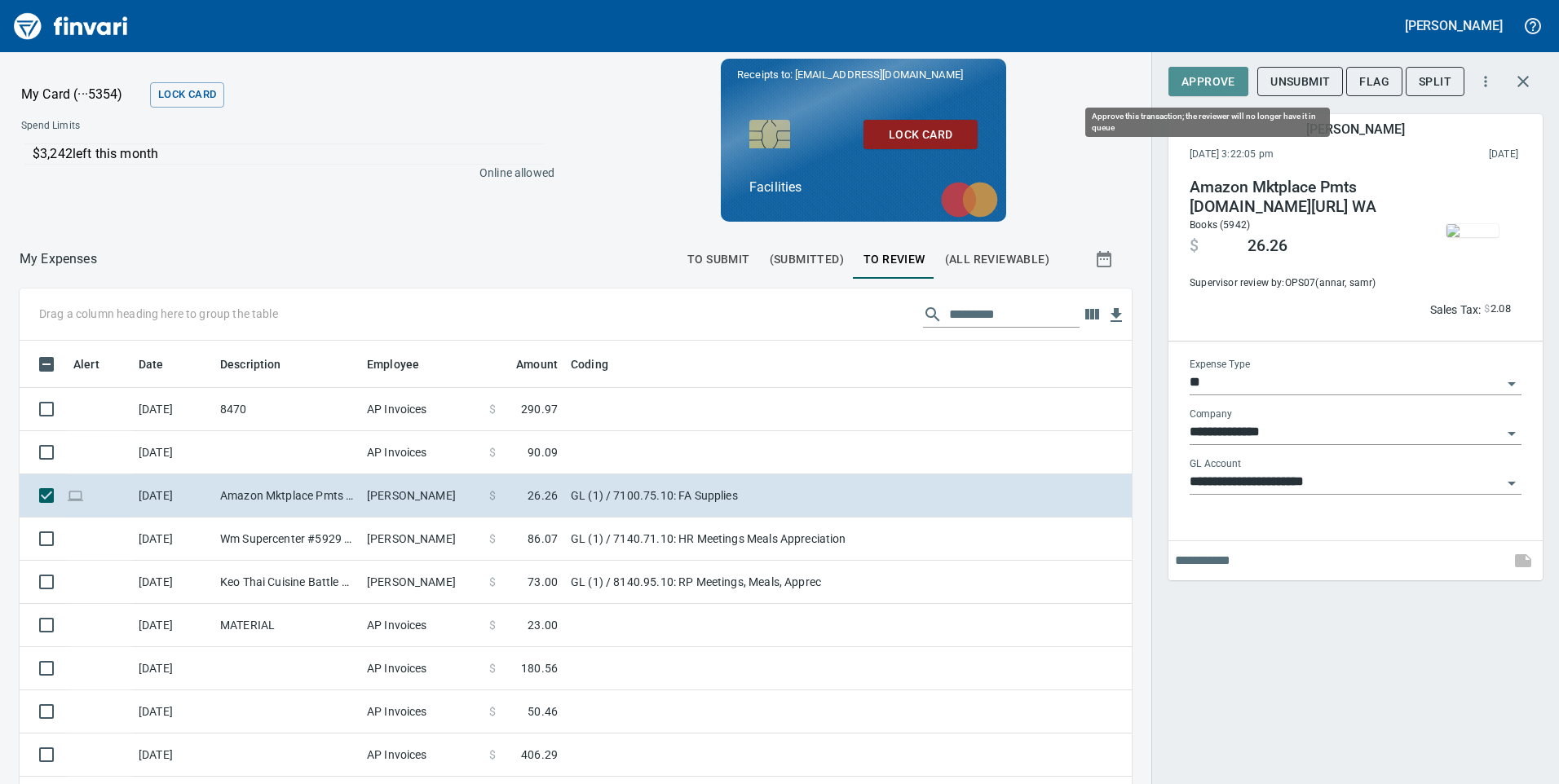
click at [1188, 80] on span "Approve" at bounding box center [1209, 82] width 54 height 20
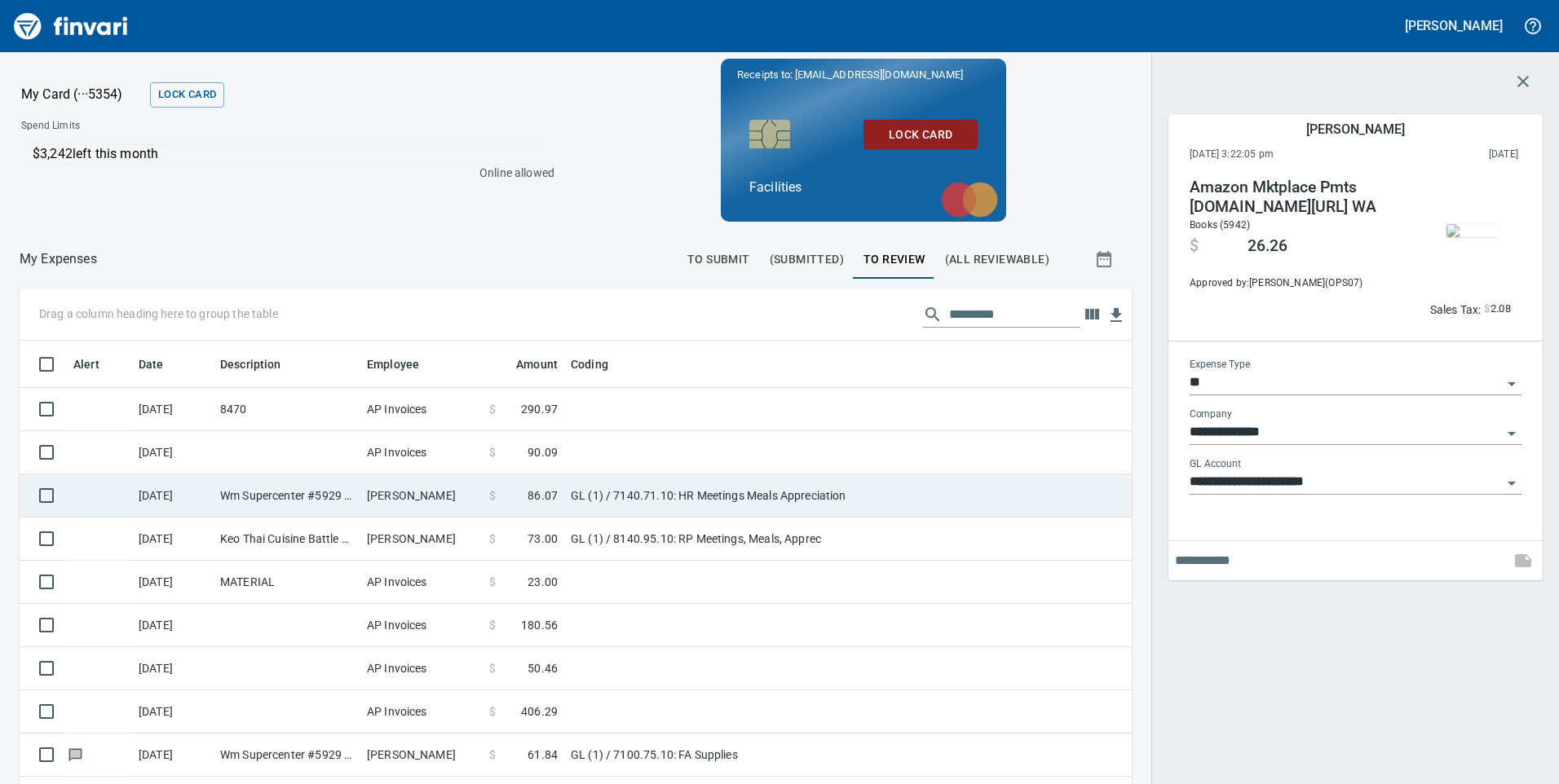
click at [887, 502] on td "GL (1) / 7140.71.10: HR Meetings Meals Appreciation" at bounding box center [768, 496] width 408 height 43
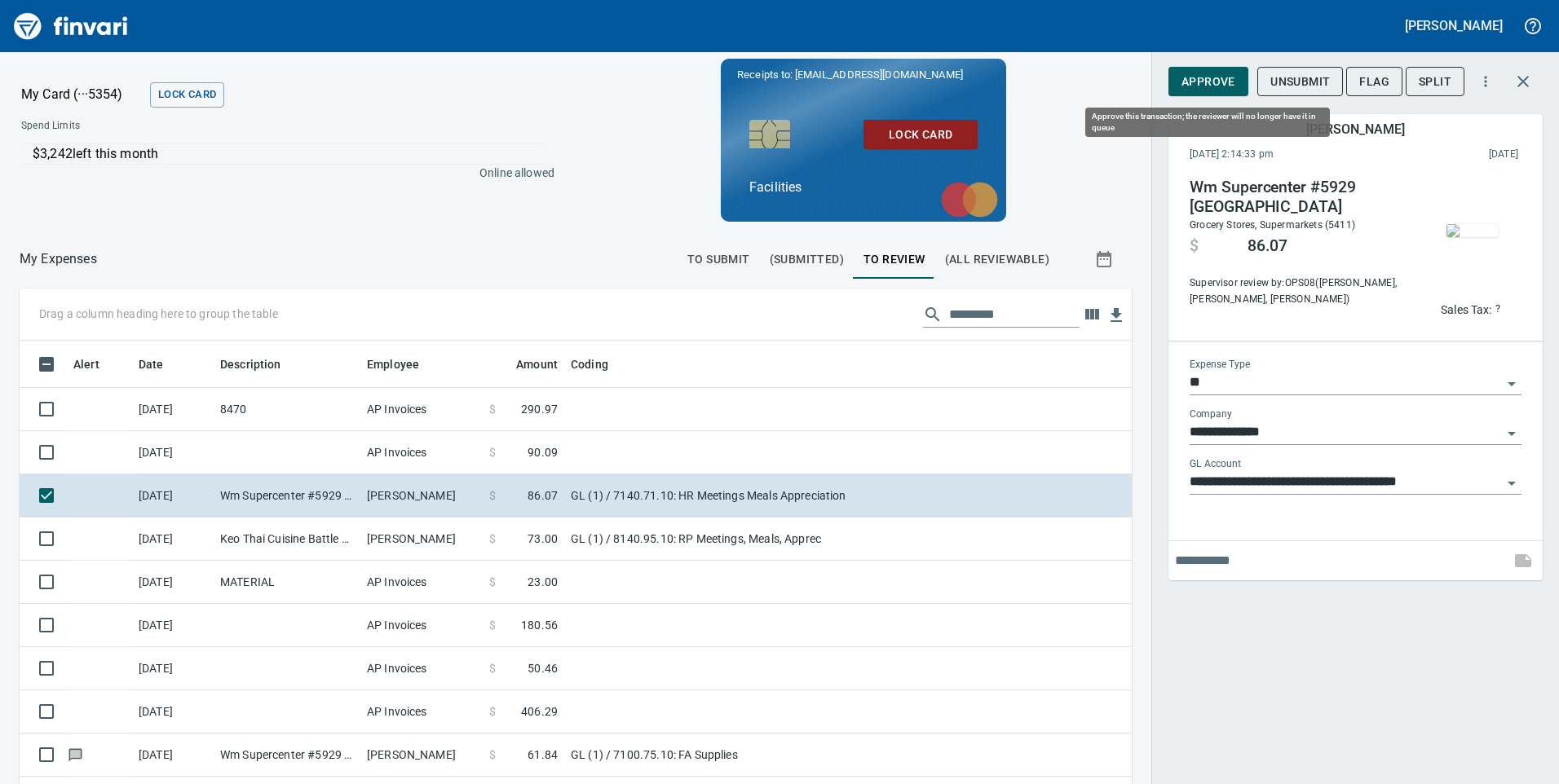
click at [1206, 82] on span "Approve" at bounding box center [1209, 82] width 54 height 20
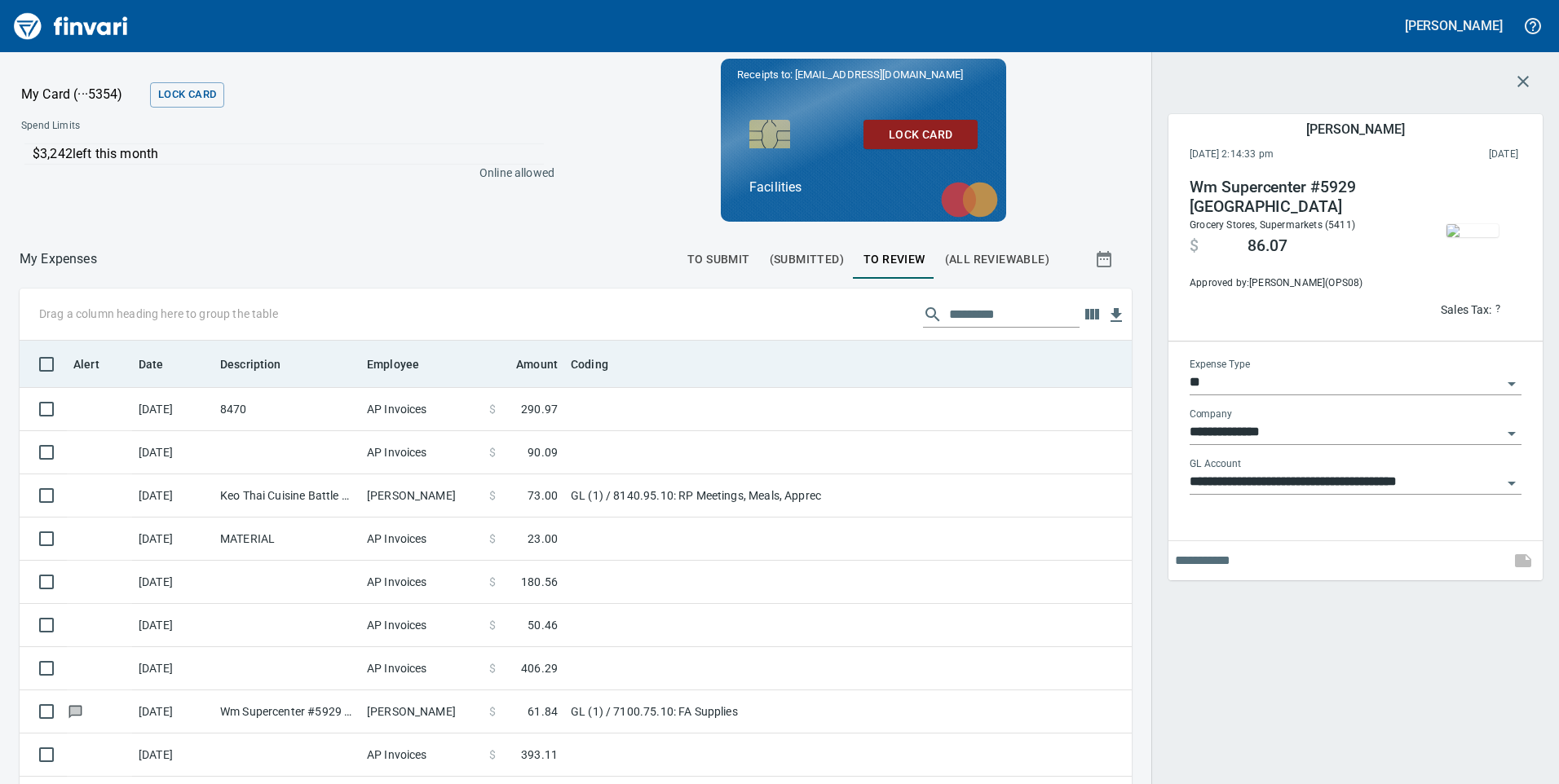
scroll to position [593, 1076]
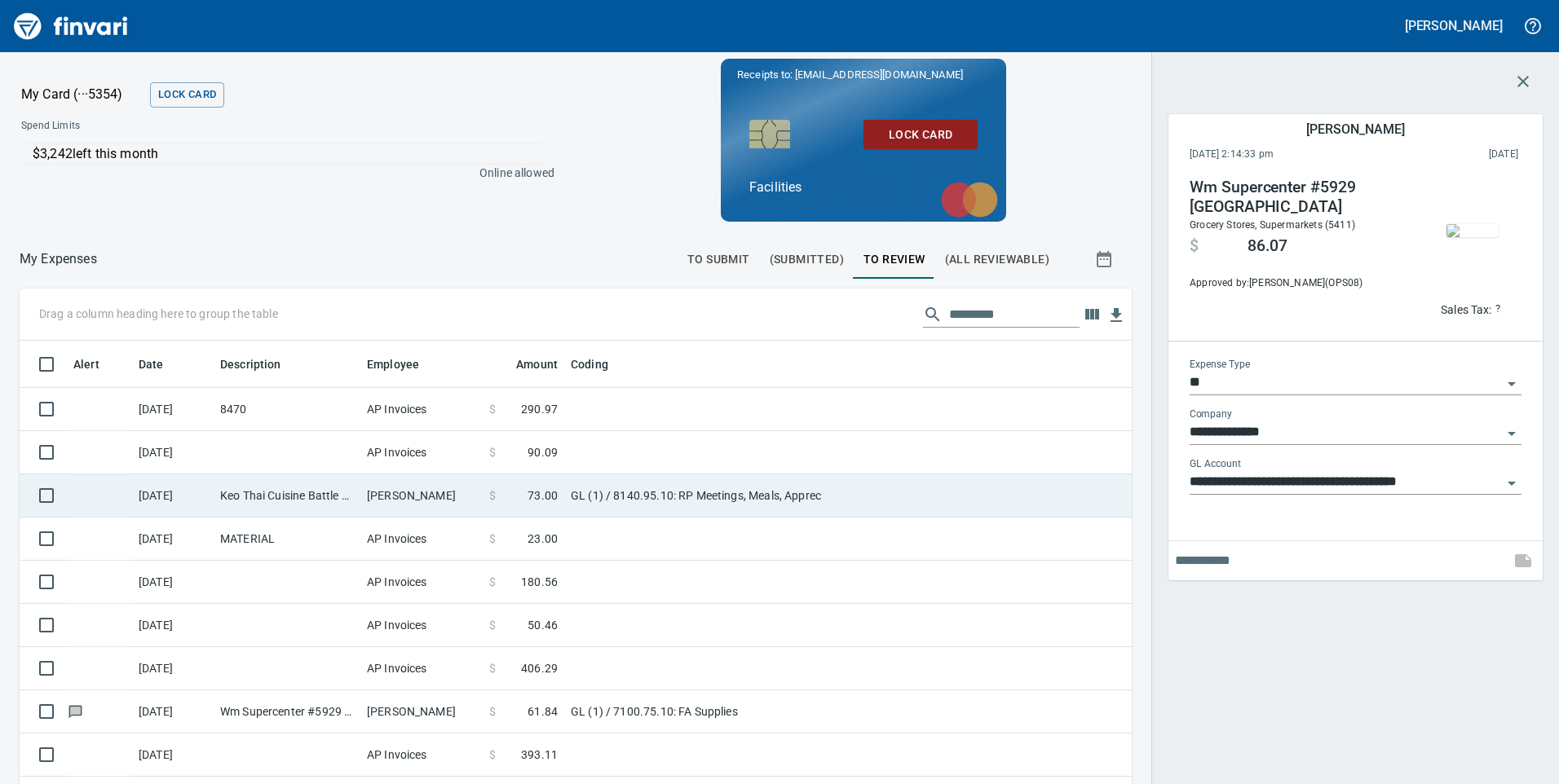
click at [861, 499] on td "GL (1) / 8140.95.10: RP Meetings, Meals, Apprec" at bounding box center [768, 496] width 408 height 43
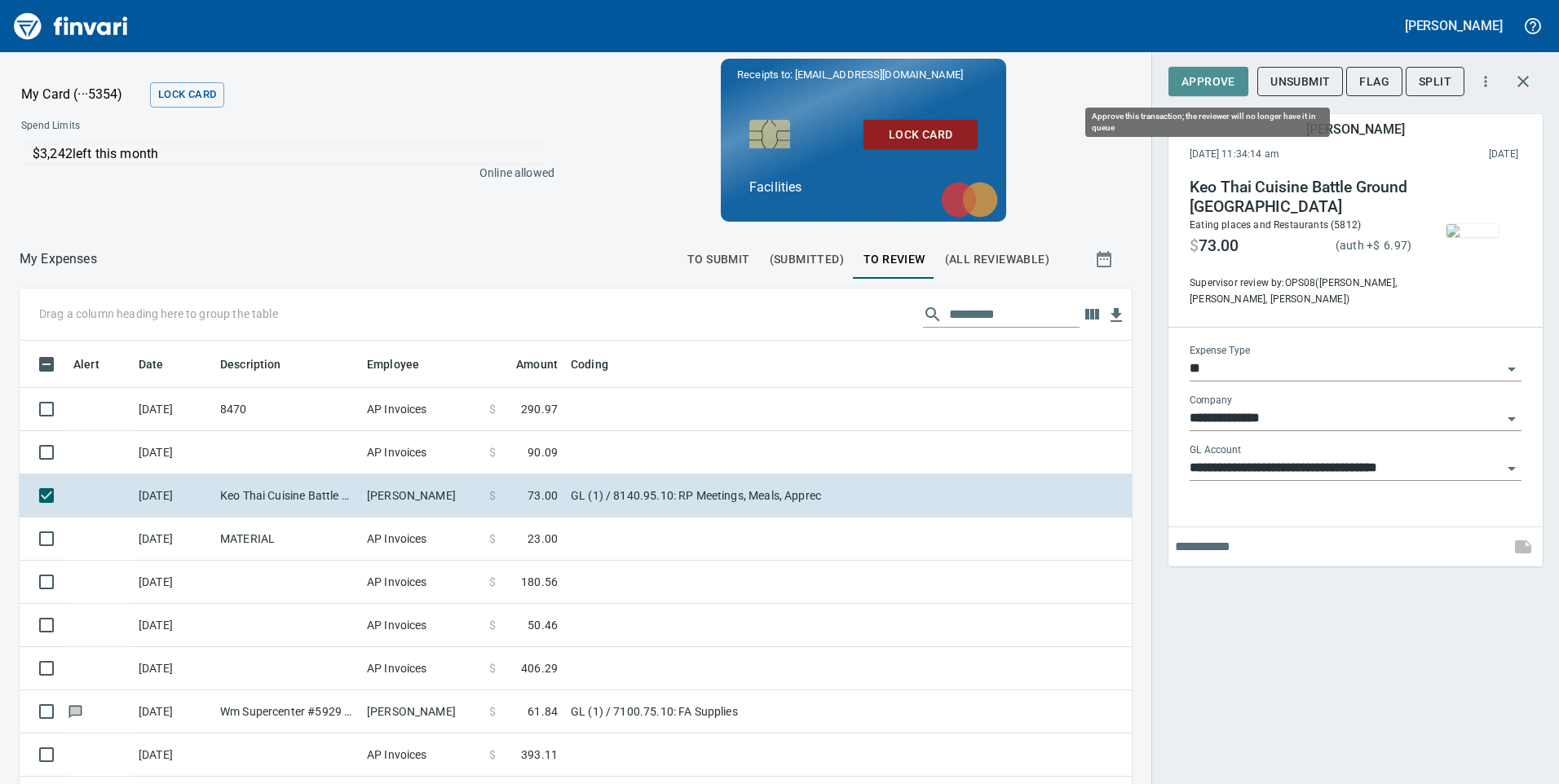
click at [1202, 79] on span "Approve" at bounding box center [1209, 82] width 54 height 20
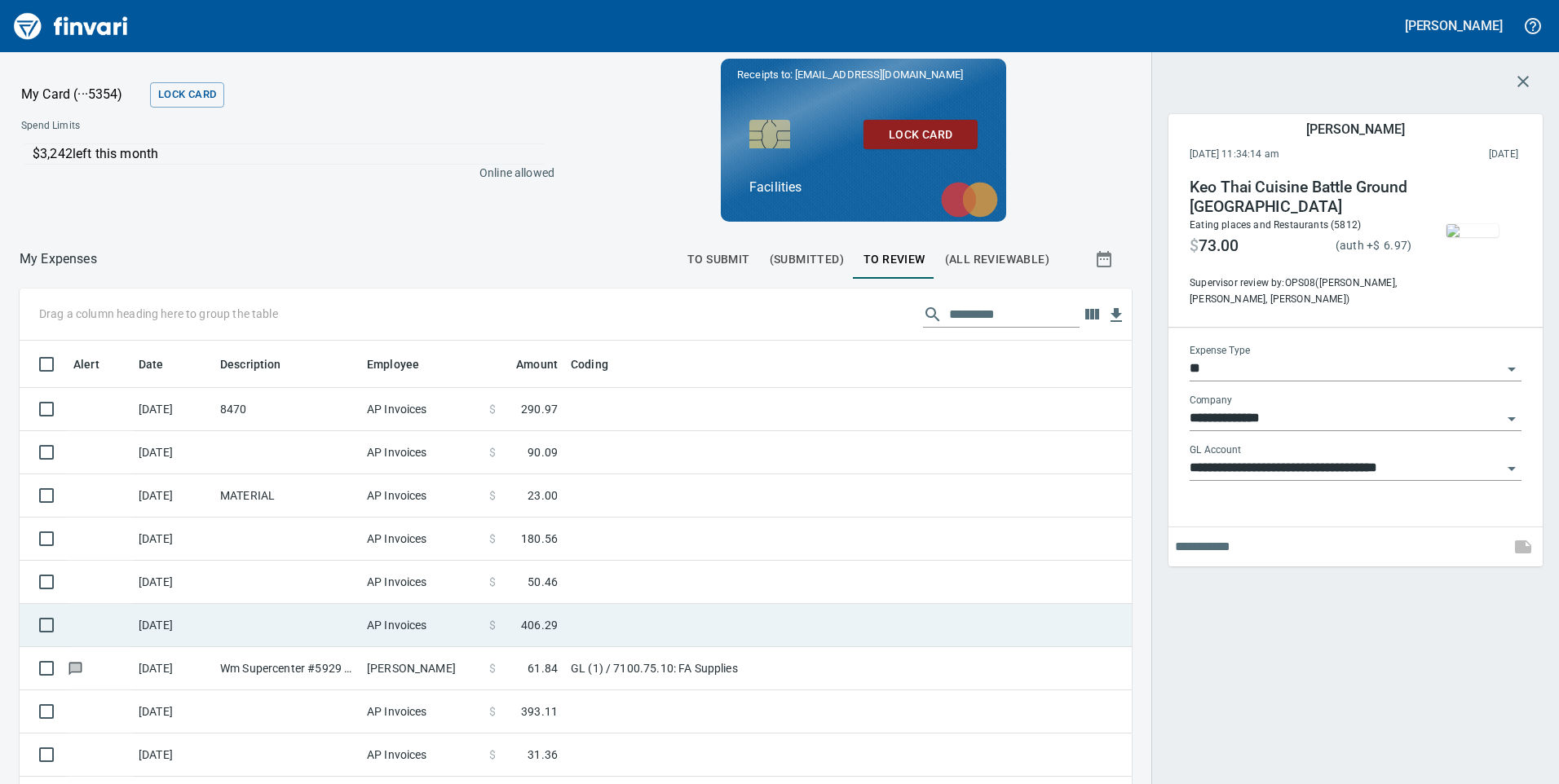
scroll to position [593, 1076]
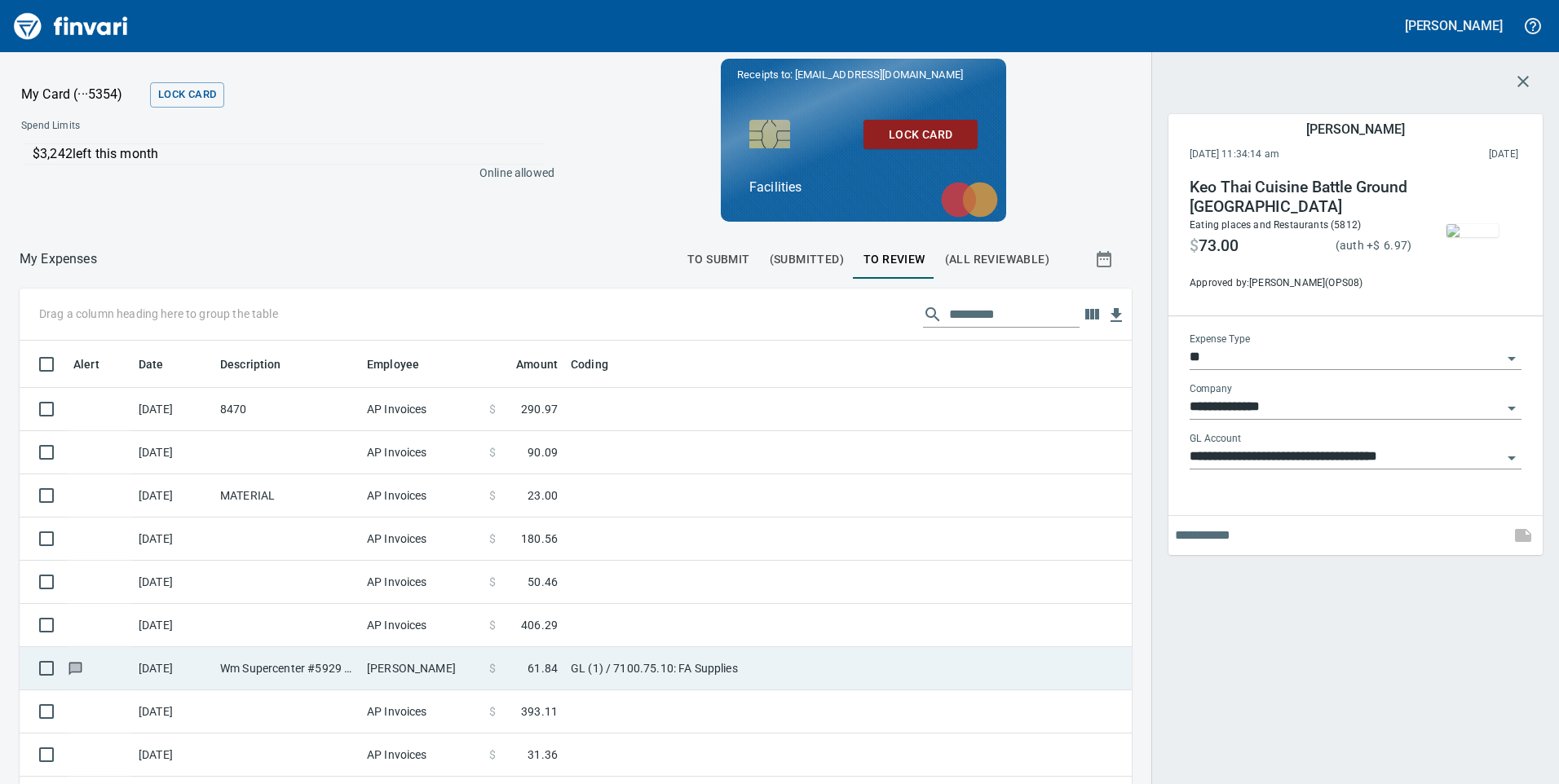
click at [822, 675] on td "GL (1) / 7100.75.10: FA Supplies" at bounding box center [768, 669] width 408 height 43
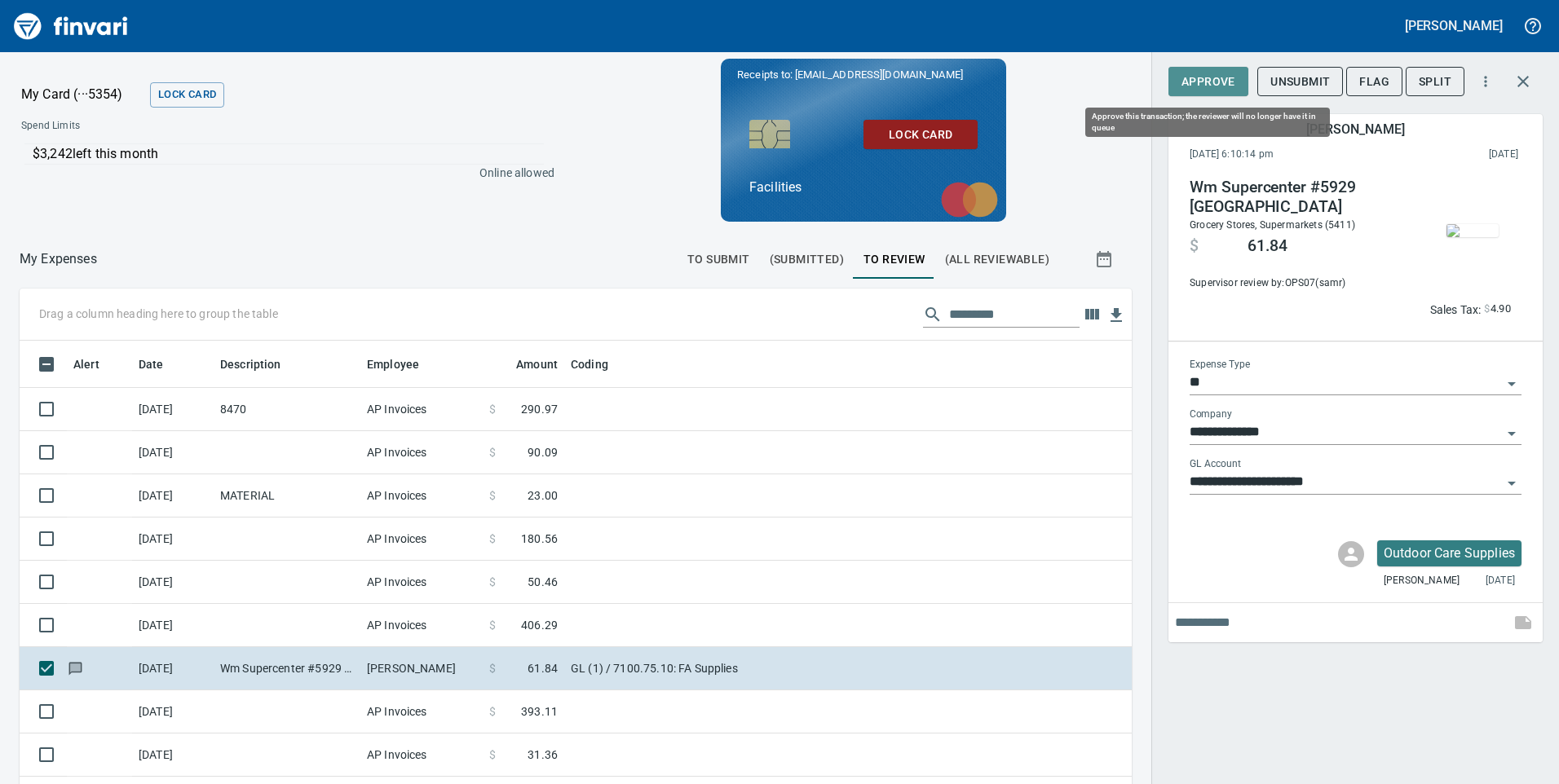
click at [1211, 87] on span "Approve" at bounding box center [1209, 82] width 54 height 20
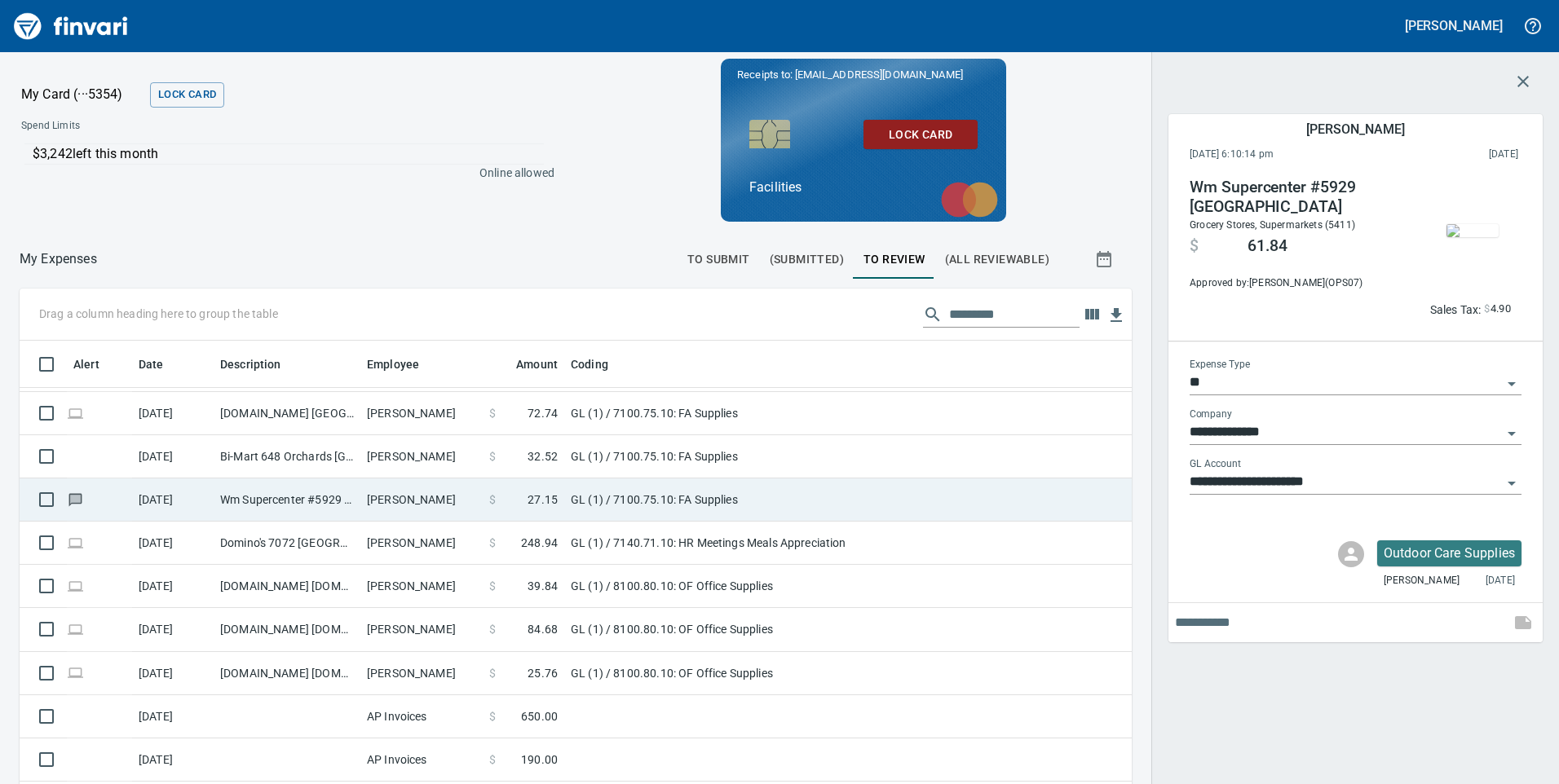
scroll to position [313, 0]
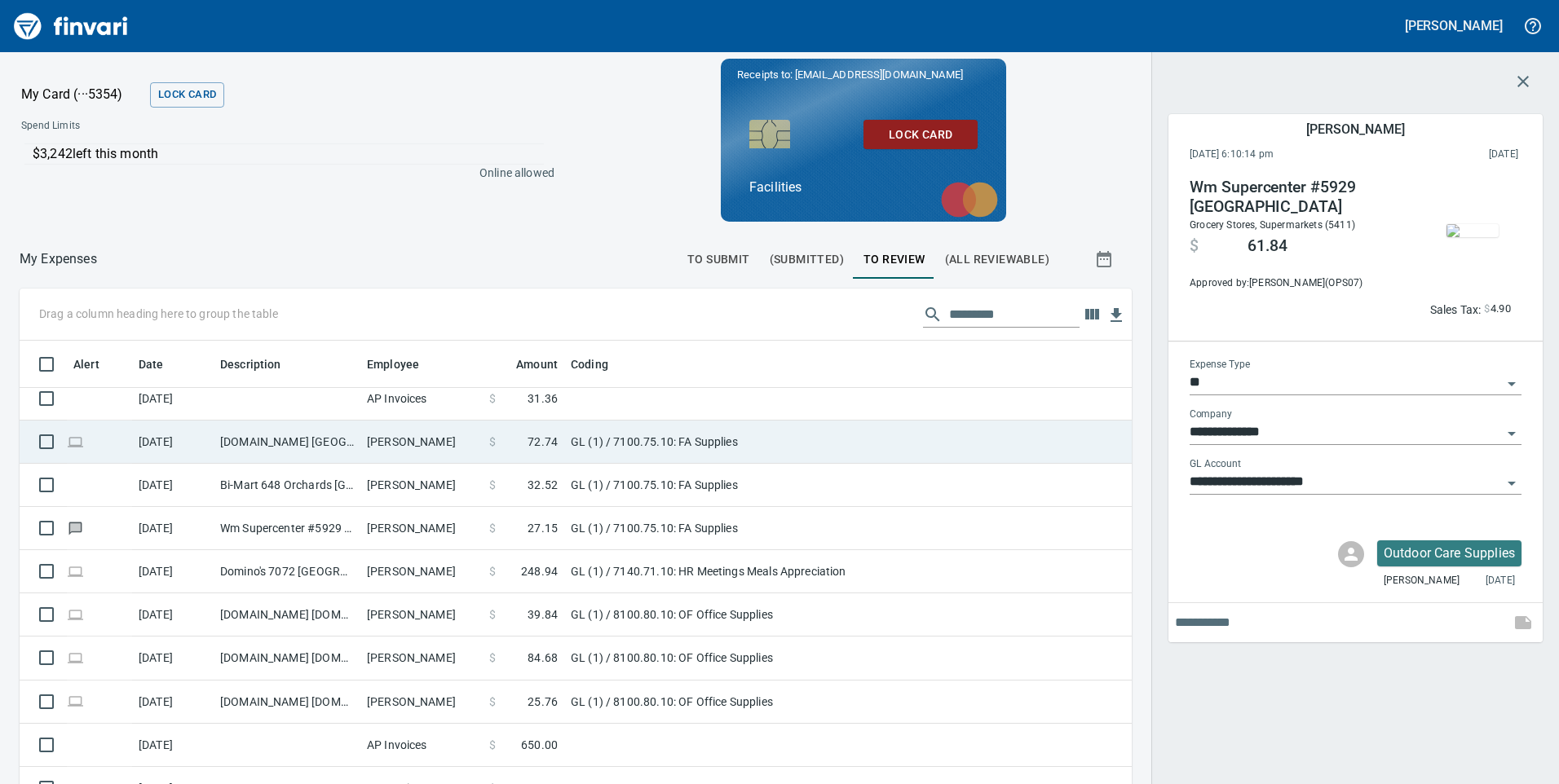
click at [816, 439] on td "GL (1) / 7100.75.10: FA Supplies" at bounding box center [768, 442] width 408 height 43
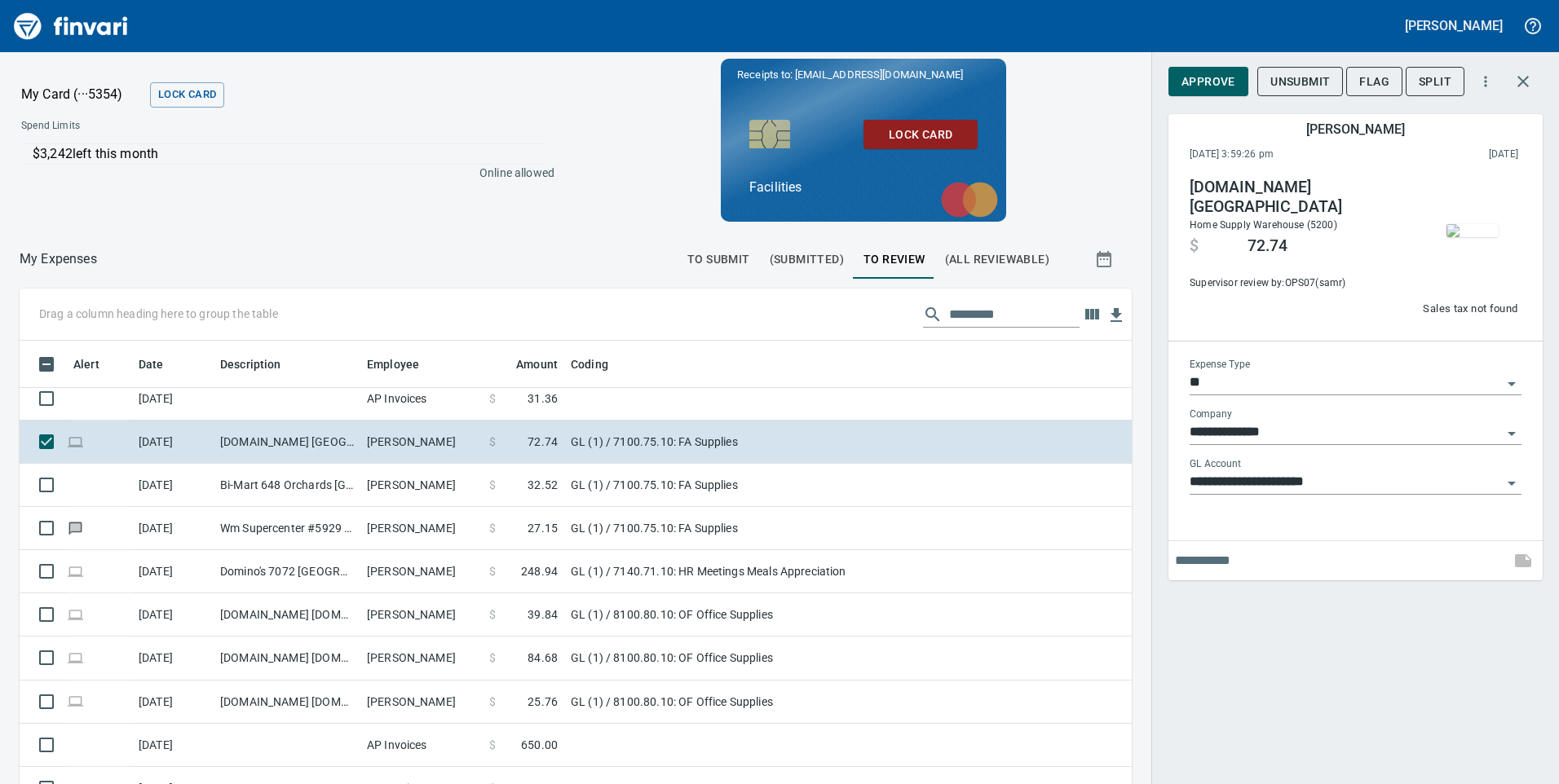
click at [1456, 229] on img "button" at bounding box center [1473, 230] width 52 height 13
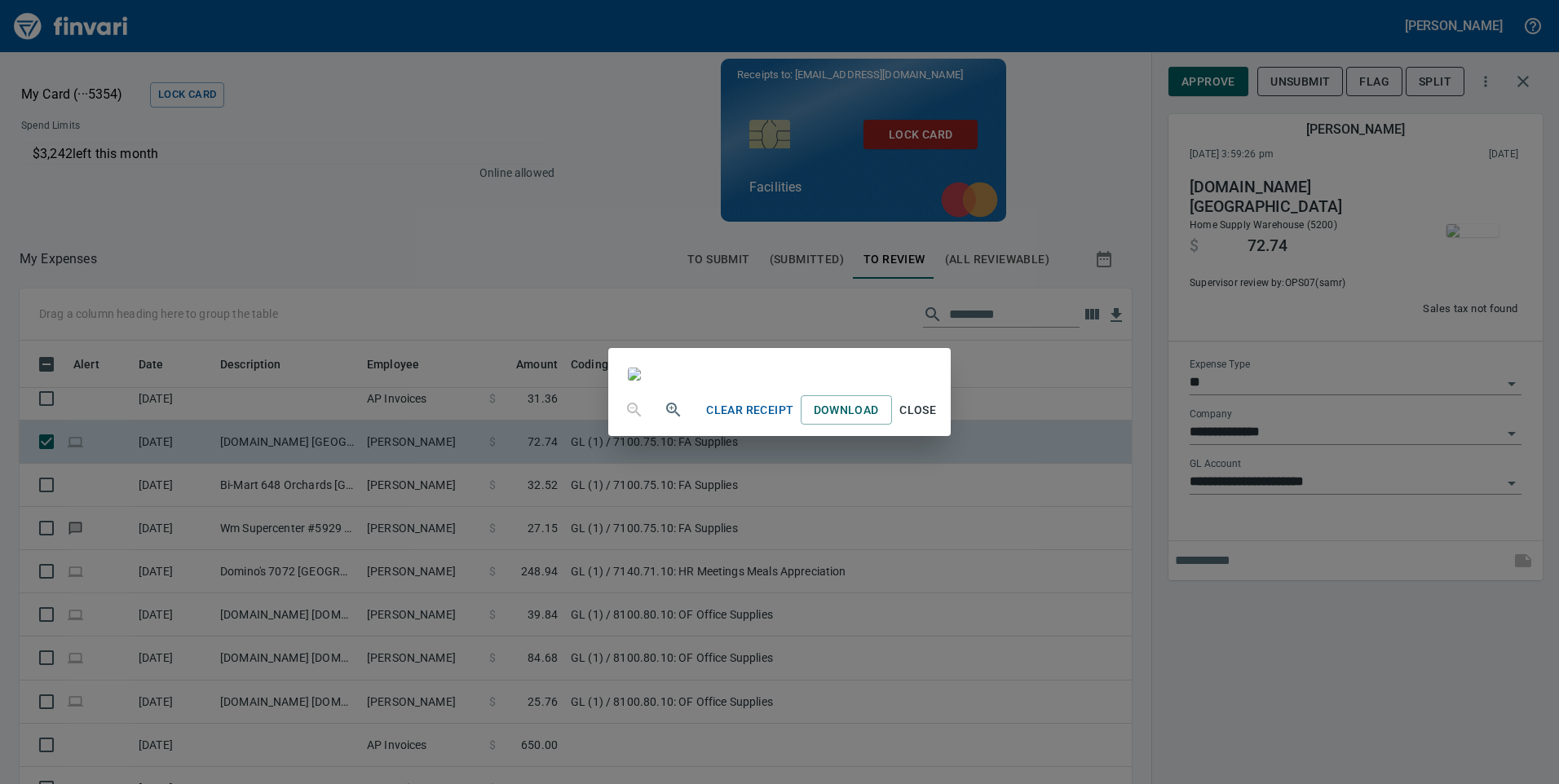
scroll to position [35, 0]
drag, startPoint x: 1490, startPoint y: 733, endPoint x: 1386, endPoint y: 437, distance: 313.7
click at [938, 421] on span "Close" at bounding box center [918, 410] width 39 height 20
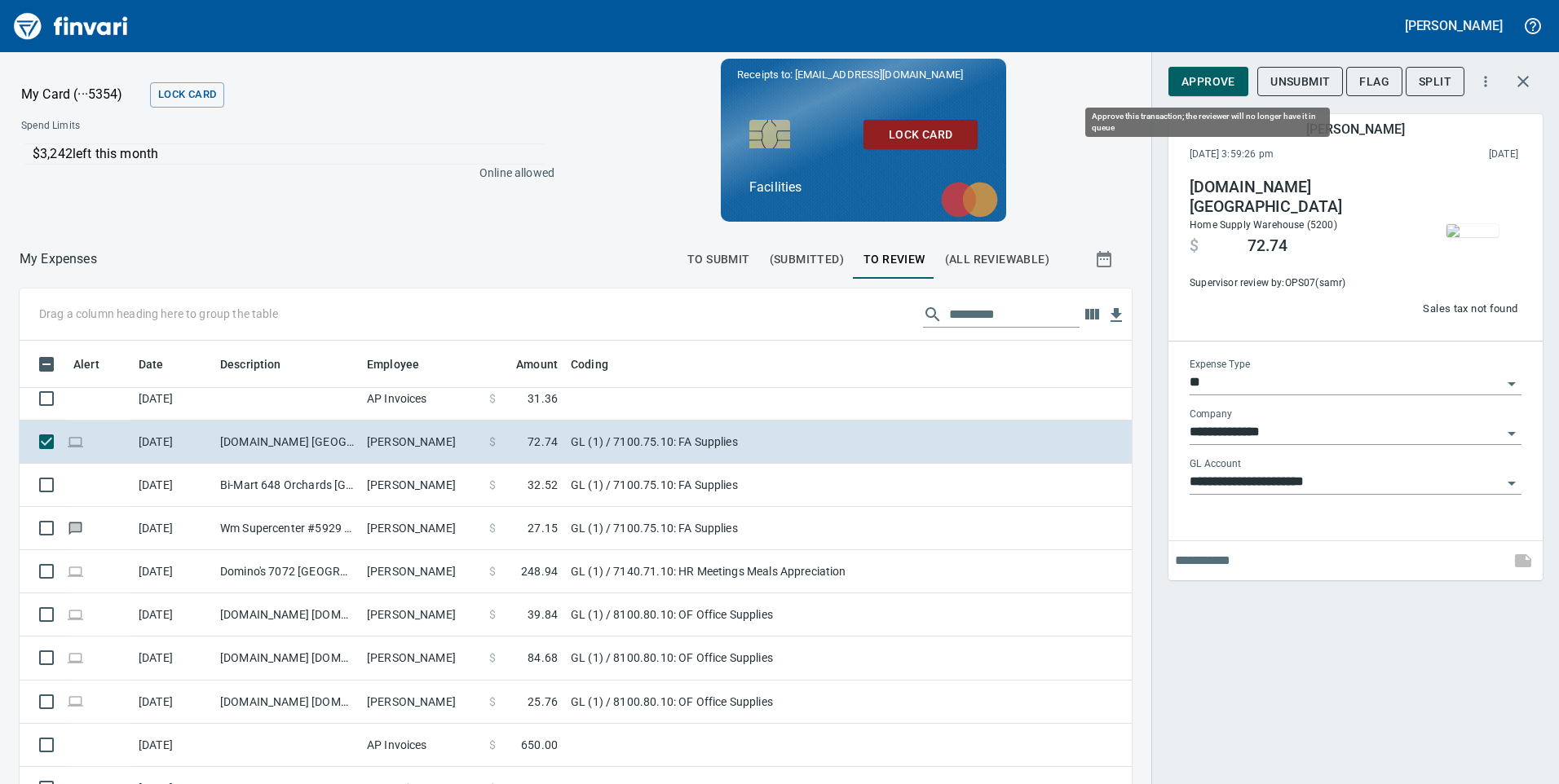
click at [1193, 86] on span "Approve" at bounding box center [1209, 82] width 54 height 20
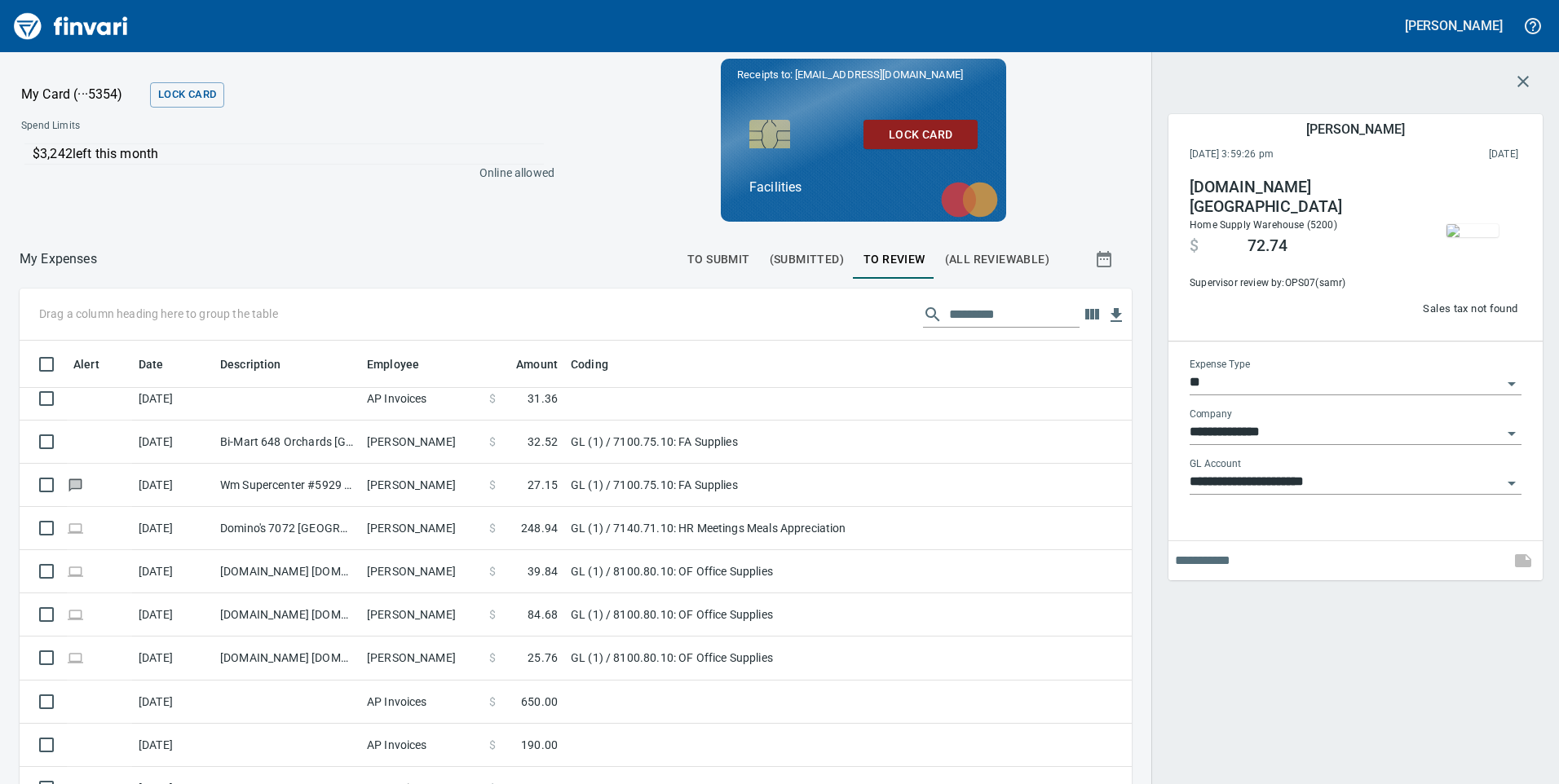
scroll to position [593, 1076]
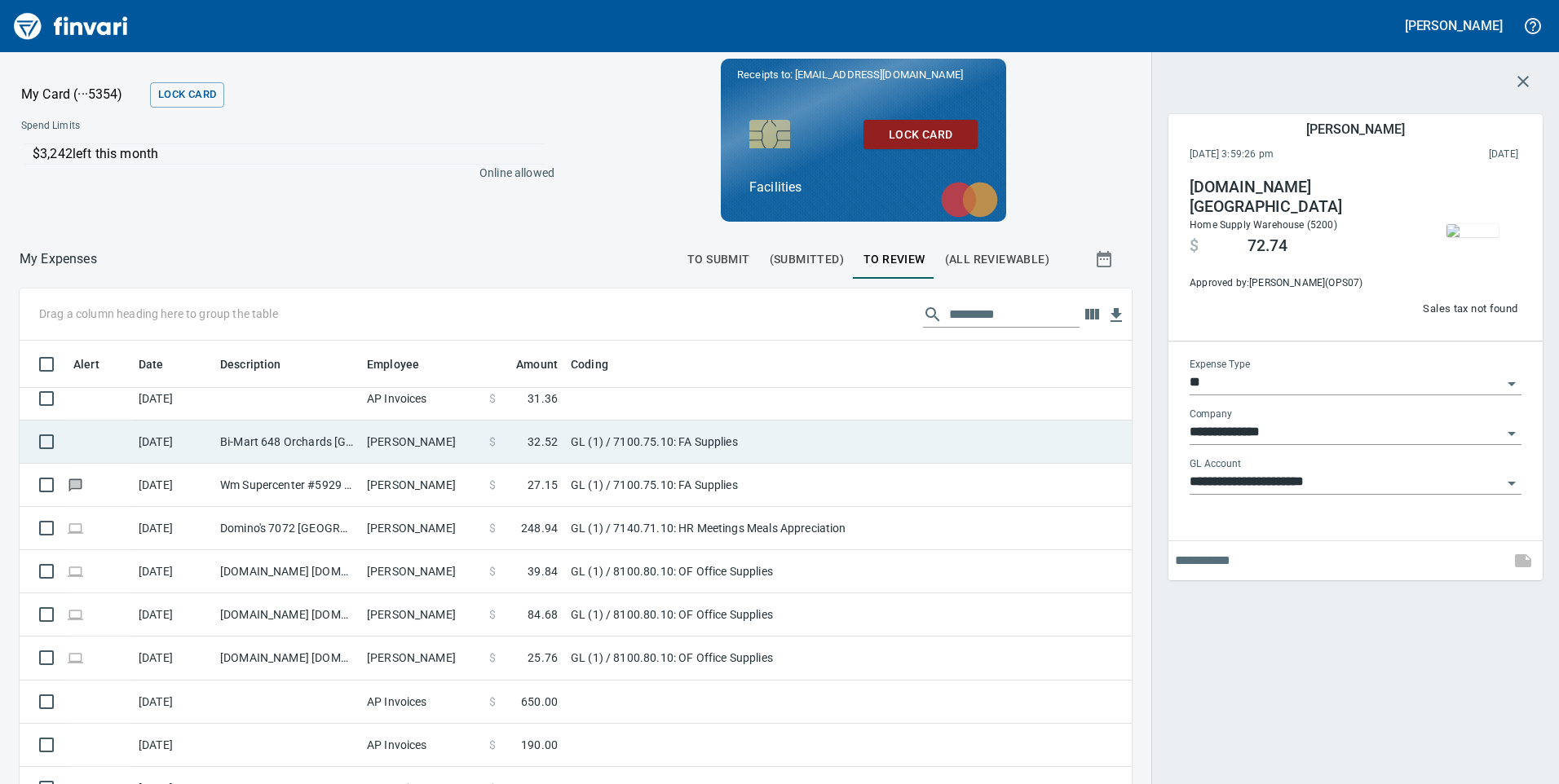
click at [809, 449] on td "GL (1) / 7100.75.10: FA Supplies" at bounding box center [768, 442] width 408 height 43
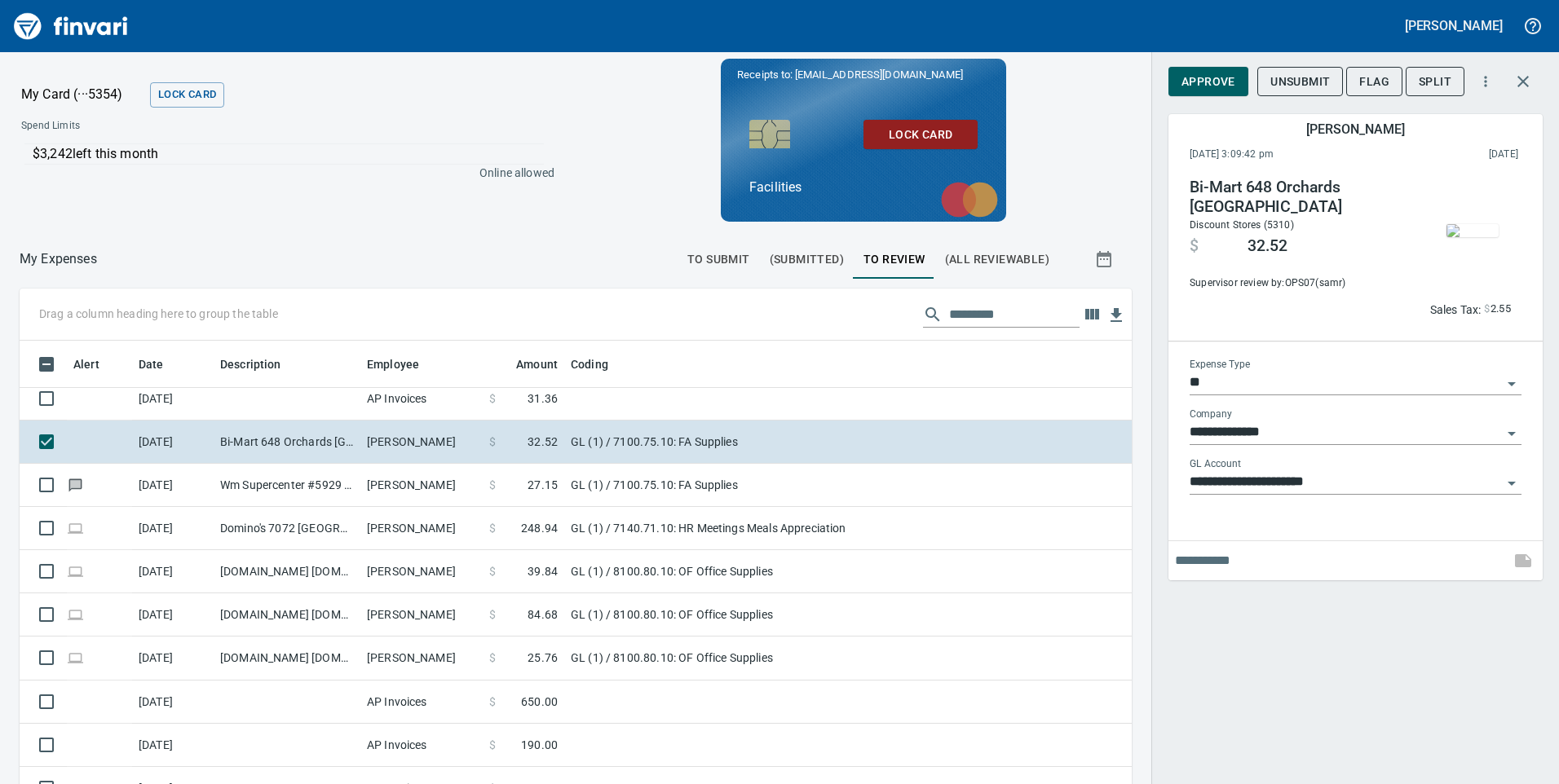
click at [1481, 224] on img "button" at bounding box center [1473, 230] width 52 height 13
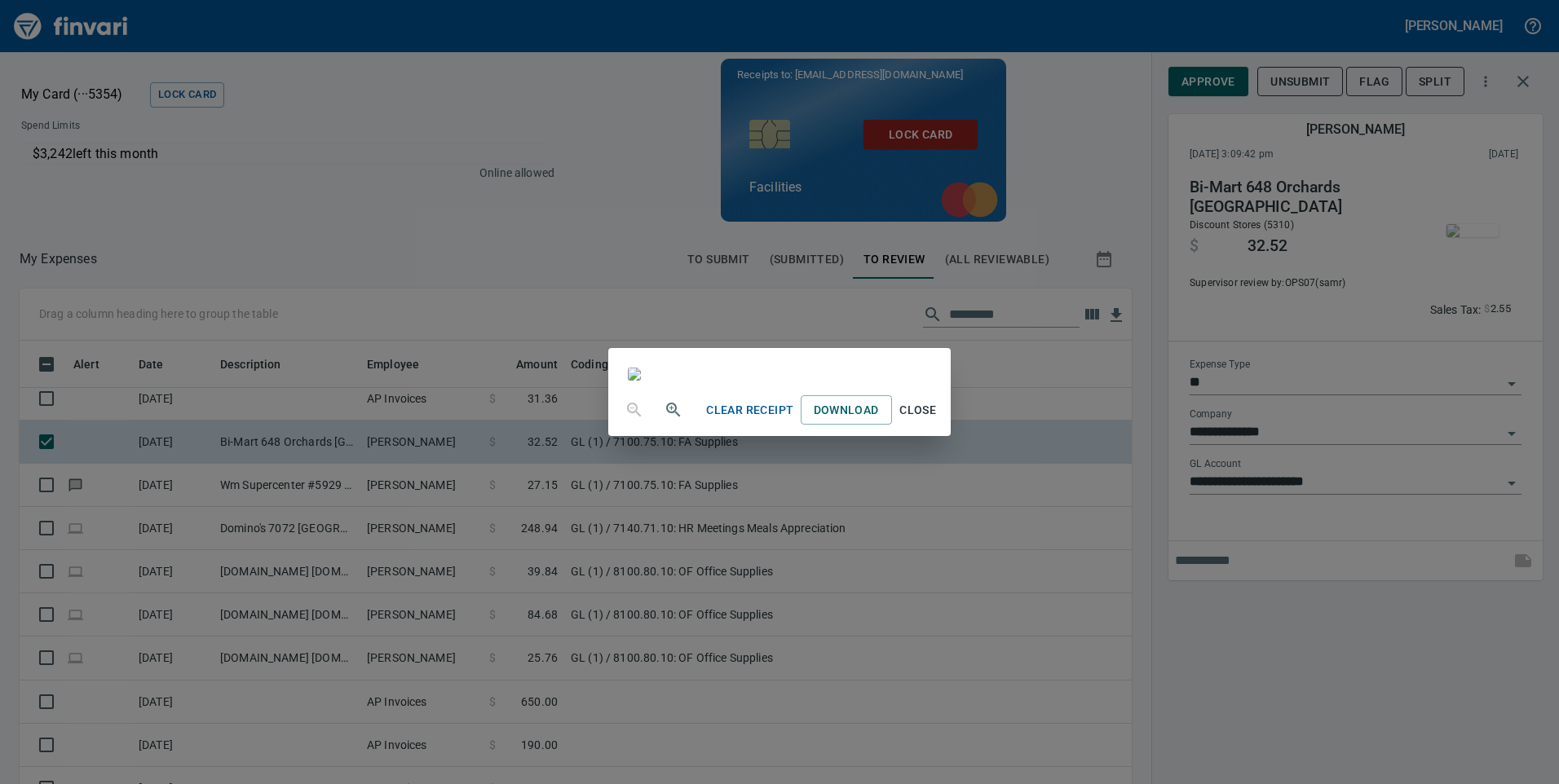
click at [938, 421] on span "Close" at bounding box center [918, 410] width 39 height 20
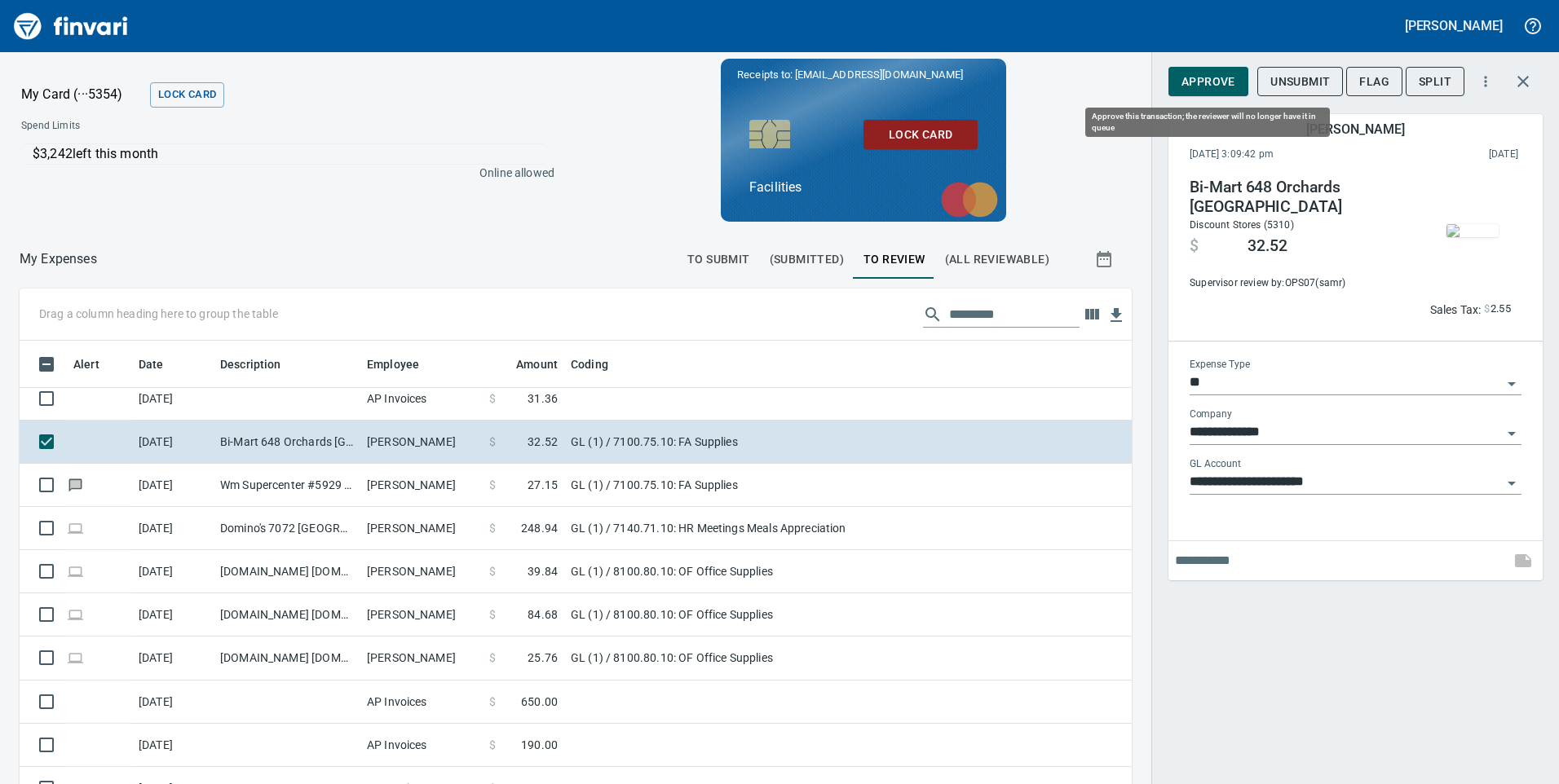
click at [1209, 82] on span "Approve" at bounding box center [1209, 82] width 54 height 20
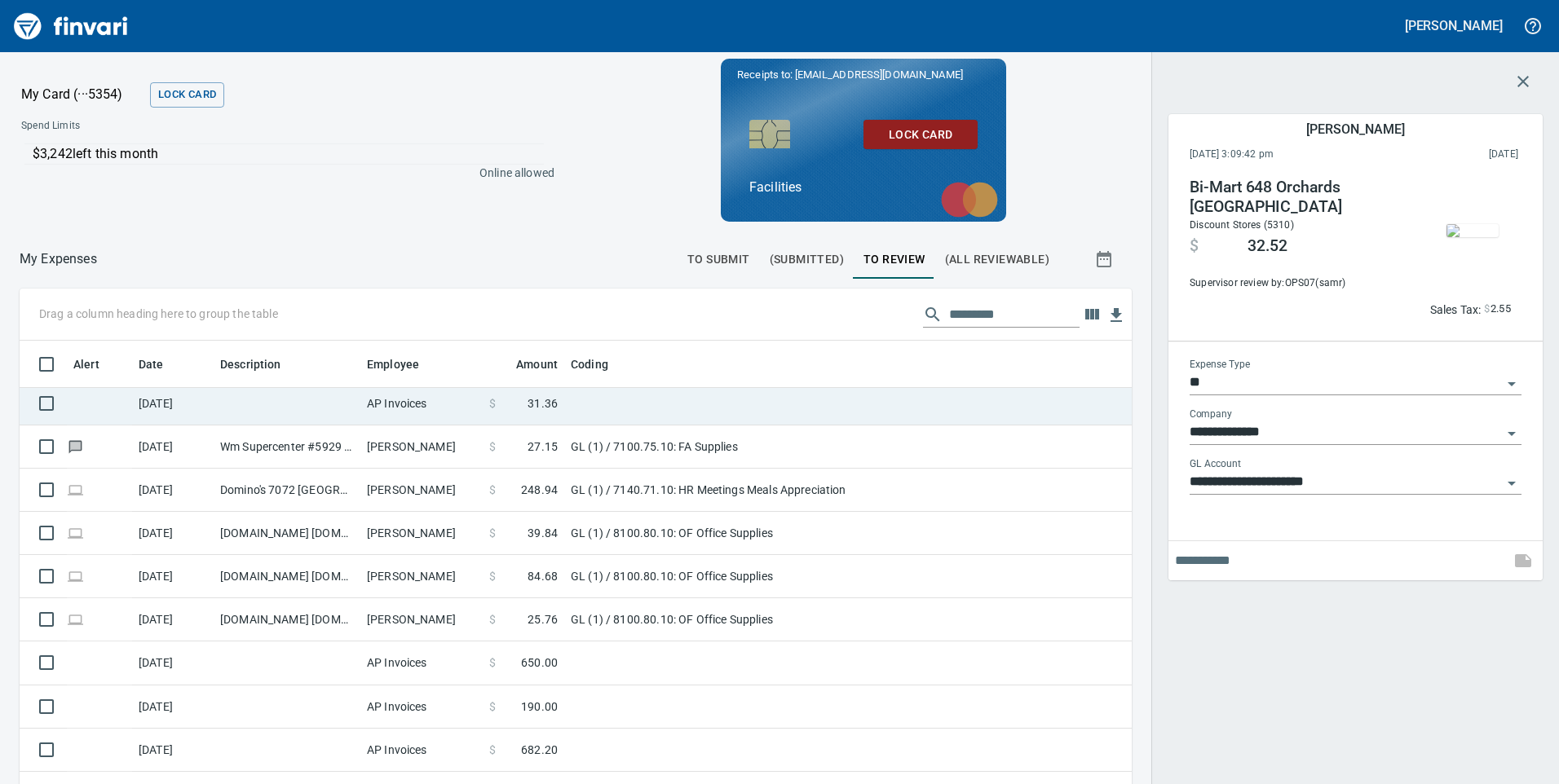
scroll to position [593, 1076]
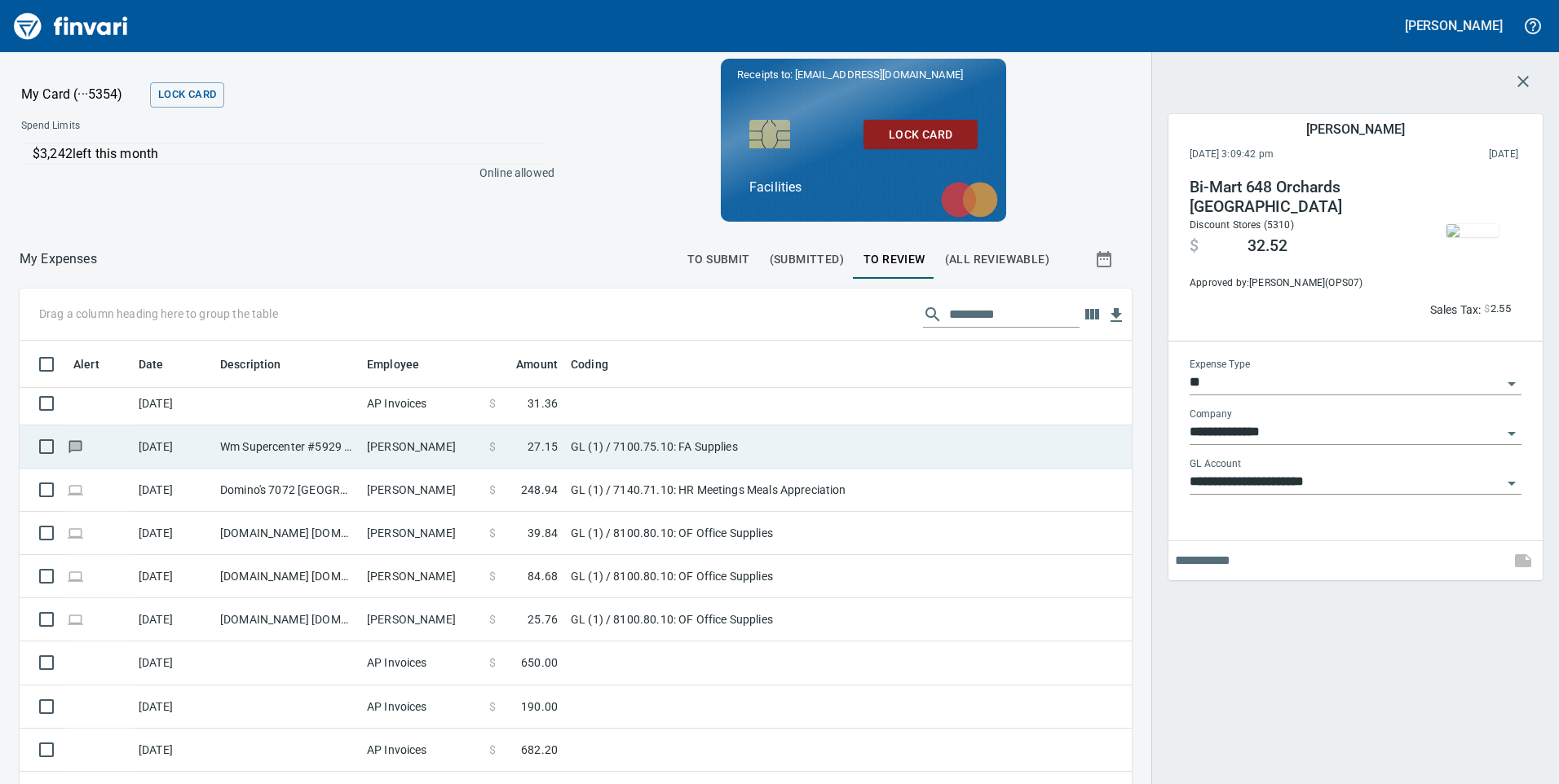
click at [843, 449] on td "GL (1) / 7100.75.10: FA Supplies" at bounding box center [768, 446] width 408 height 43
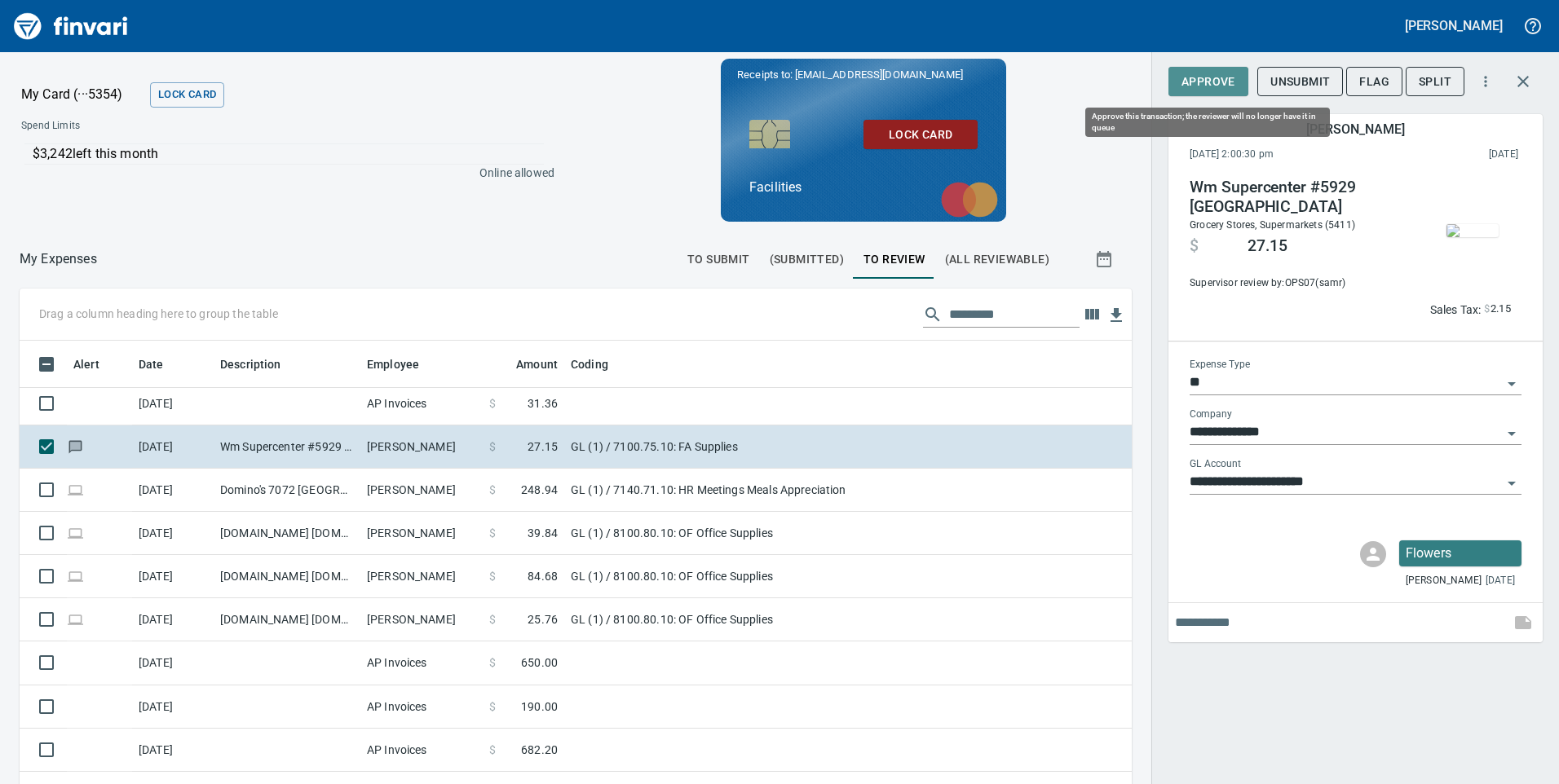
click at [1216, 86] on span "Approve" at bounding box center [1209, 82] width 54 height 20
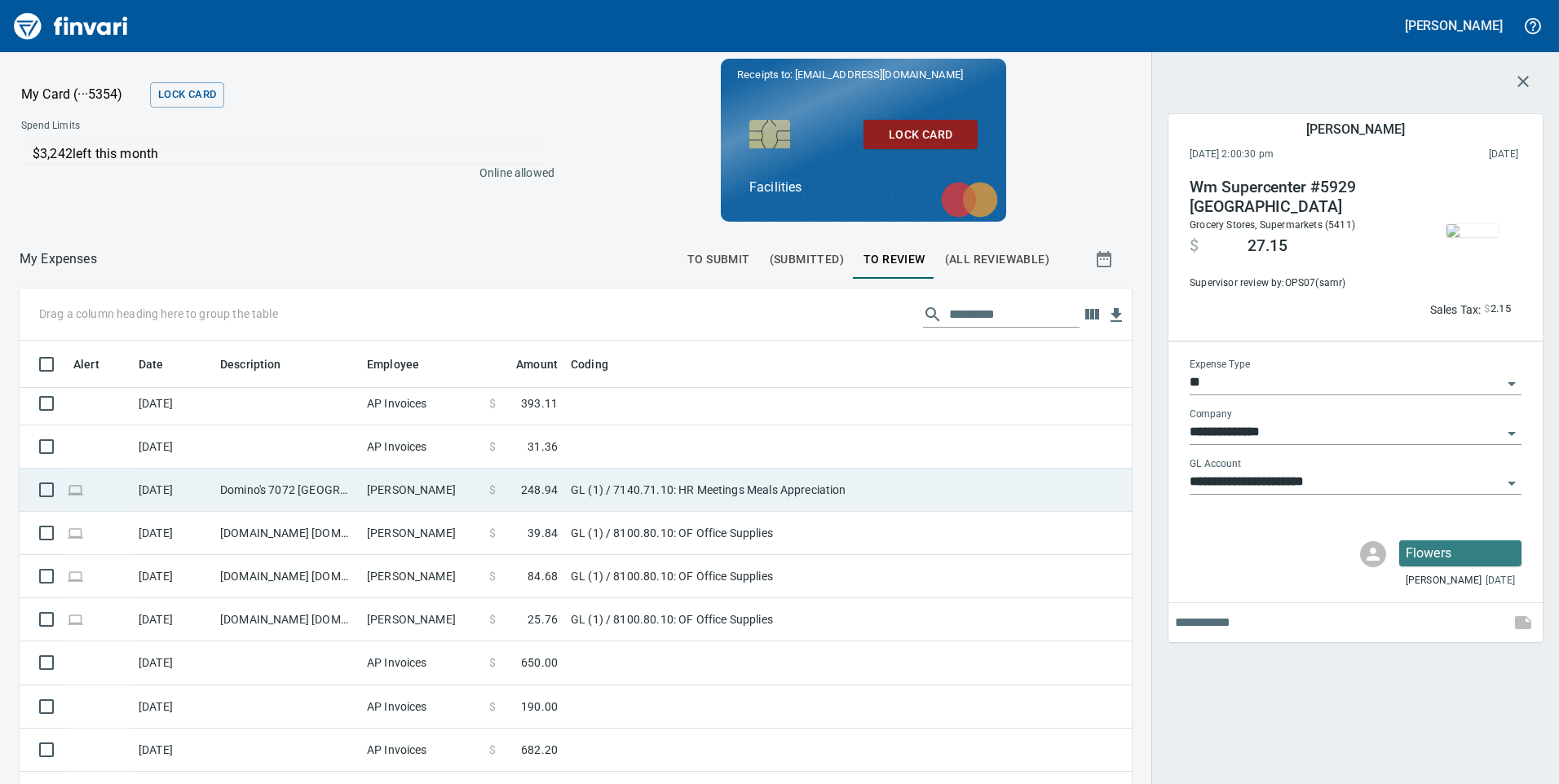
scroll to position [593, 1076]
click at [887, 489] on td "GL (1) / 7140.71.10: HR Meetings Meals Appreciation" at bounding box center [768, 490] width 408 height 43
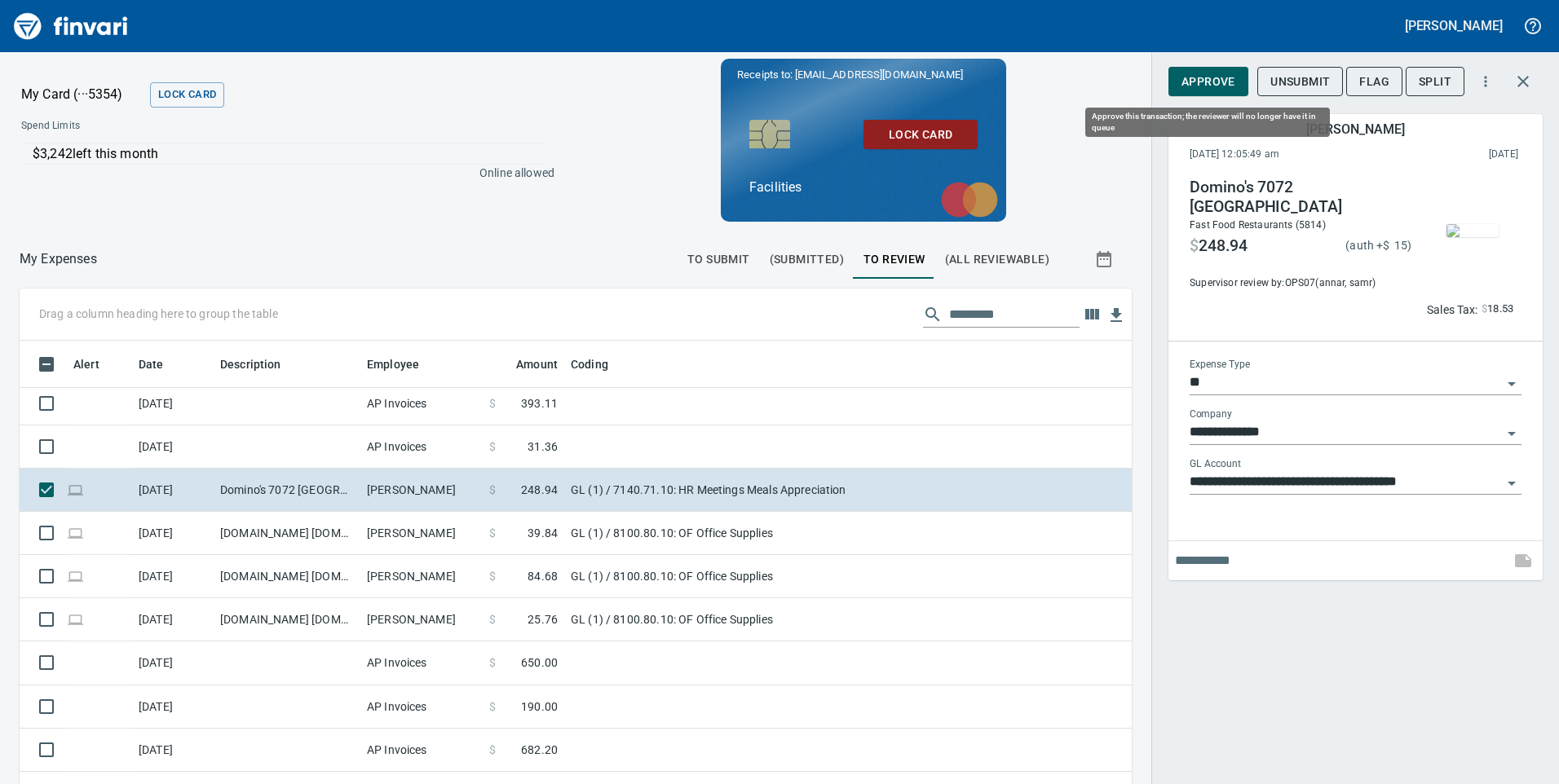
click at [1225, 77] on span "Approve" at bounding box center [1209, 82] width 54 height 20
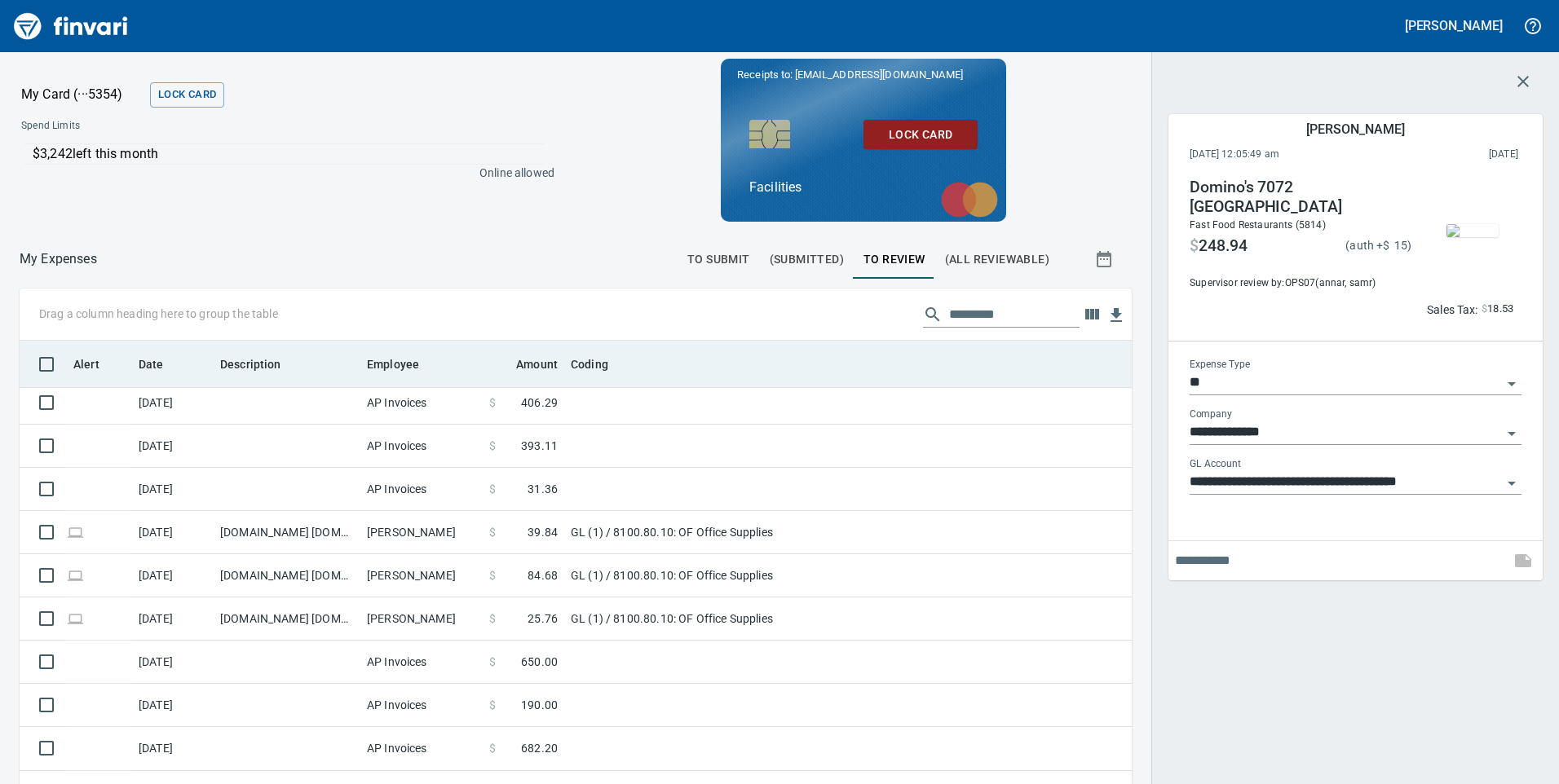
scroll to position [221, 0]
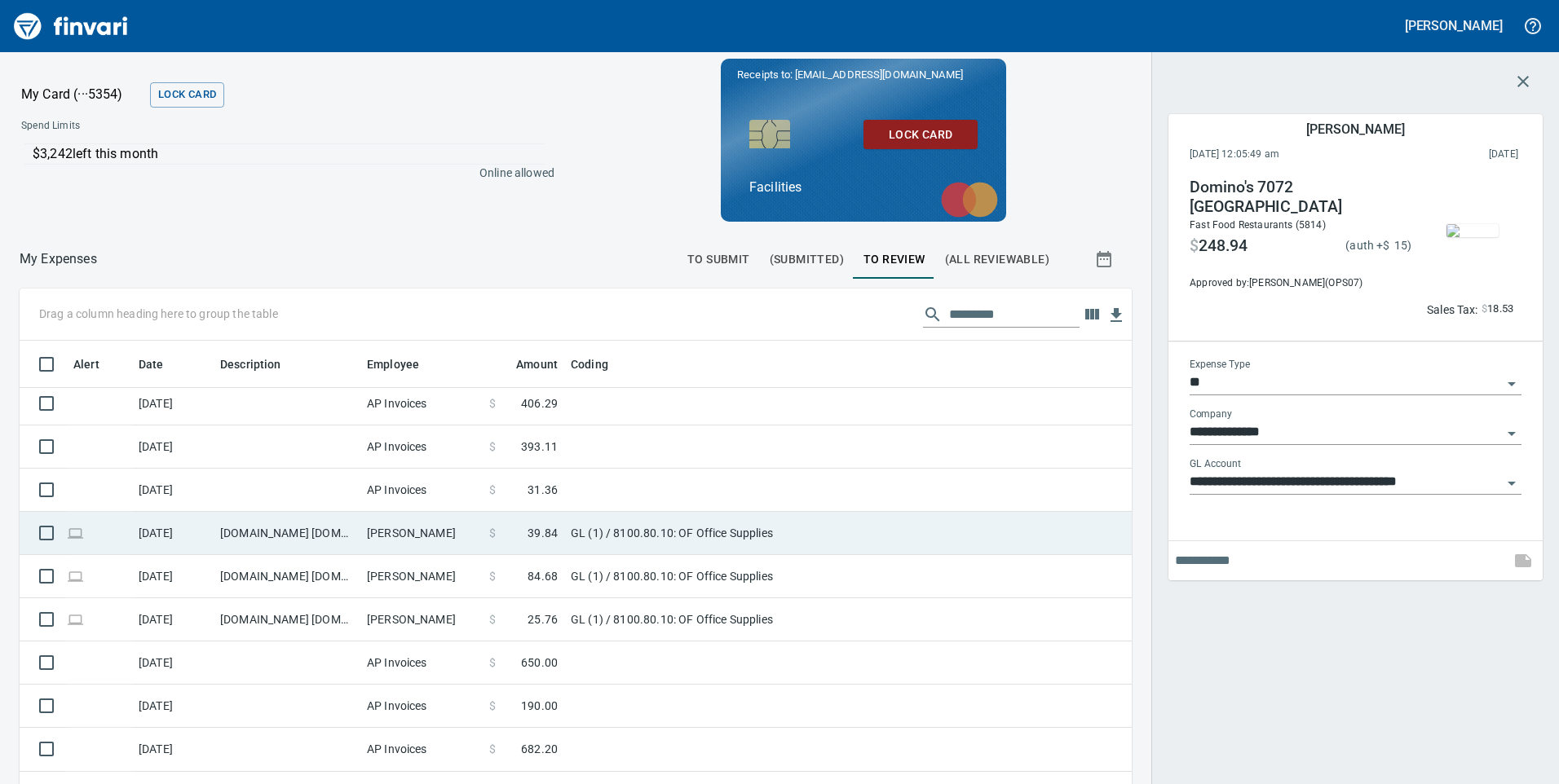
click at [848, 534] on td "GL (1) / 8100.80.10: OF Office Supplies" at bounding box center [768, 533] width 408 height 43
type input "**********"
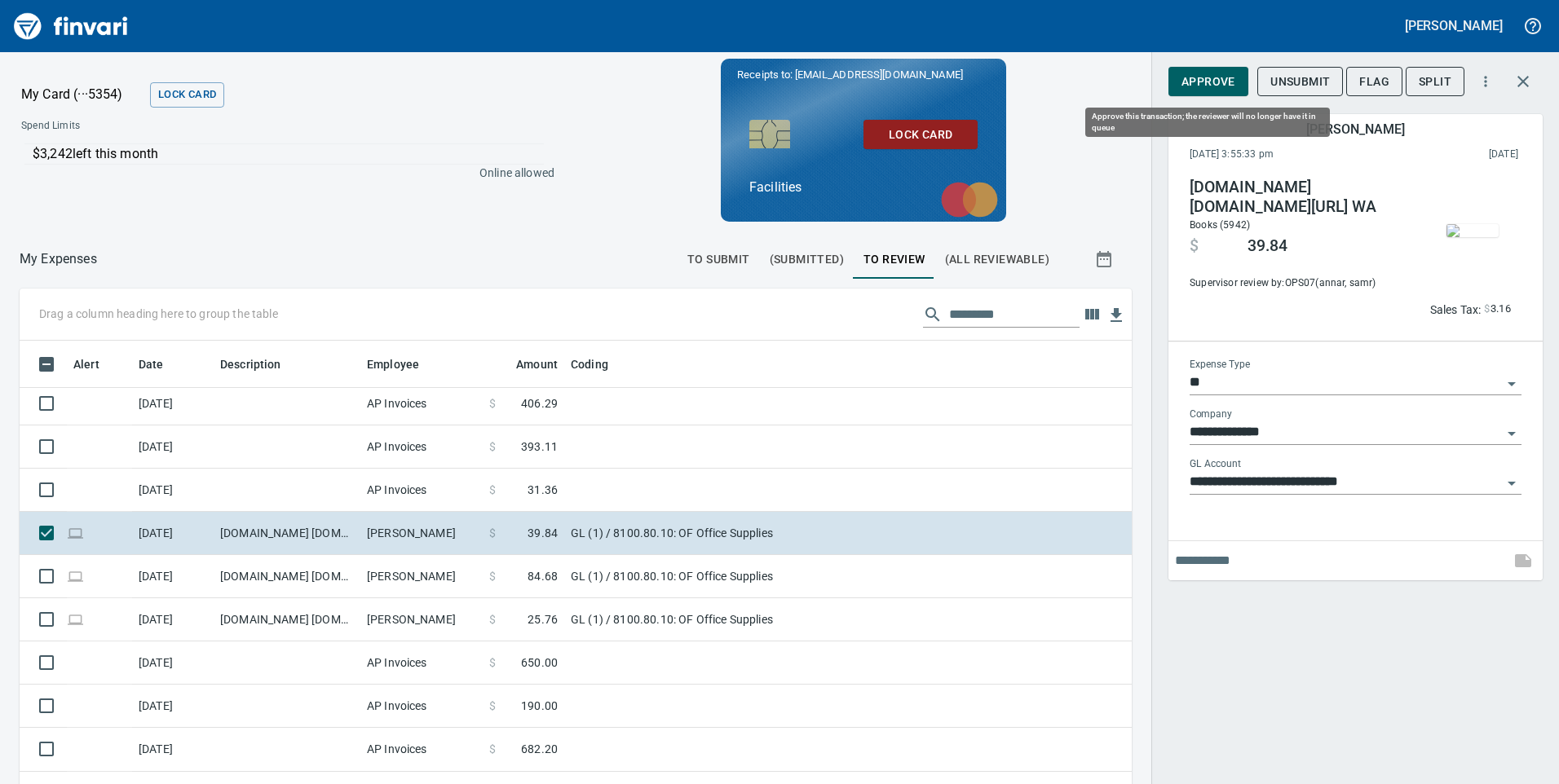
click at [1215, 82] on span "Approve" at bounding box center [1209, 82] width 54 height 20
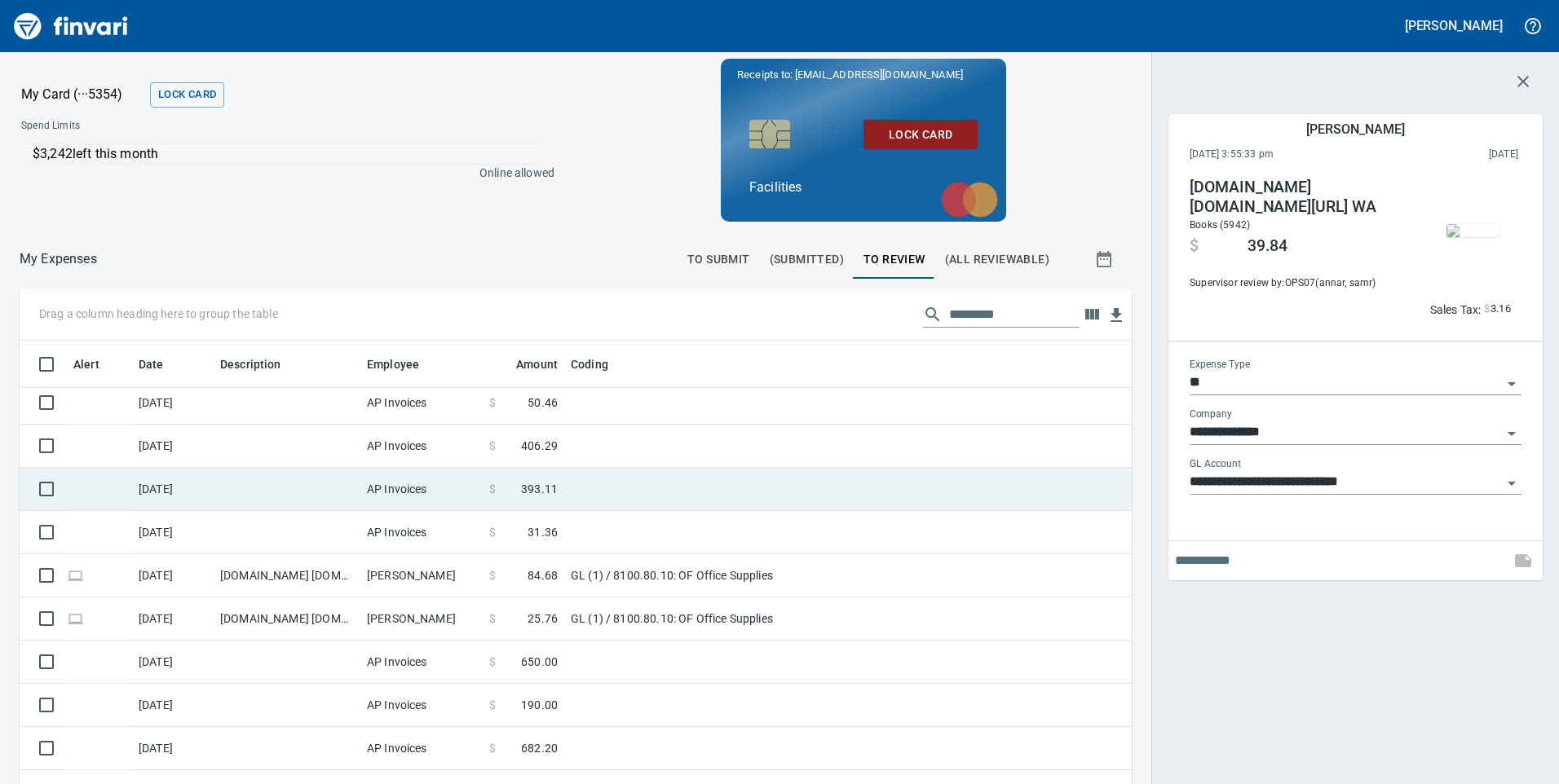
scroll to position [179, 0]
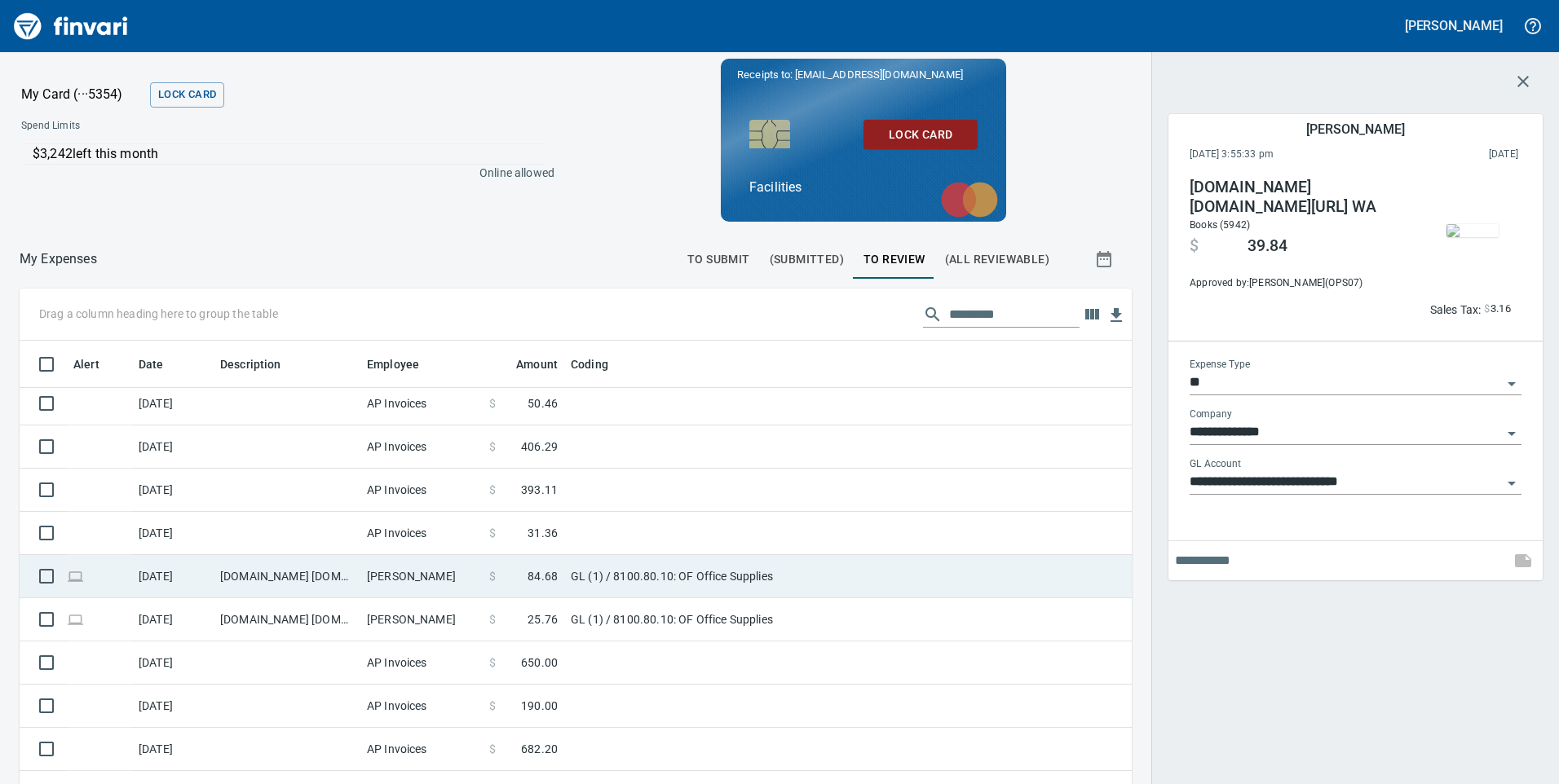
click at [830, 575] on td "GL (1) / 8100.80.10: OF Office Supplies" at bounding box center [768, 576] width 408 height 43
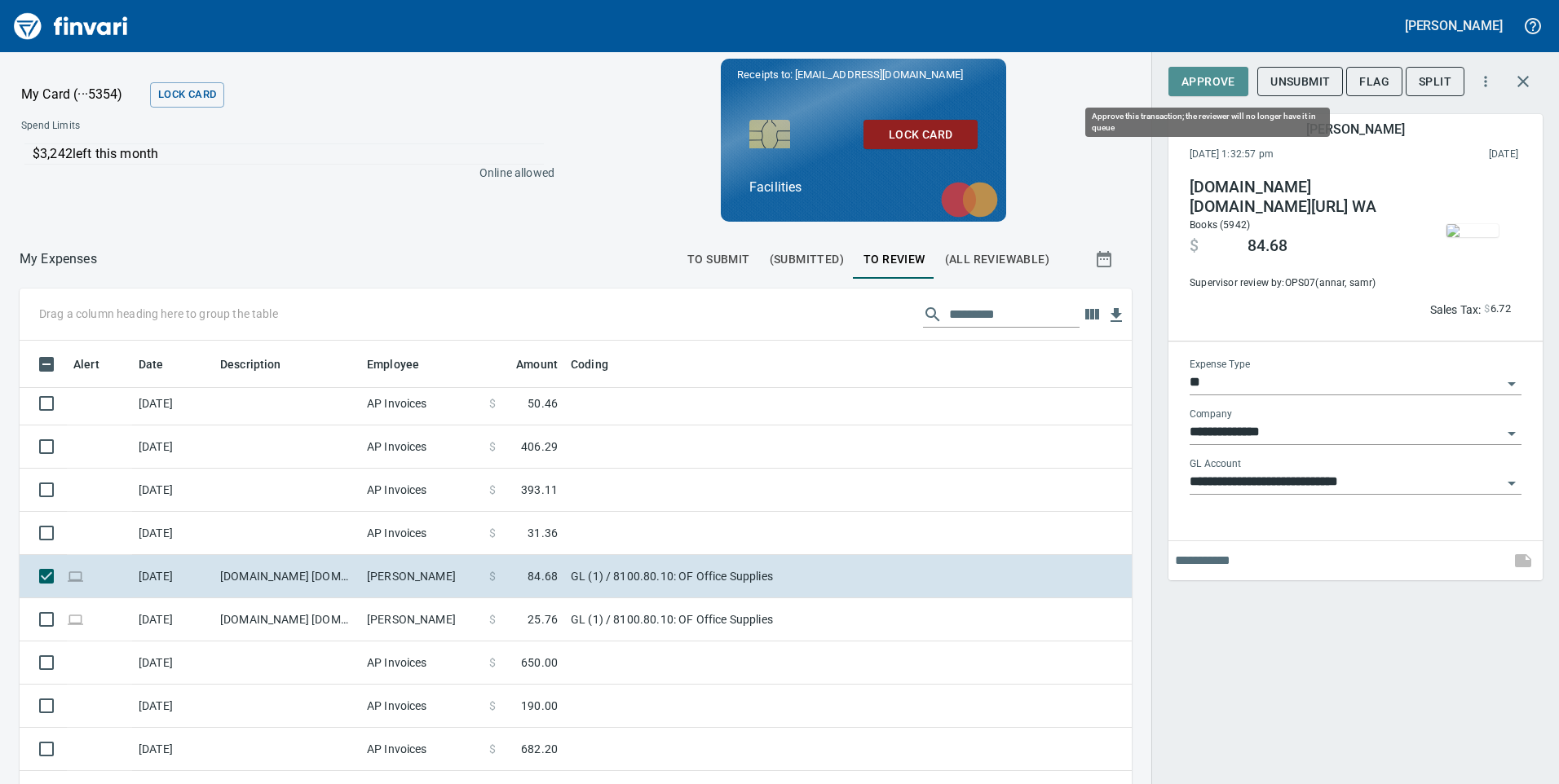
drag, startPoint x: 1193, startPoint y: 82, endPoint x: 1184, endPoint y: 158, distance: 76.5
click at [1194, 82] on span "Approve" at bounding box center [1209, 82] width 54 height 20
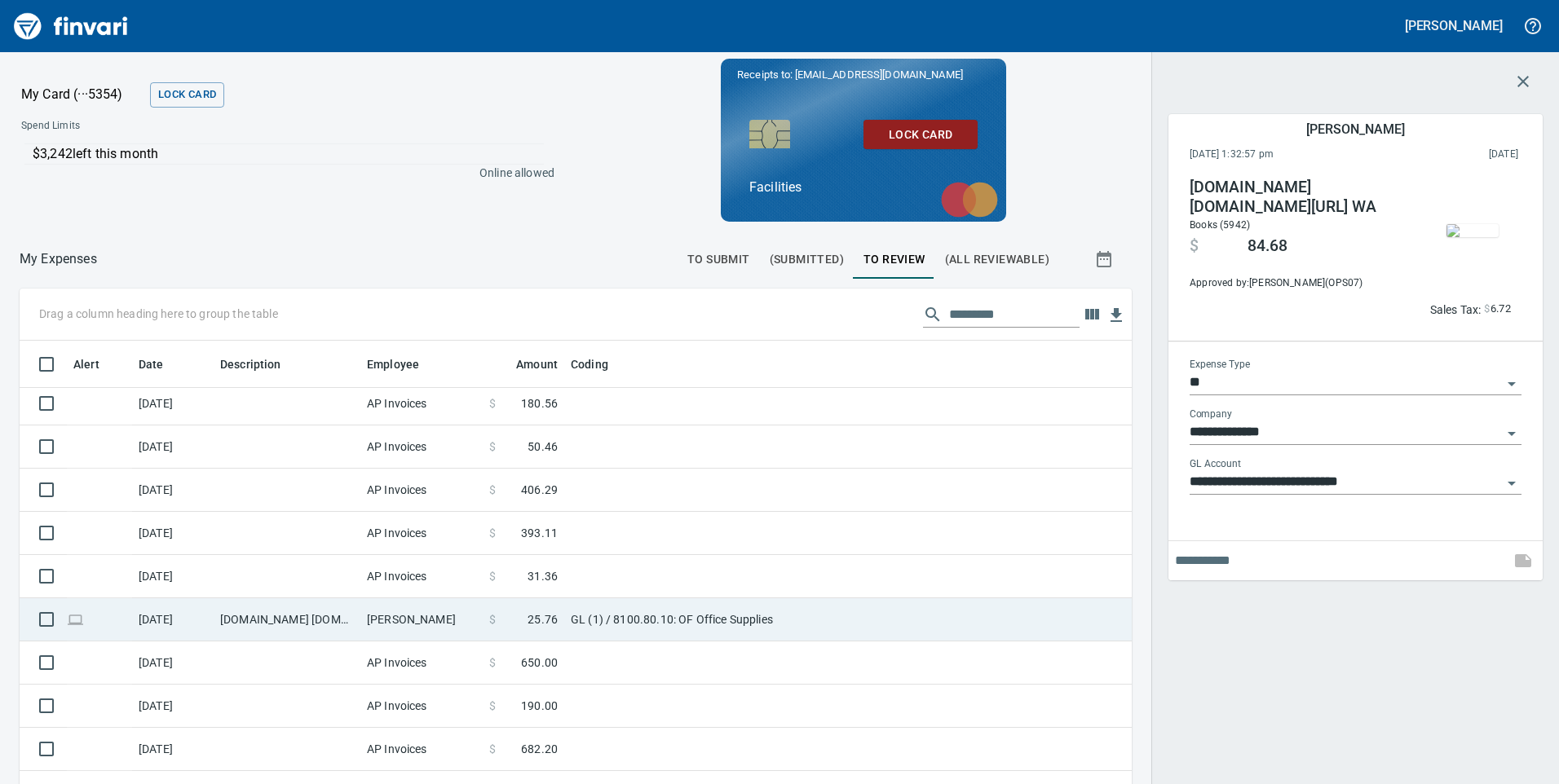
click at [821, 627] on td "GL (1) / 8100.80.10: OF Office Supplies" at bounding box center [768, 620] width 408 height 43
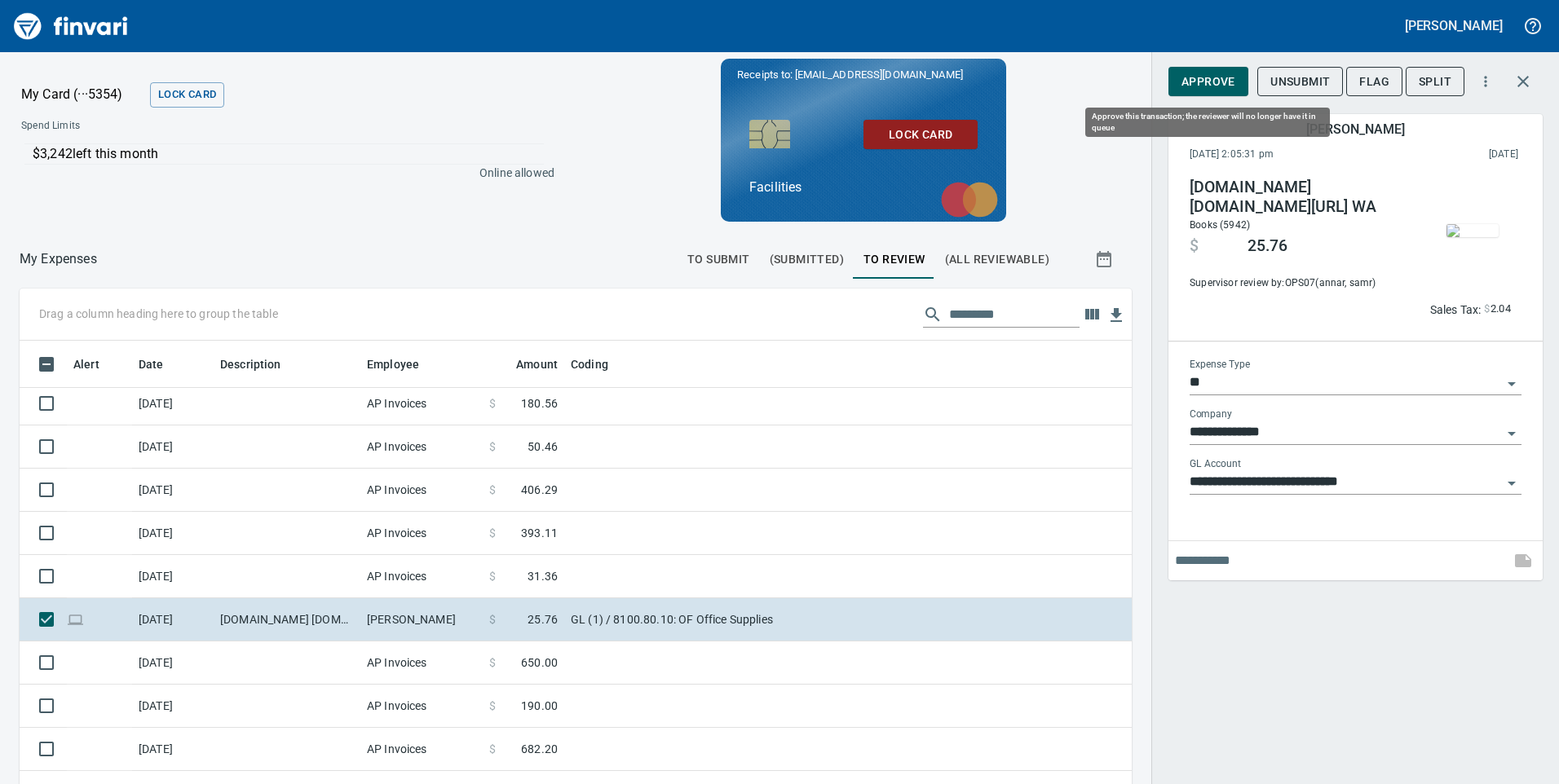
click at [1181, 77] on button "Approve" at bounding box center [1209, 82] width 80 height 30
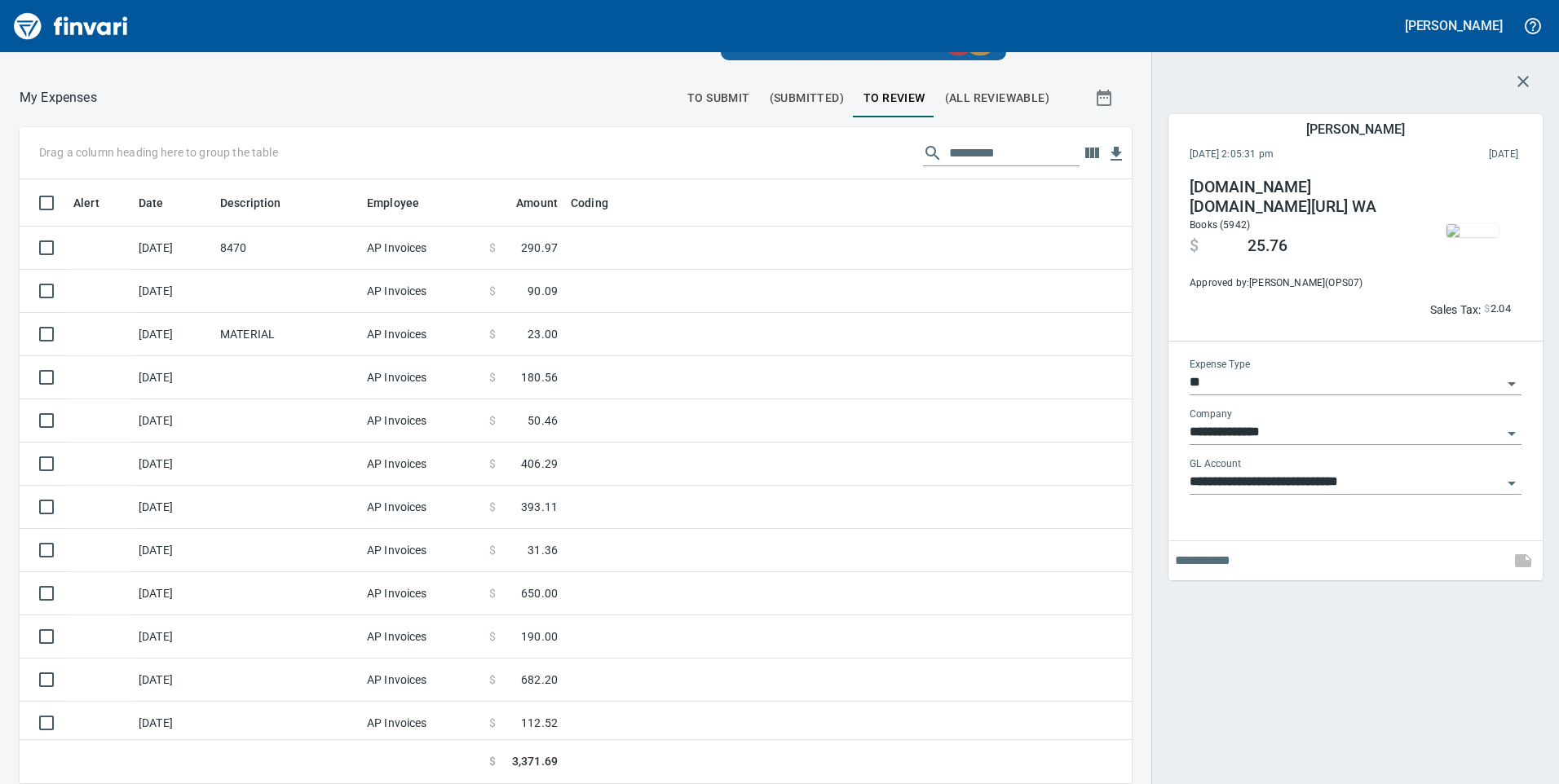
scroll to position [593, 1076]
click at [1527, 81] on icon "button" at bounding box center [1523, 81] width 19 height 19
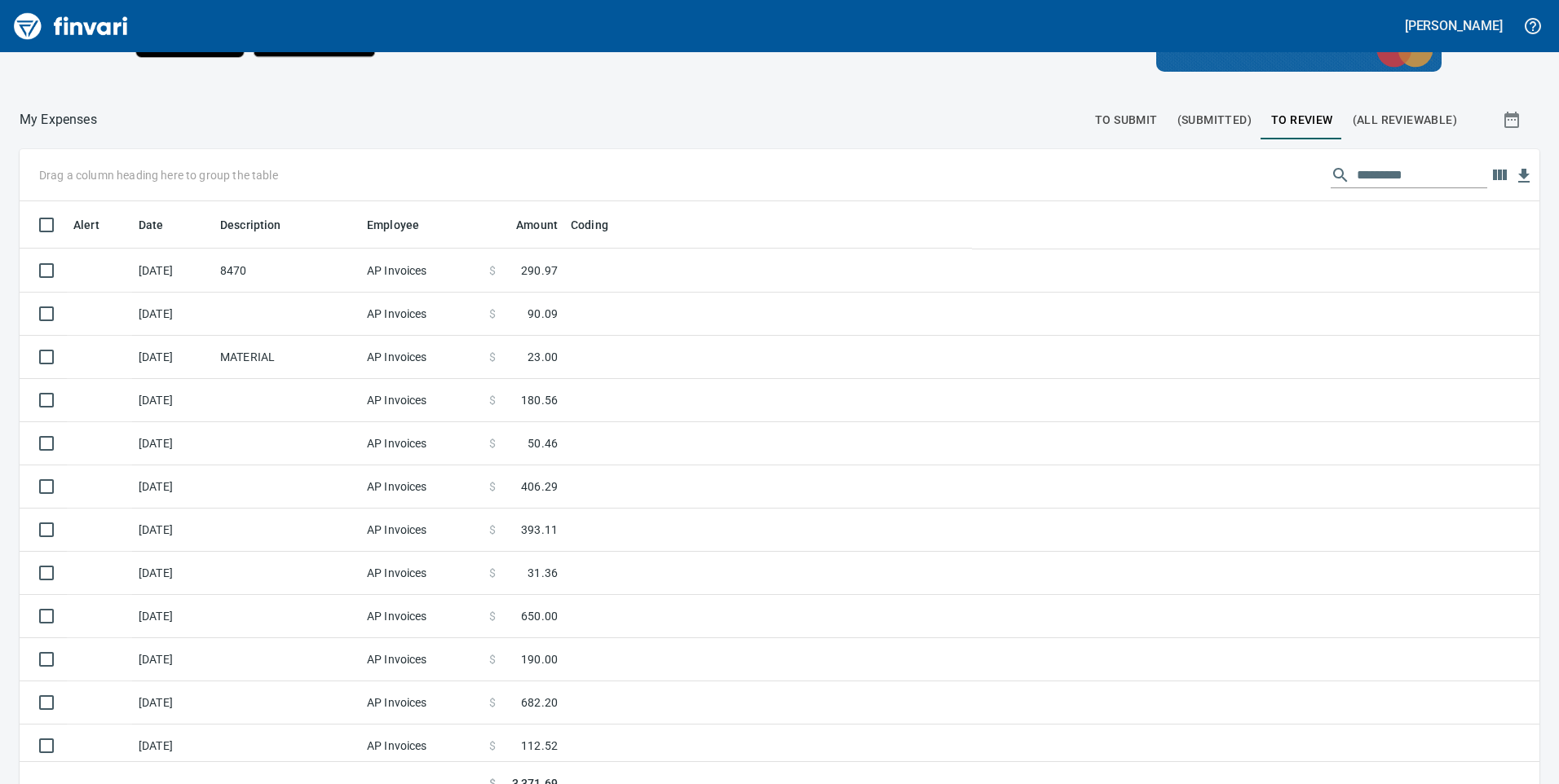
scroll to position [593, 1483]
